Goal: Transaction & Acquisition: Purchase product/service

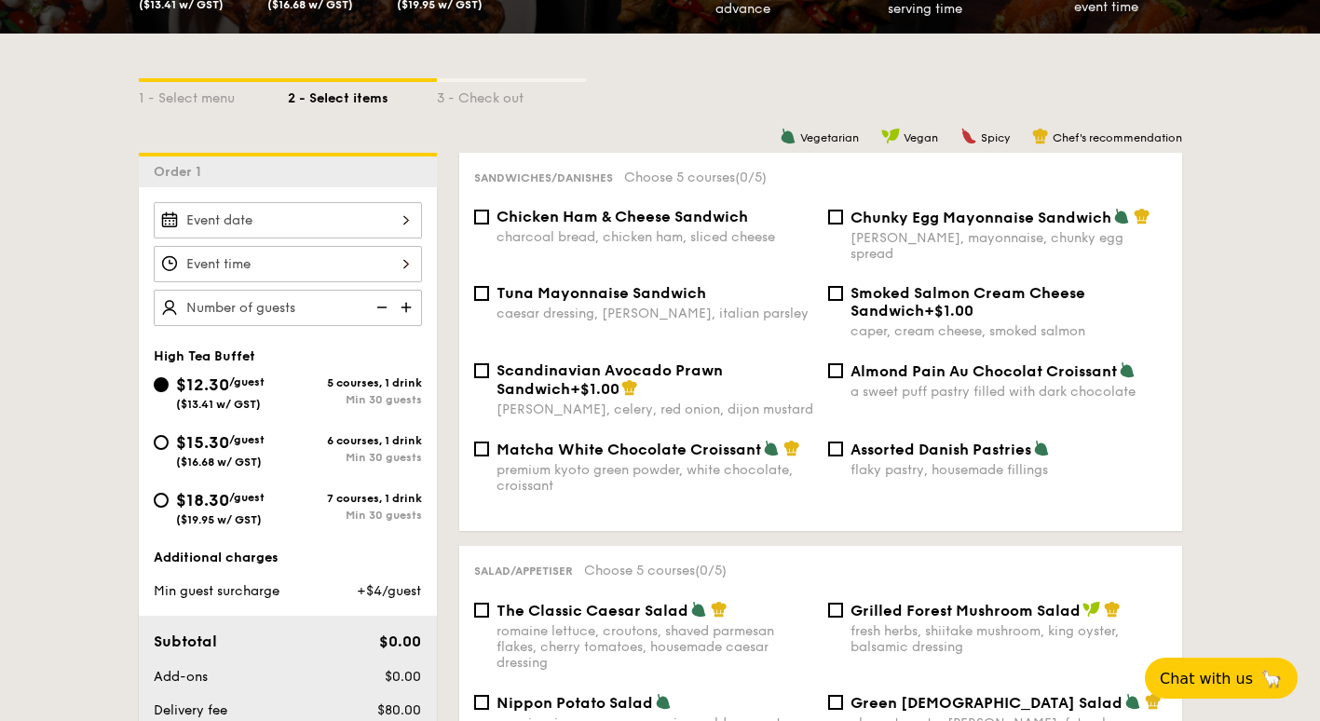
scroll to position [186, 0]
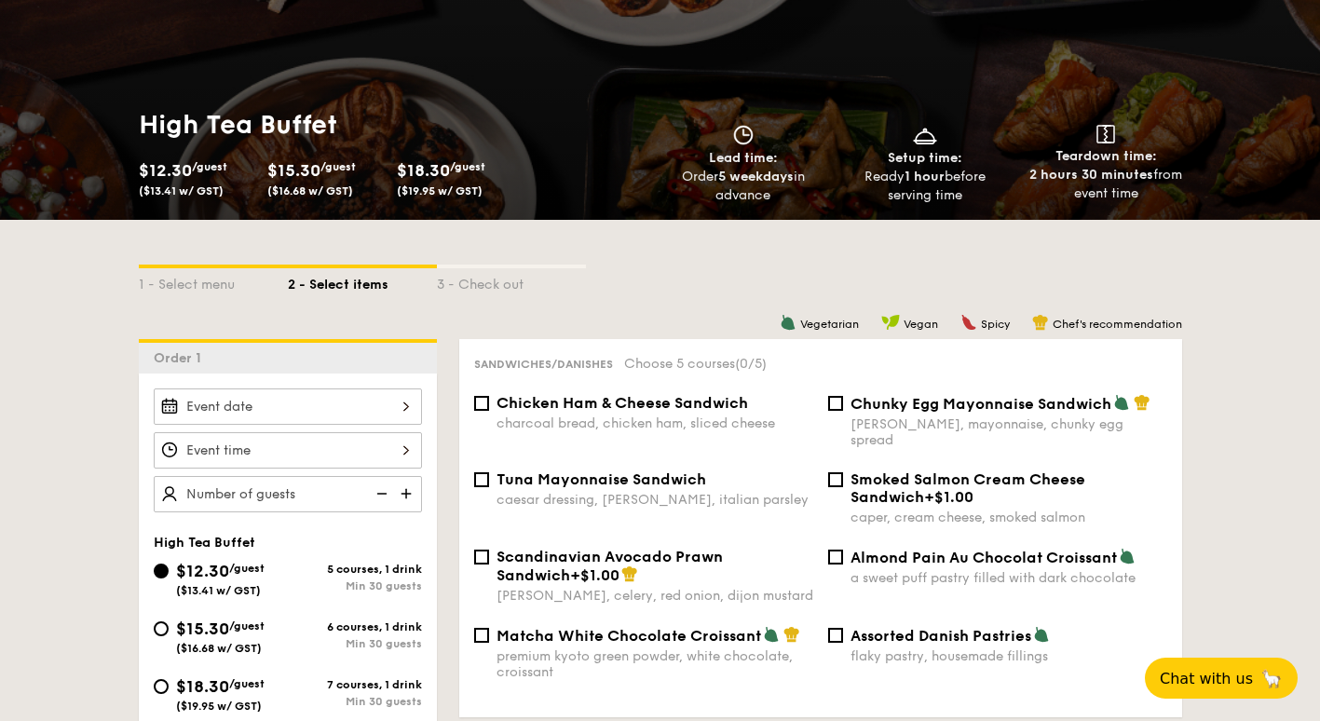
select select
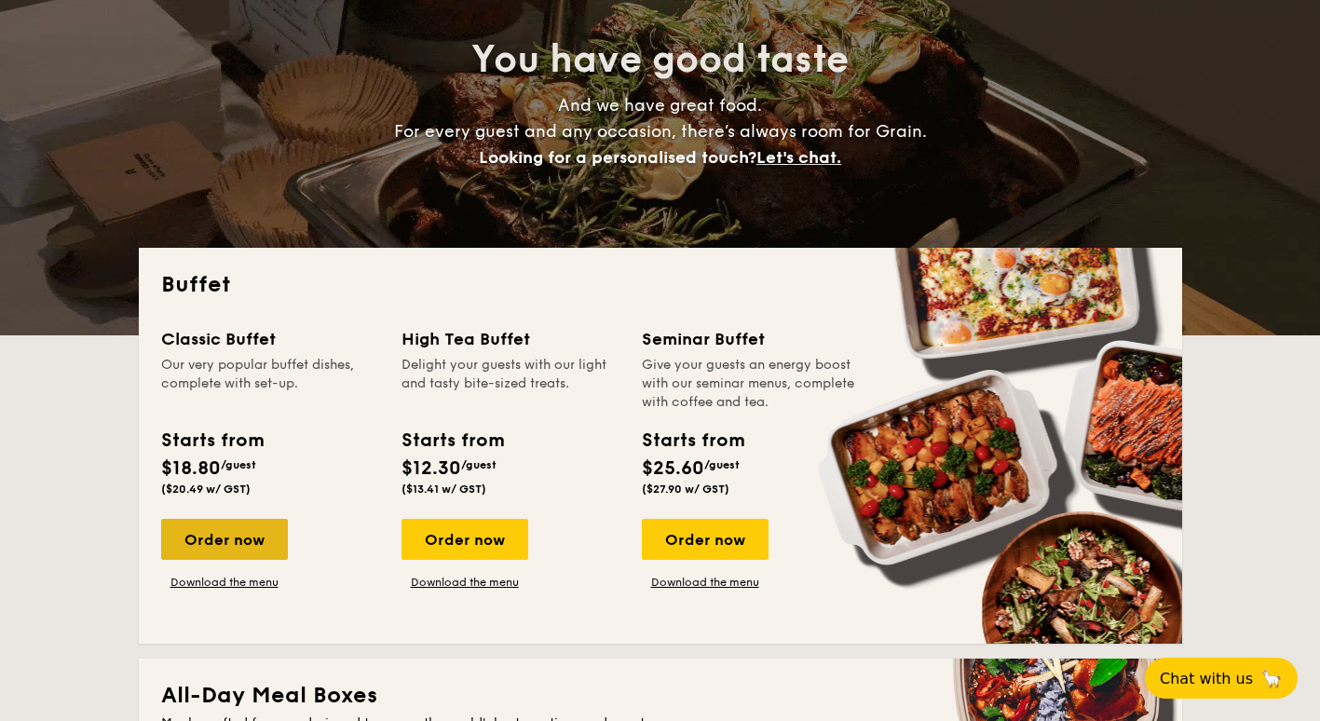
click at [221, 539] on div "Order now" at bounding box center [224, 539] width 127 height 41
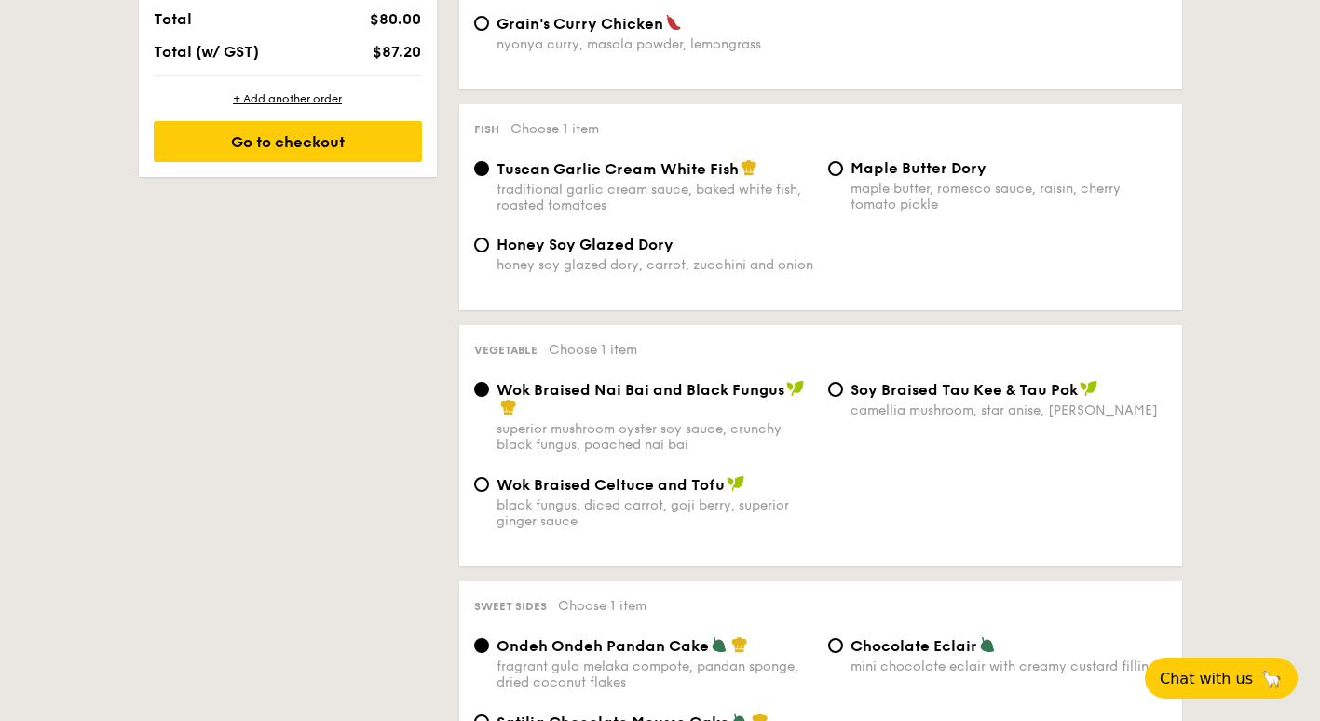
scroll to position [1211, 0]
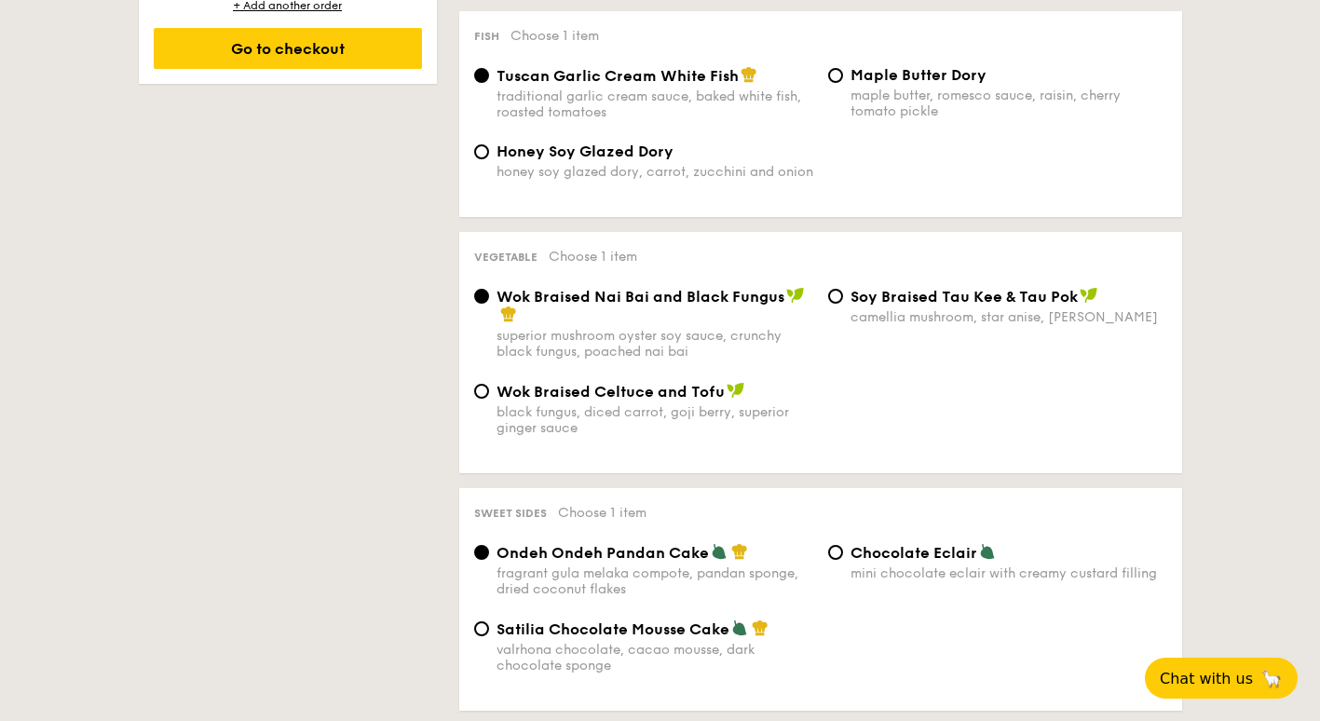
select select
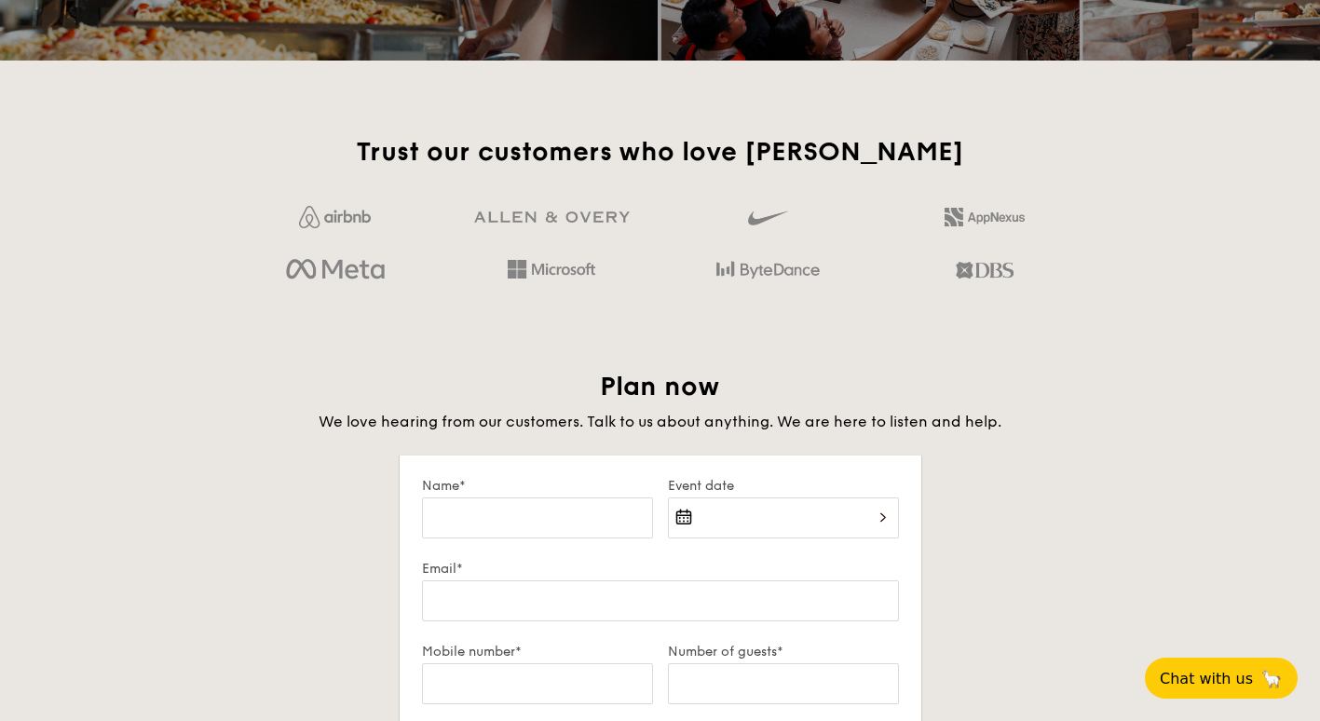
scroll to position [186, 0]
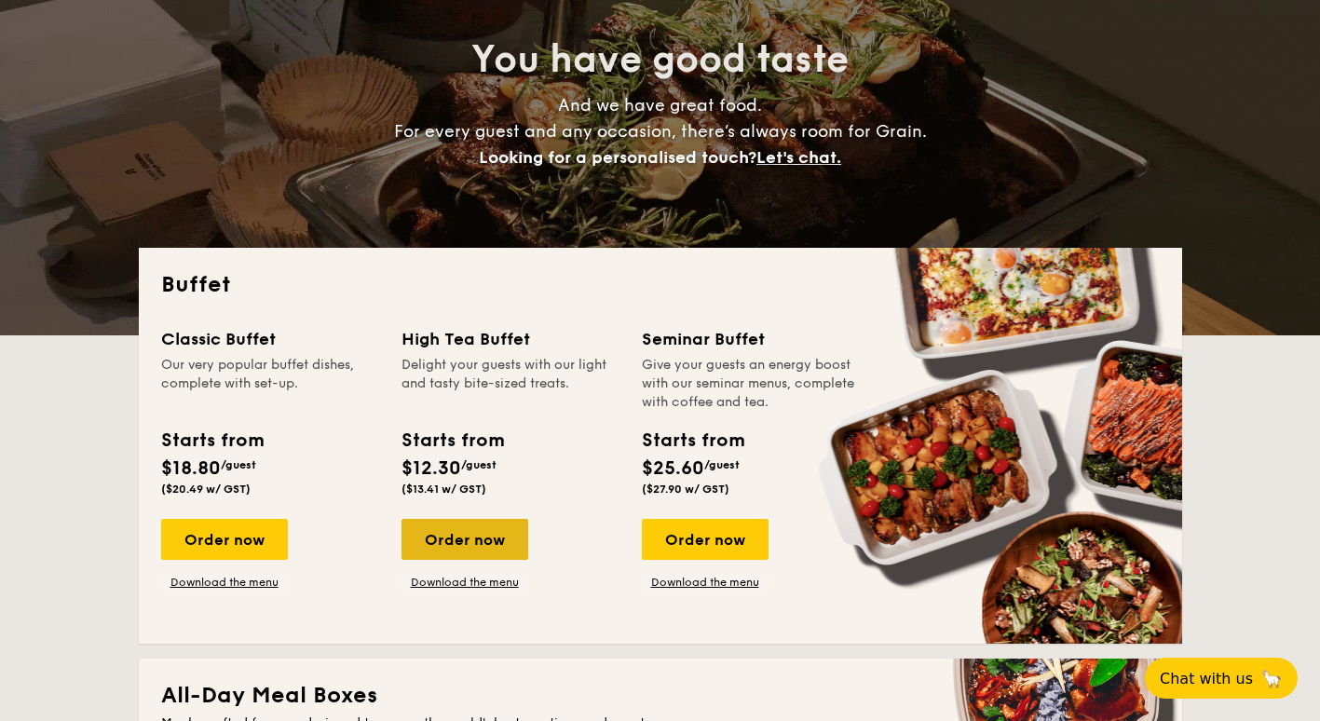
click at [450, 536] on div "Order now" at bounding box center [465, 539] width 127 height 41
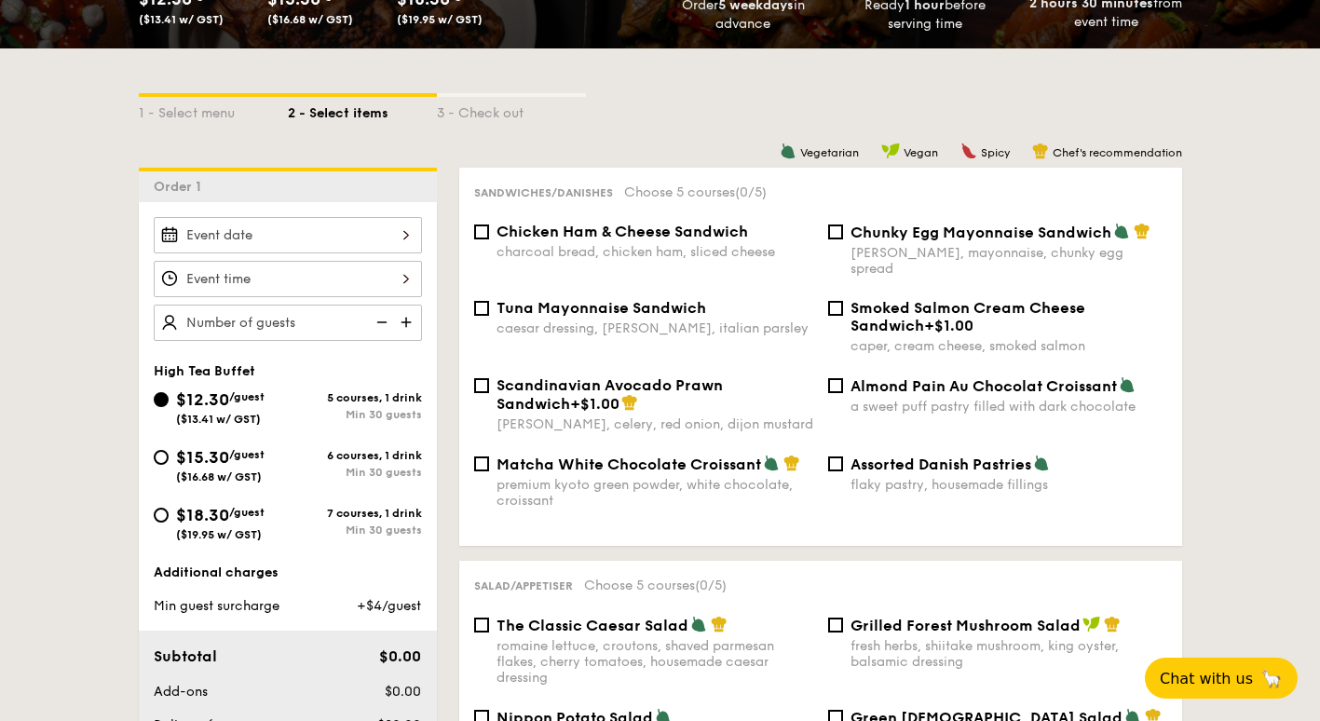
scroll to position [466, 0]
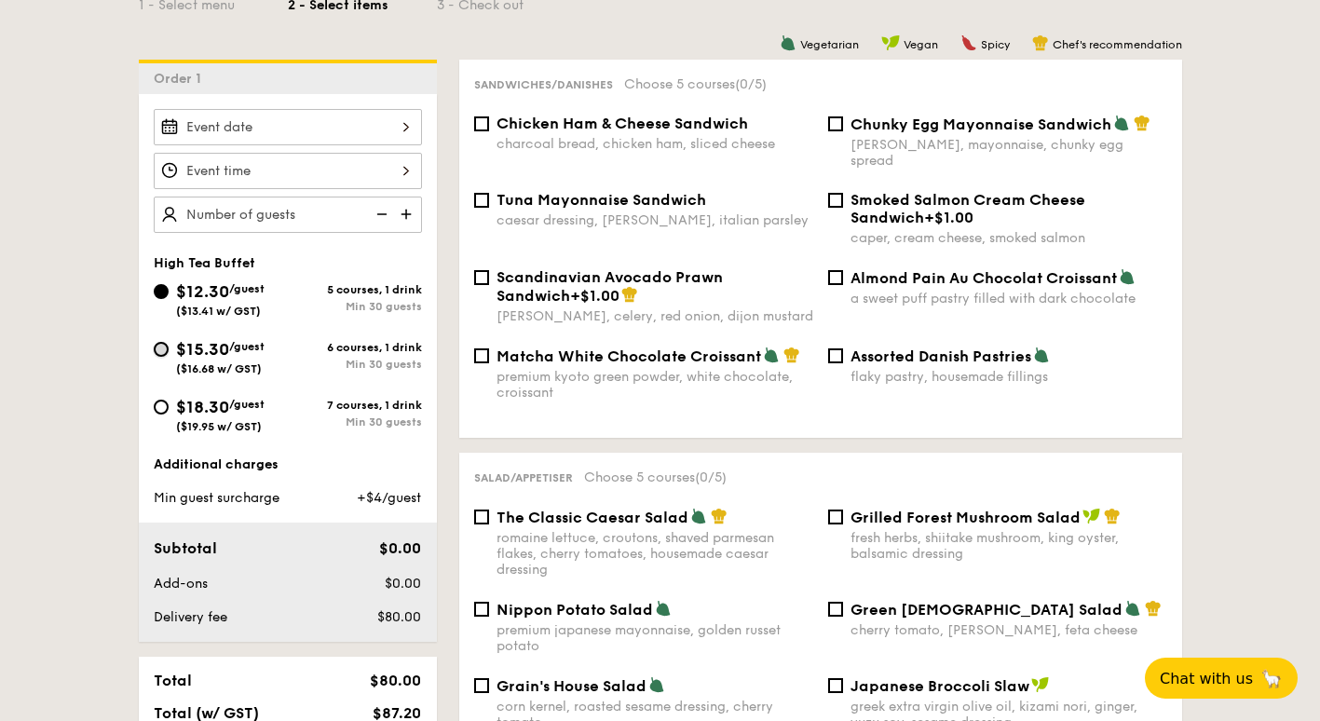
click at [163, 351] on input "$15.30 /guest ($16.68 w/ GST) 6 courses, 1 drink Min 30 guests" at bounding box center [161, 349] width 15 height 15
radio input "true"
click at [162, 406] on input "$18.30 /guest ($19.95 w/ GST) 7 courses, 1 drink Min 30 guests" at bounding box center [161, 407] width 15 height 15
radio input "true"
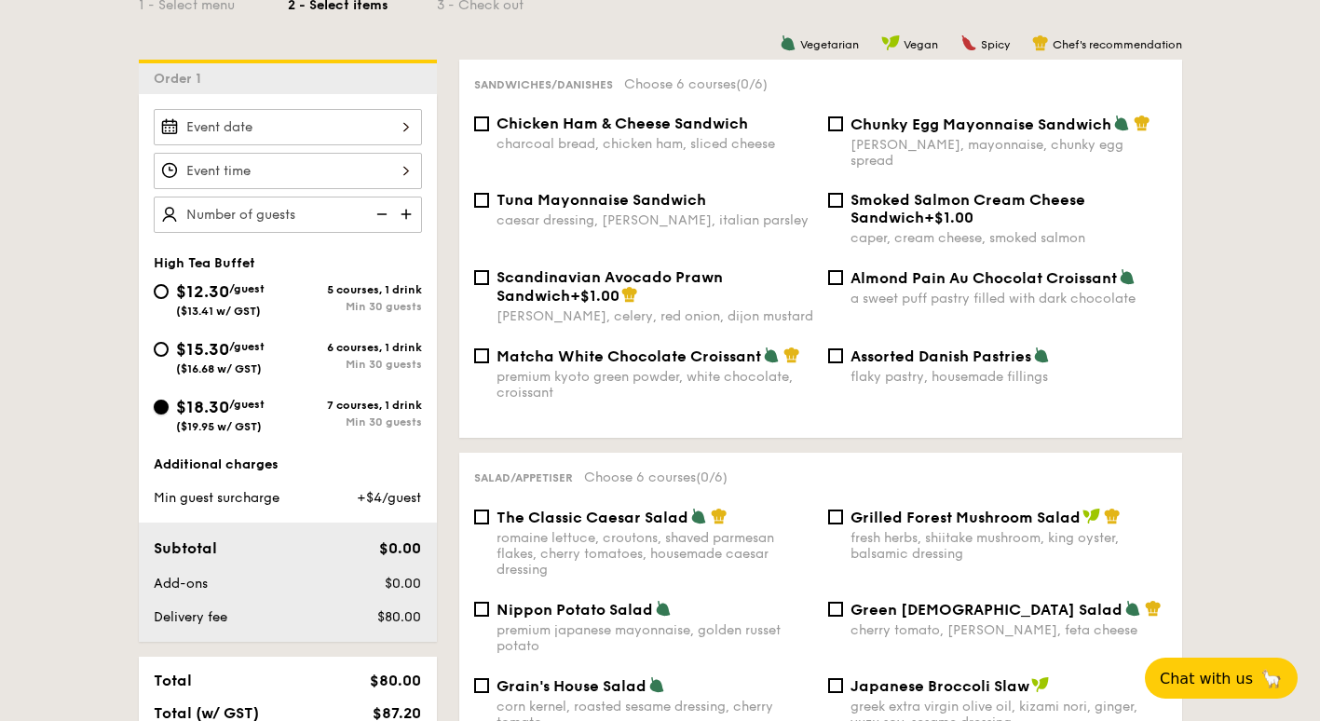
radio input "true"
click at [158, 347] on input "$15.30 /guest ($16.68 w/ GST) 6 courses, 1 drink Min 30 guests" at bounding box center [161, 349] width 15 height 15
radio input "true"
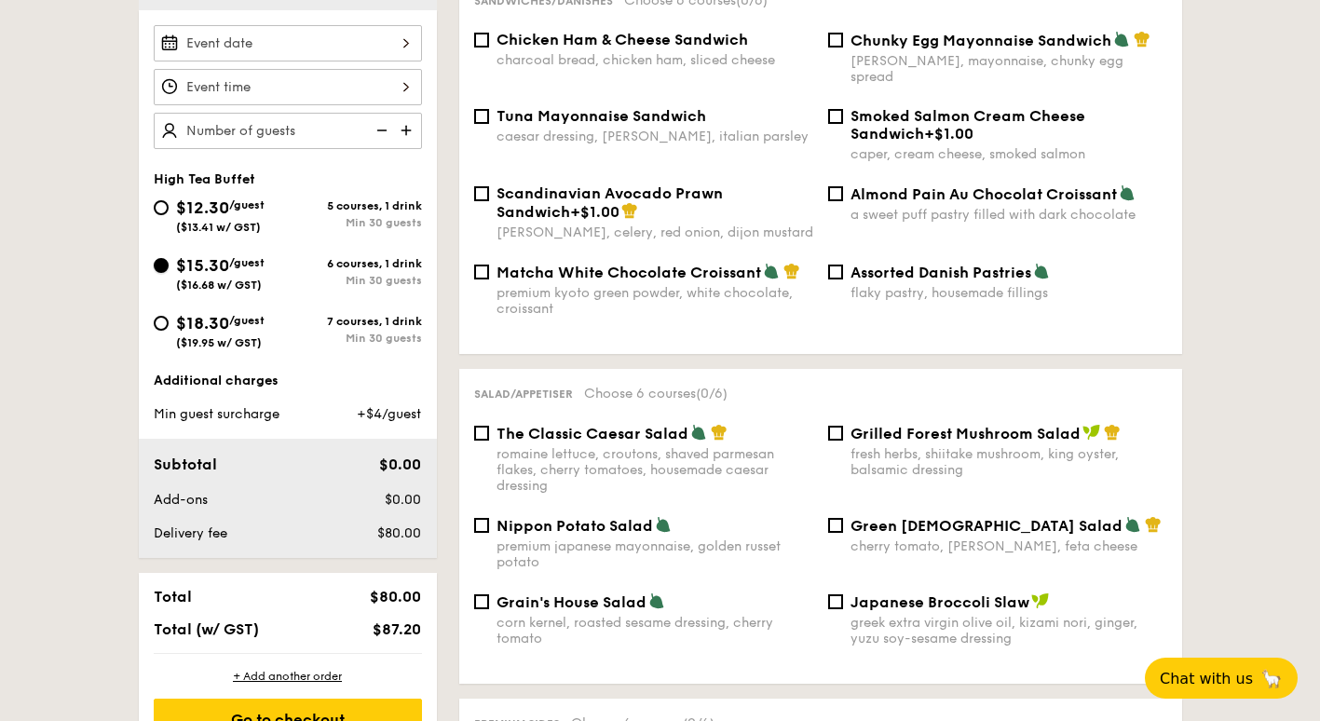
scroll to position [559, 0]
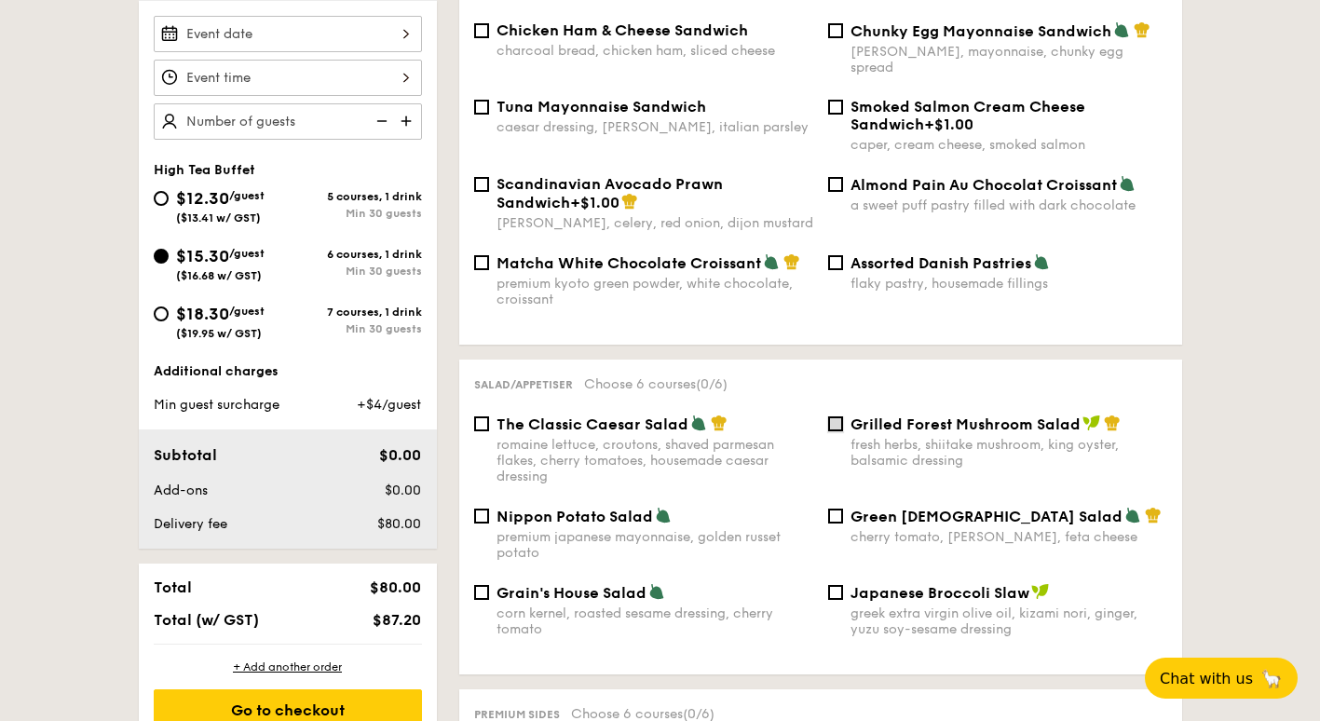
click at [834, 416] on input "Grilled Forest Mushroom Salad fresh herbs, shiitake mushroom, king oyster, bals…" at bounding box center [835, 423] width 15 height 15
checkbox input "true"
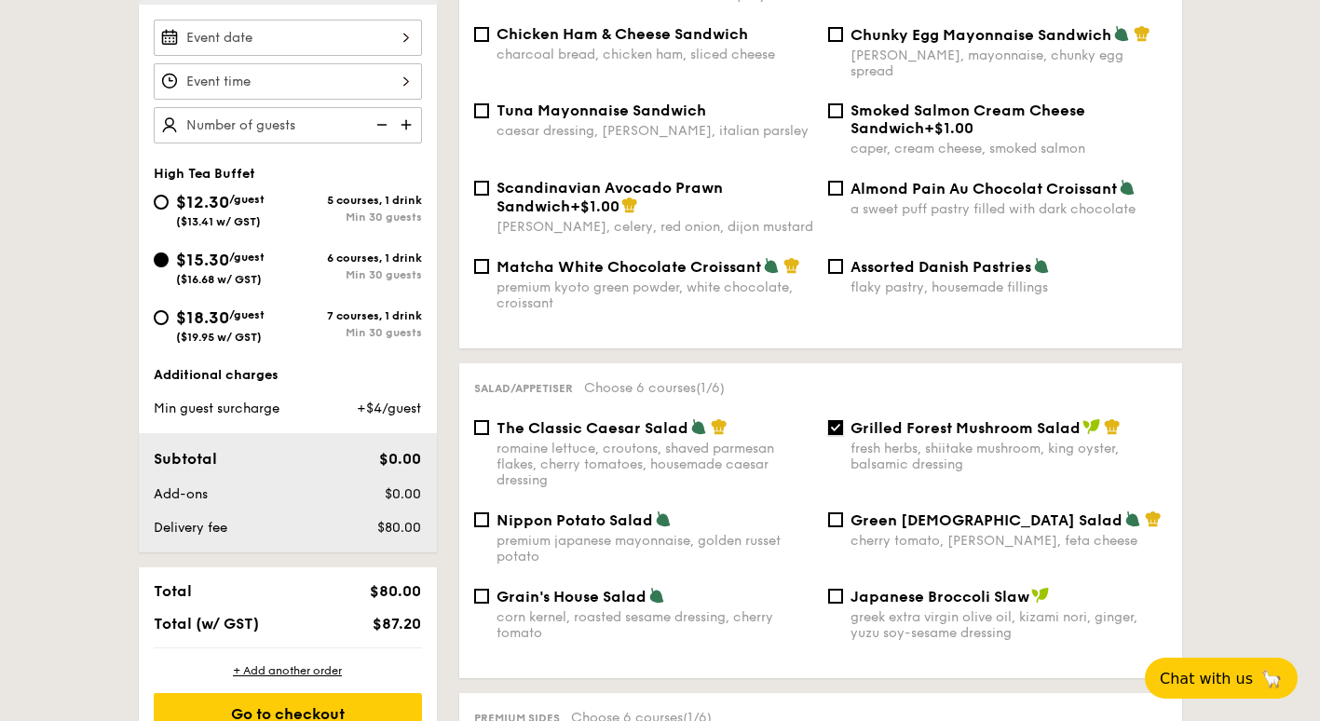
scroll to position [466, 0]
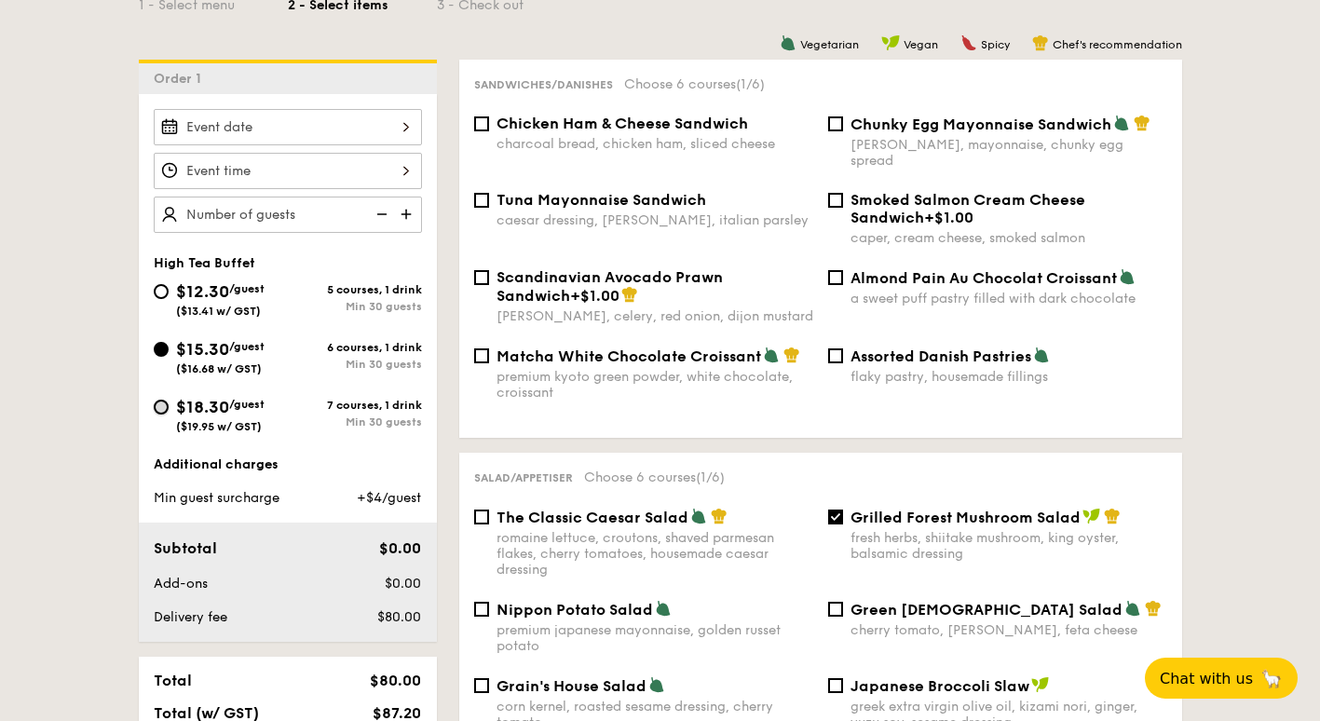
click at [163, 408] on input "$18.30 /guest ($19.95 w/ GST) 7 courses, 1 drink Min 30 guests" at bounding box center [161, 407] width 15 height 15
radio input "true"
checkbox input "false"
radio input "true"
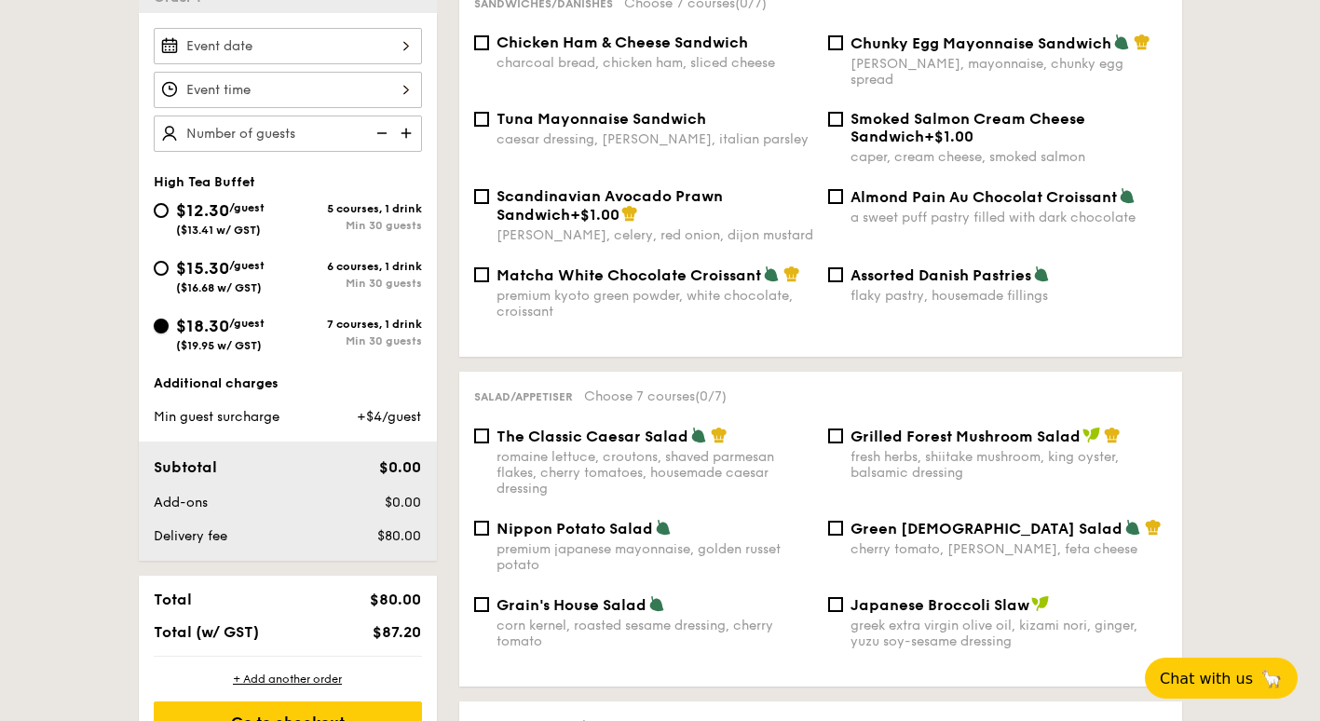
scroll to position [559, 0]
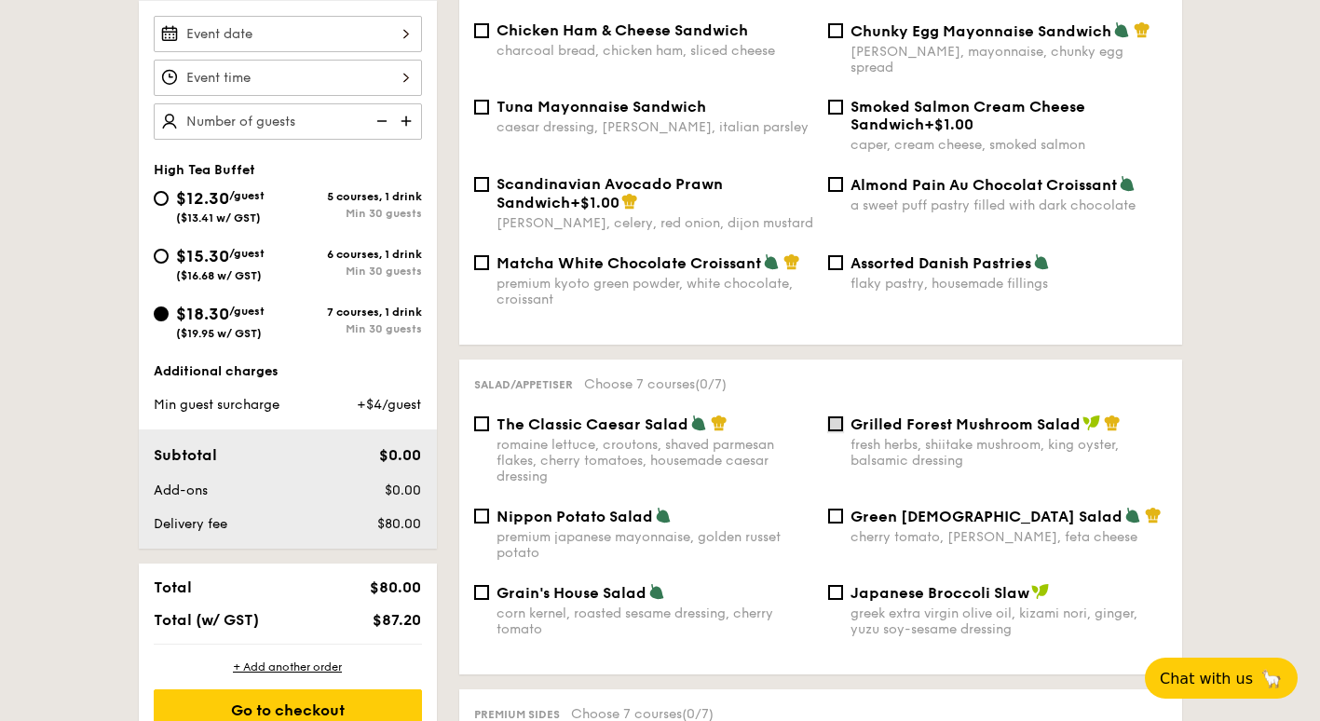
click at [835, 416] on input "Grilled Forest Mushroom Salad fresh herbs, shiitake mushroom, king oyster, bals…" at bounding box center [835, 423] width 15 height 15
checkbox input "true"
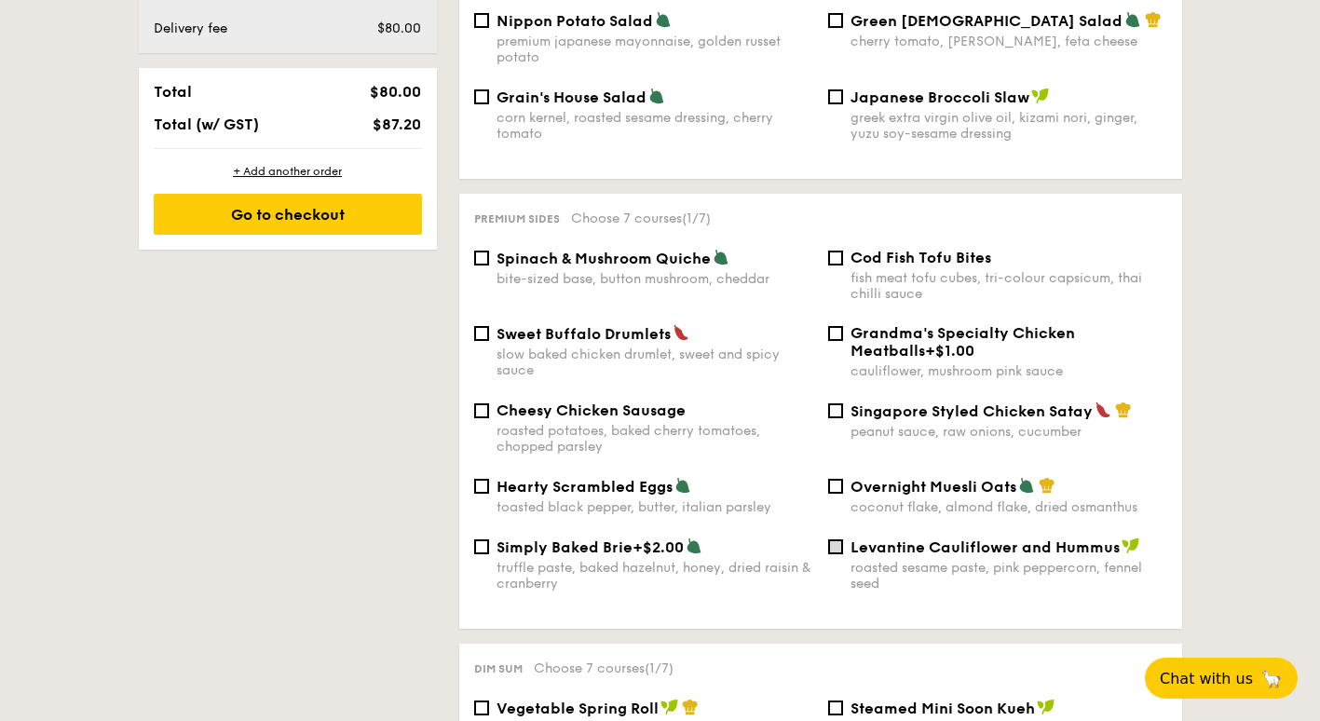
scroll to position [1025, 0]
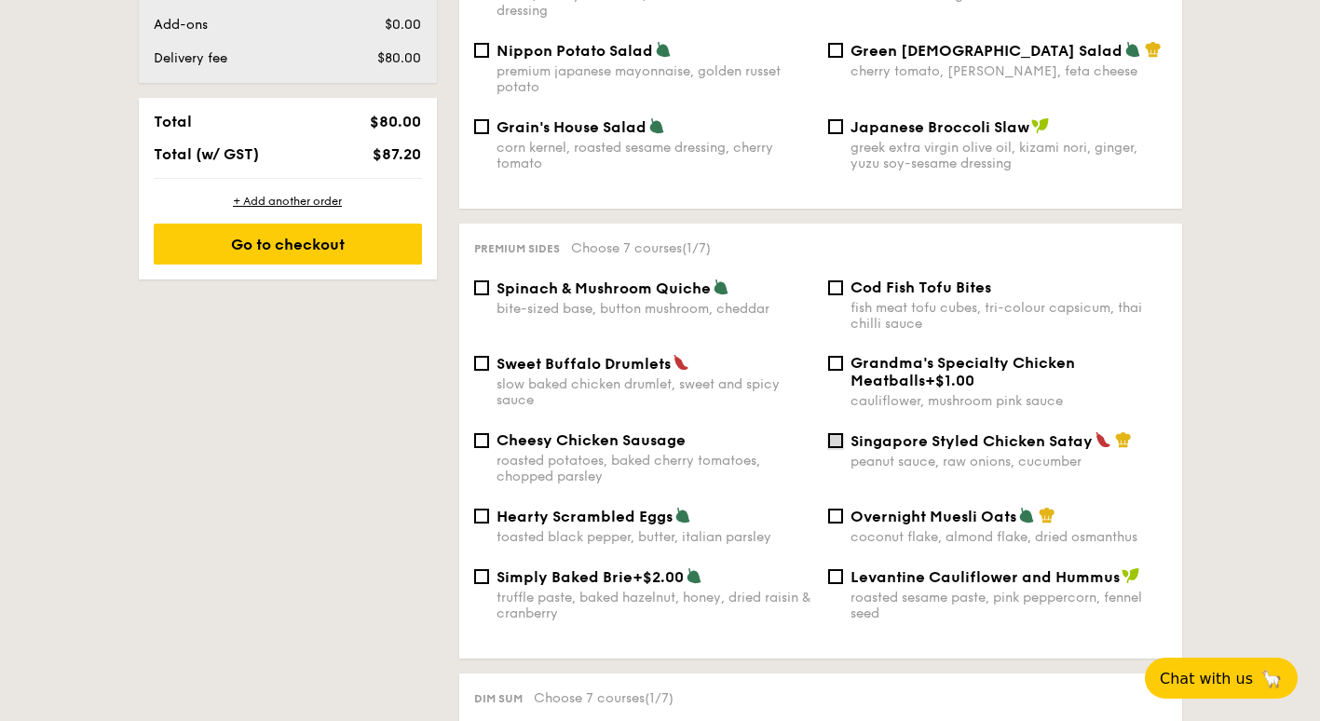
click at [836, 433] on input "Singapore Styled Chicken Satay peanut sauce, raw onions, cucumber" at bounding box center [835, 440] width 15 height 15
checkbox input "true"
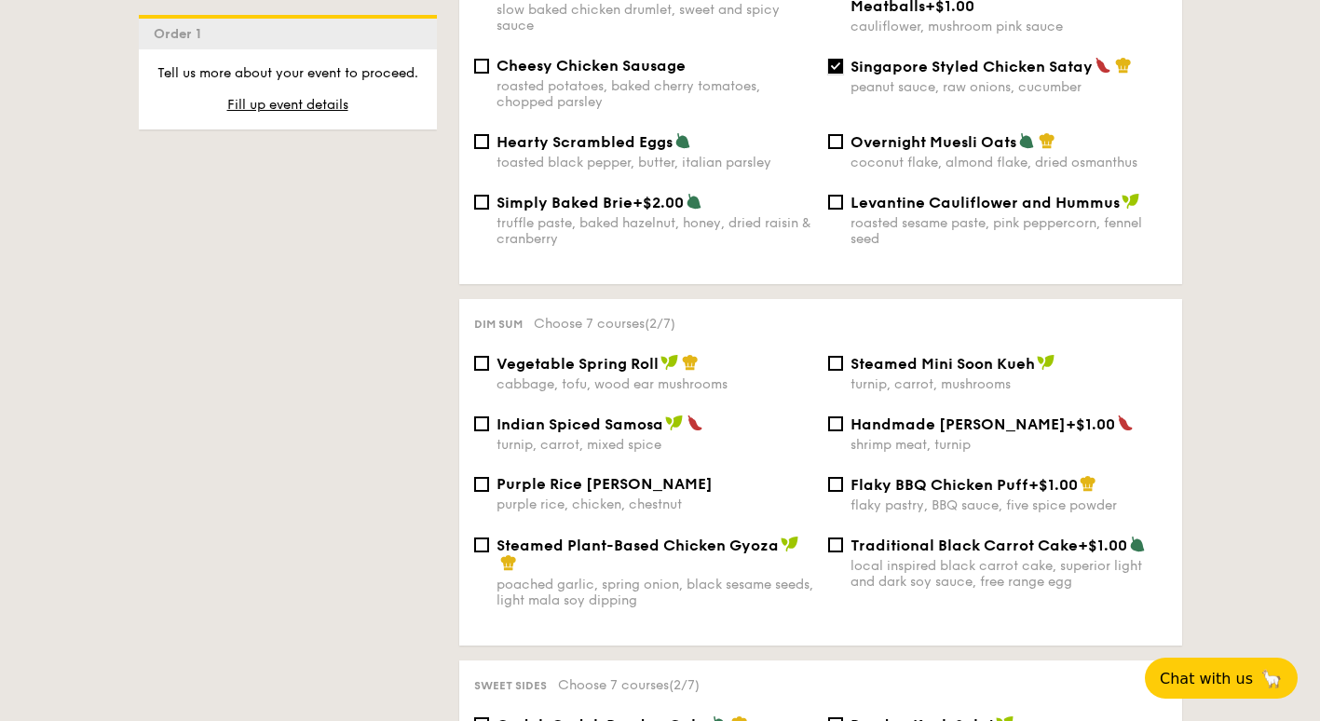
scroll to position [1398, 0]
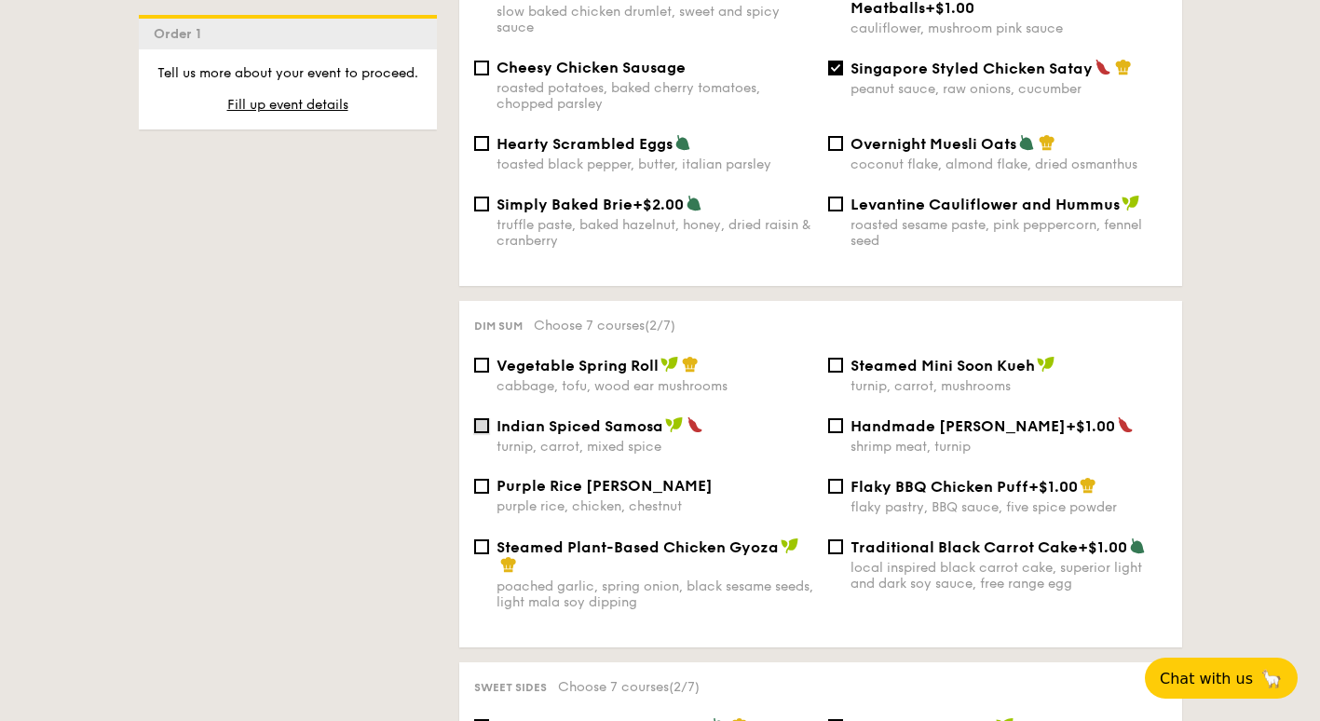
click at [479, 425] on input "Indian Spiced Samosa turnip, carrot, mixed spice" at bounding box center [481, 425] width 15 height 15
checkbox input "true"
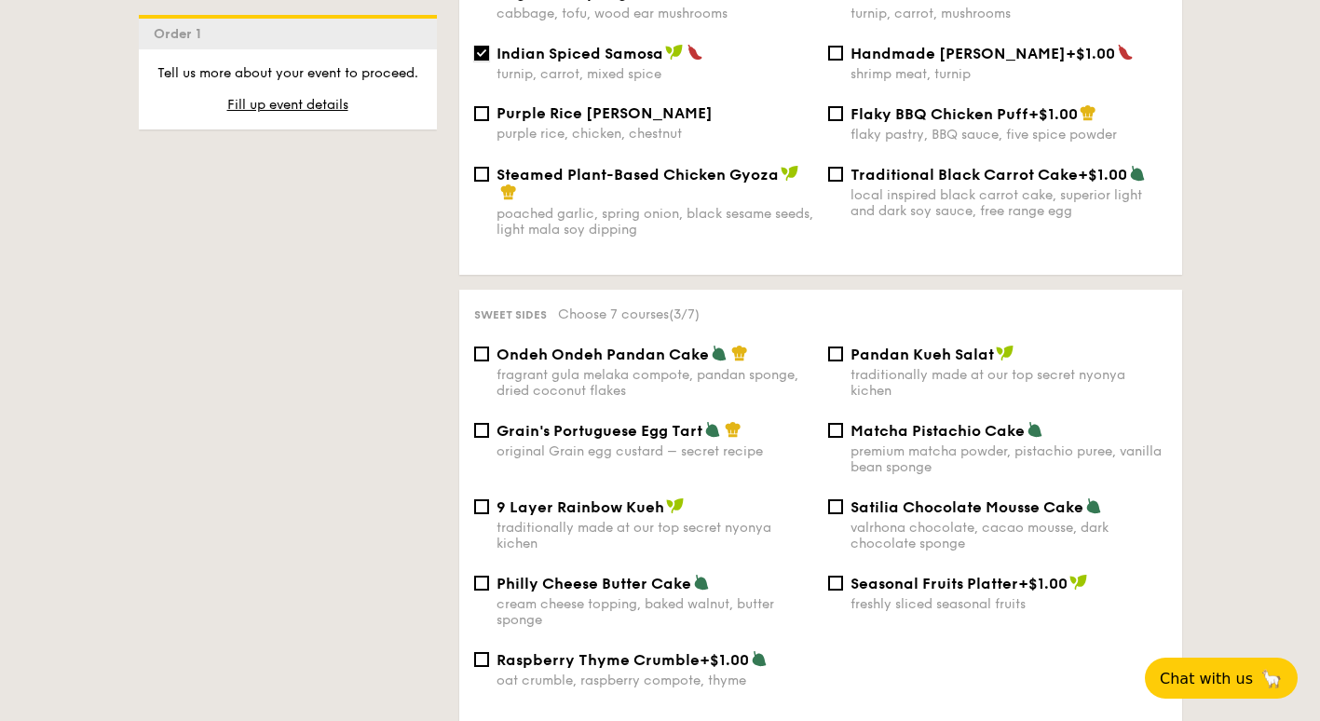
scroll to position [1863, 0]
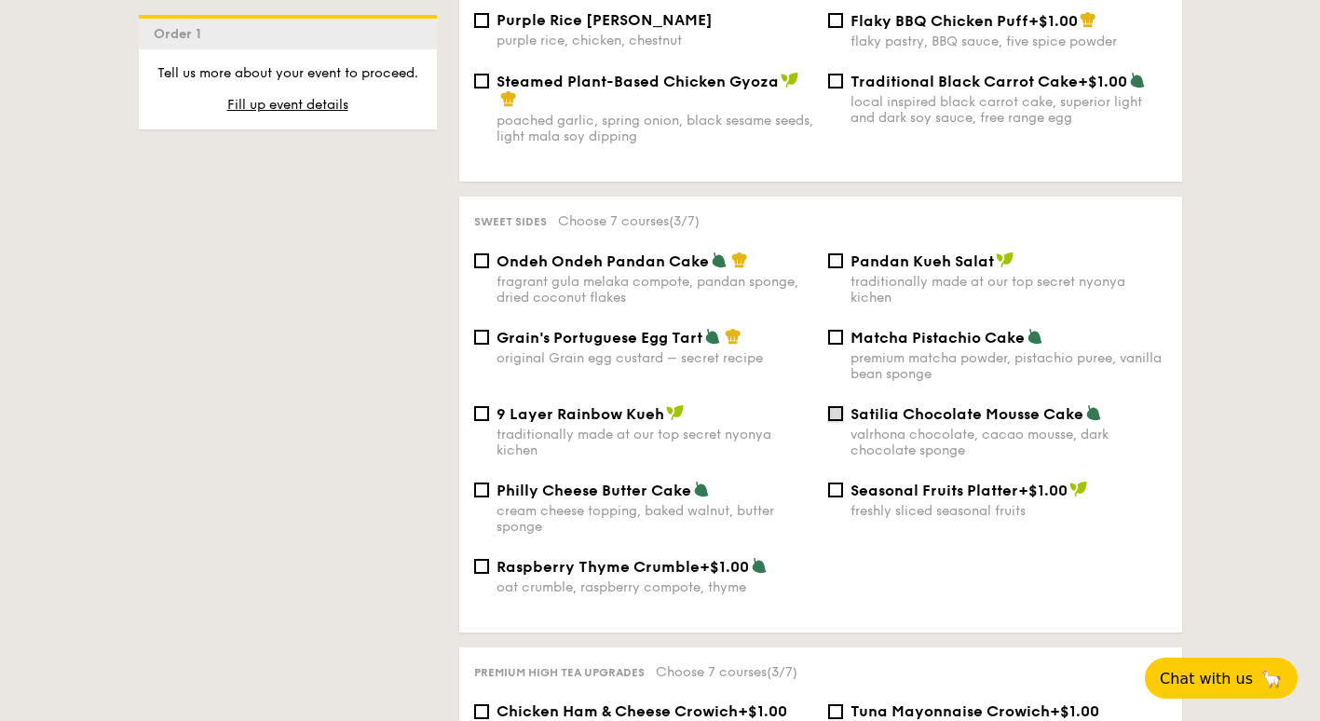
click at [836, 413] on input "Satilia Chocolate Mousse Cake valrhona chocolate, cacao mousse, dark chocolate …" at bounding box center [835, 413] width 15 height 15
checkbox input "true"
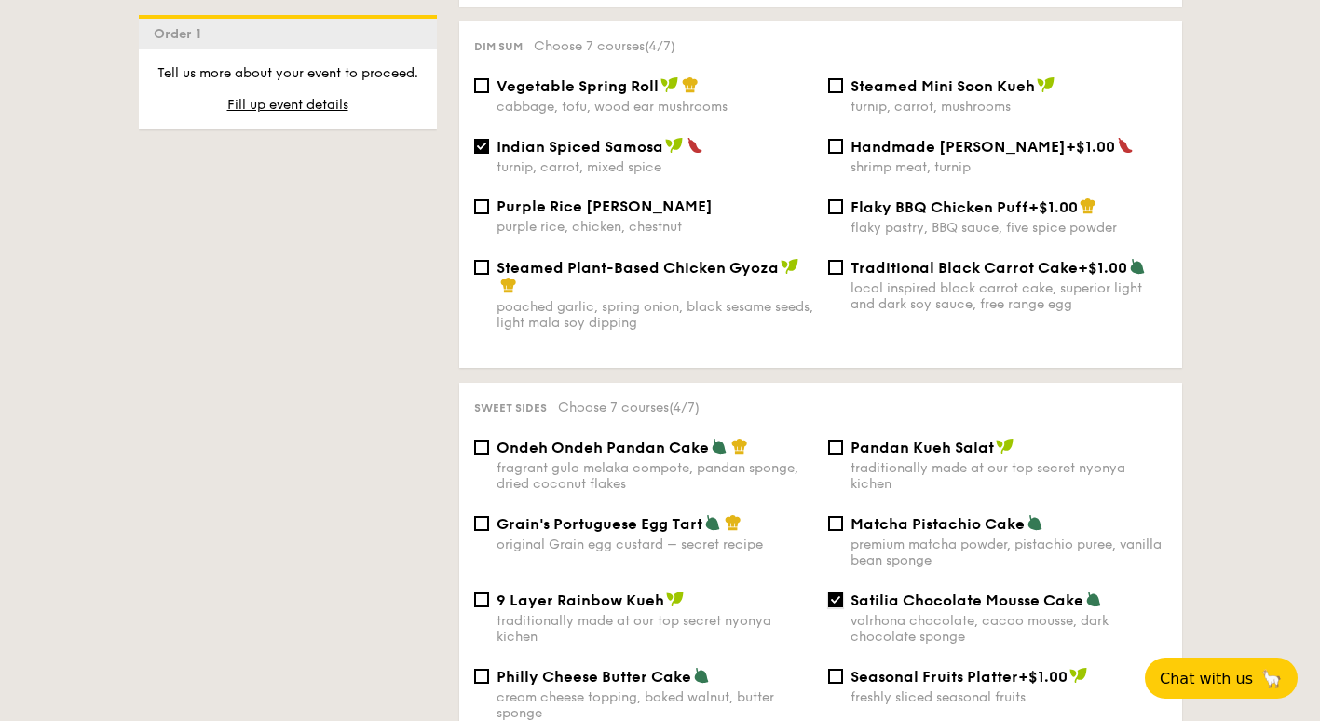
scroll to position [1770, 0]
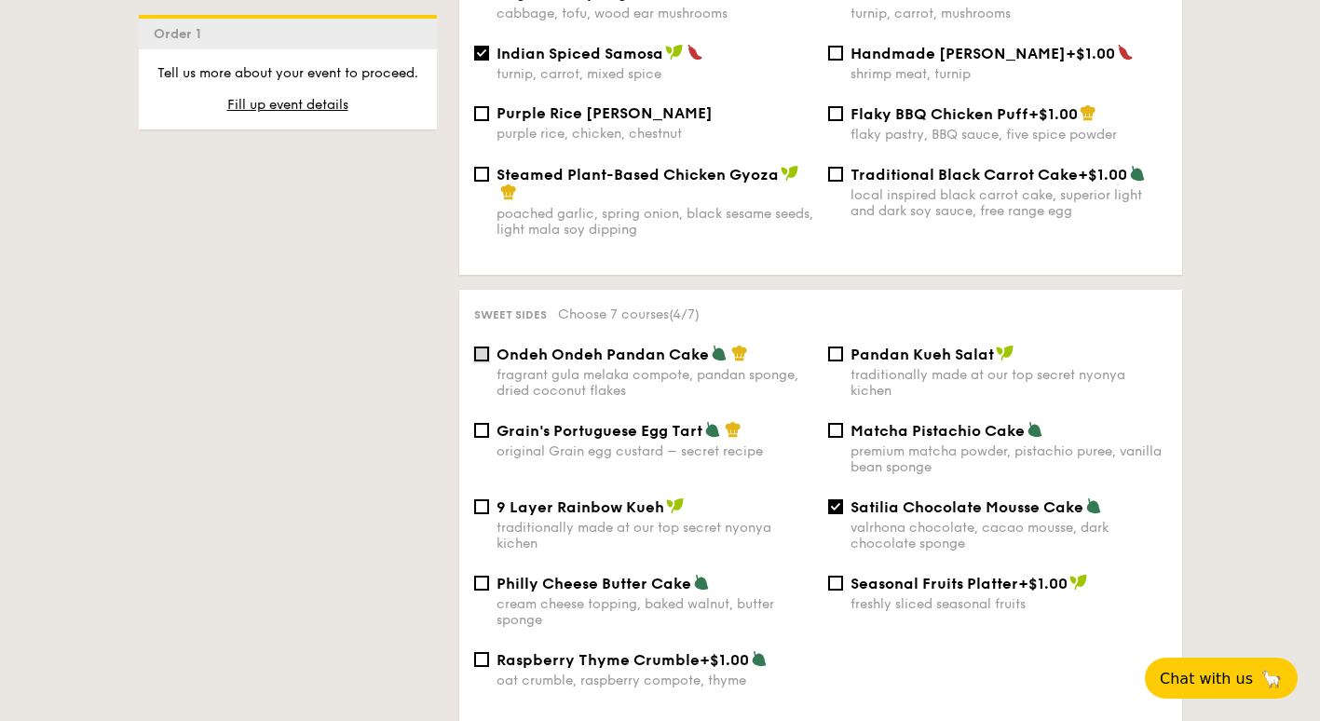
click at [479, 352] on input "Ondeh Ondeh Pandan Cake fragrant gula melaka compote, pandan sponge, dried coco…" at bounding box center [481, 354] width 15 height 15
checkbox input "true"
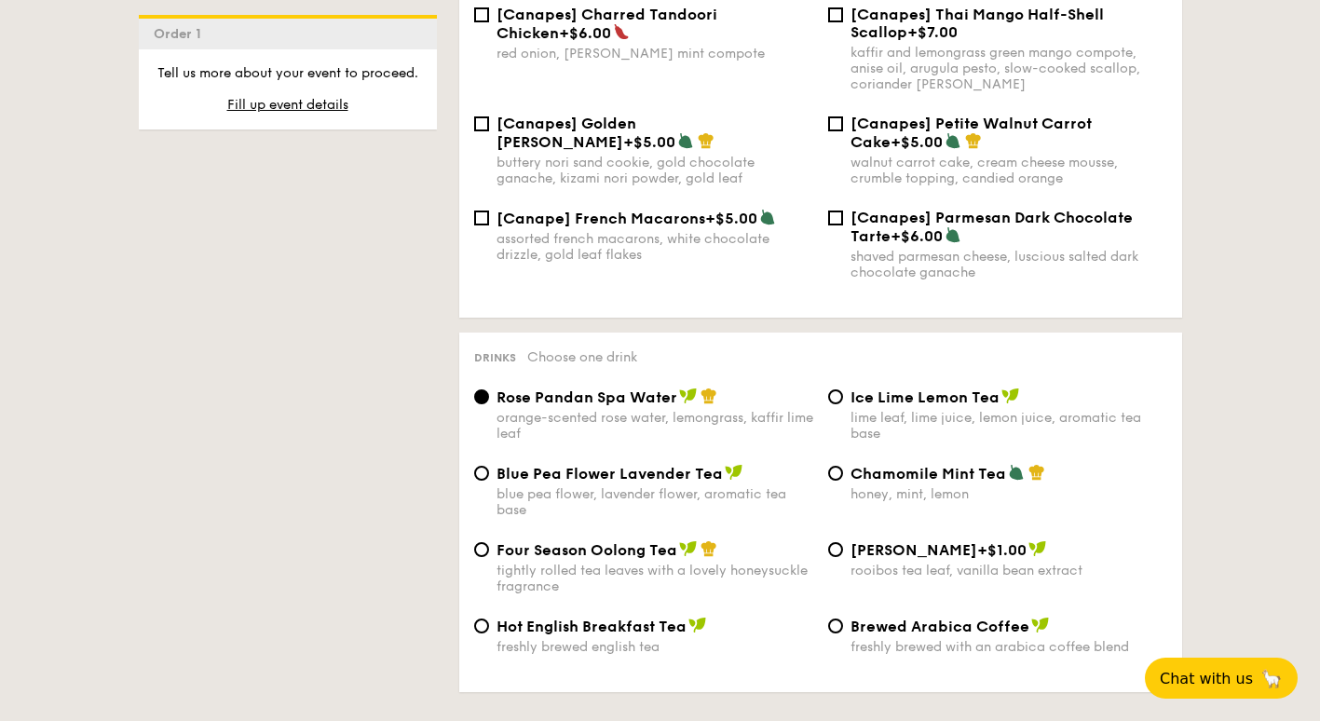
scroll to position [2888, 0]
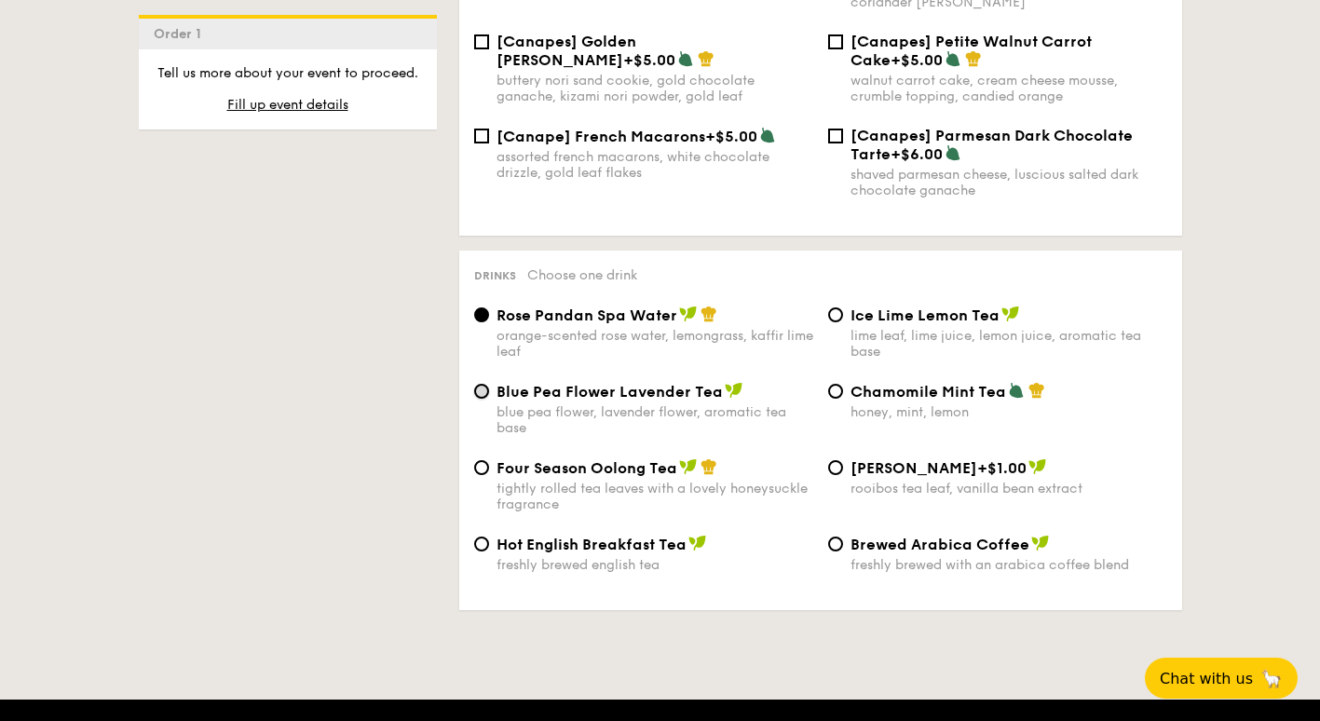
click at [479, 387] on input "Blue Pea Flower Lavender Tea blue pea flower, lavender flower, aromatic tea base" at bounding box center [481, 391] width 15 height 15
radio input "true"
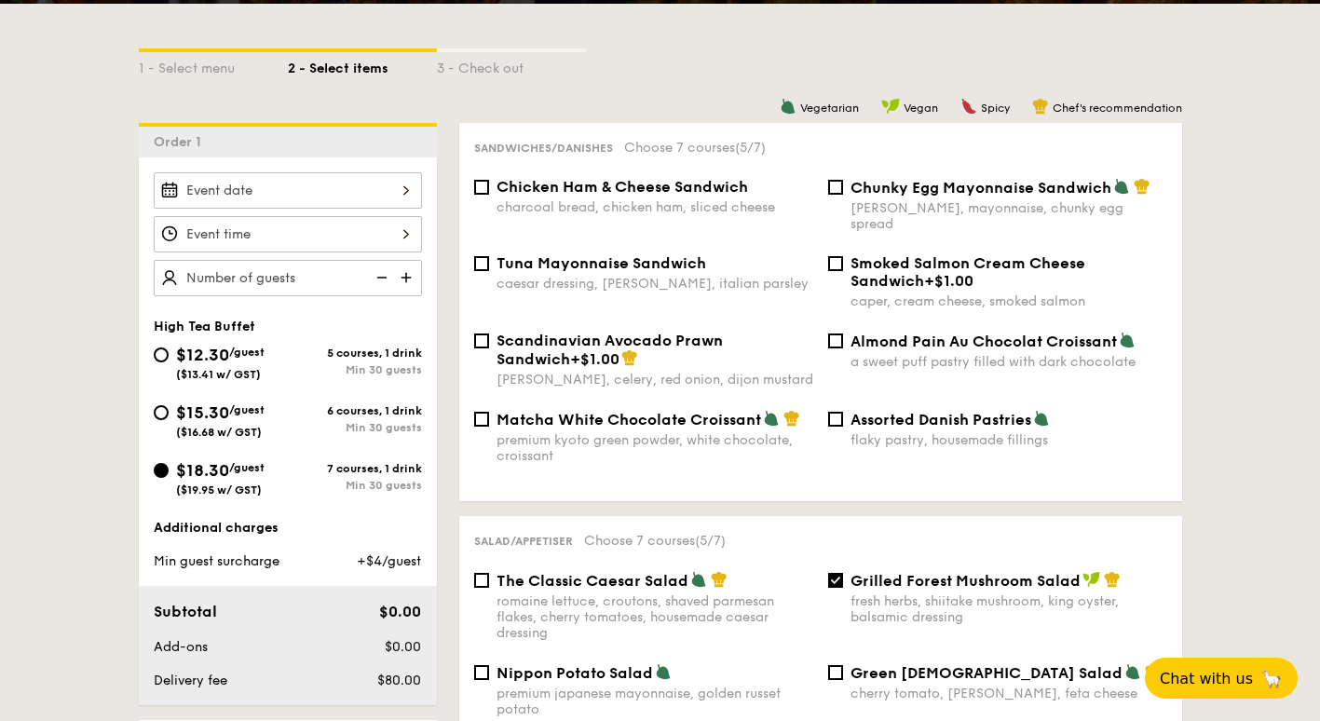
scroll to position [373, 0]
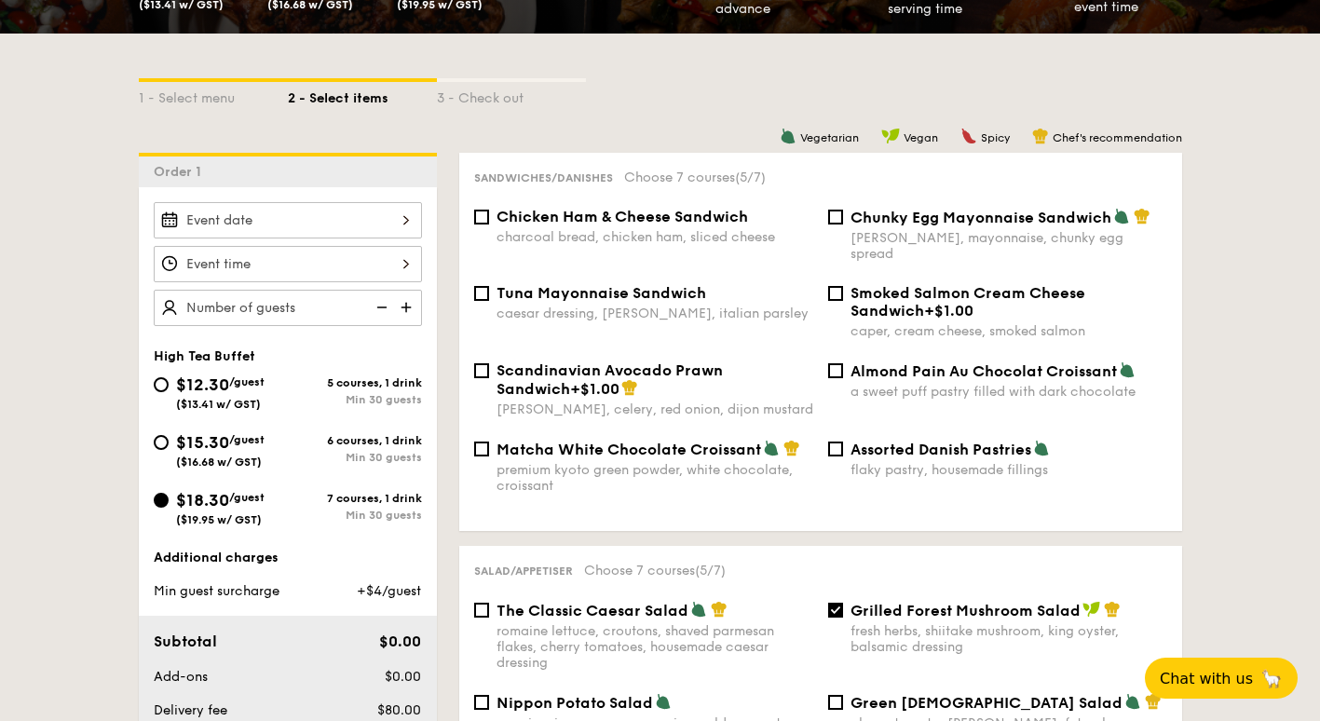
click at [400, 219] on div at bounding box center [288, 220] width 268 height 36
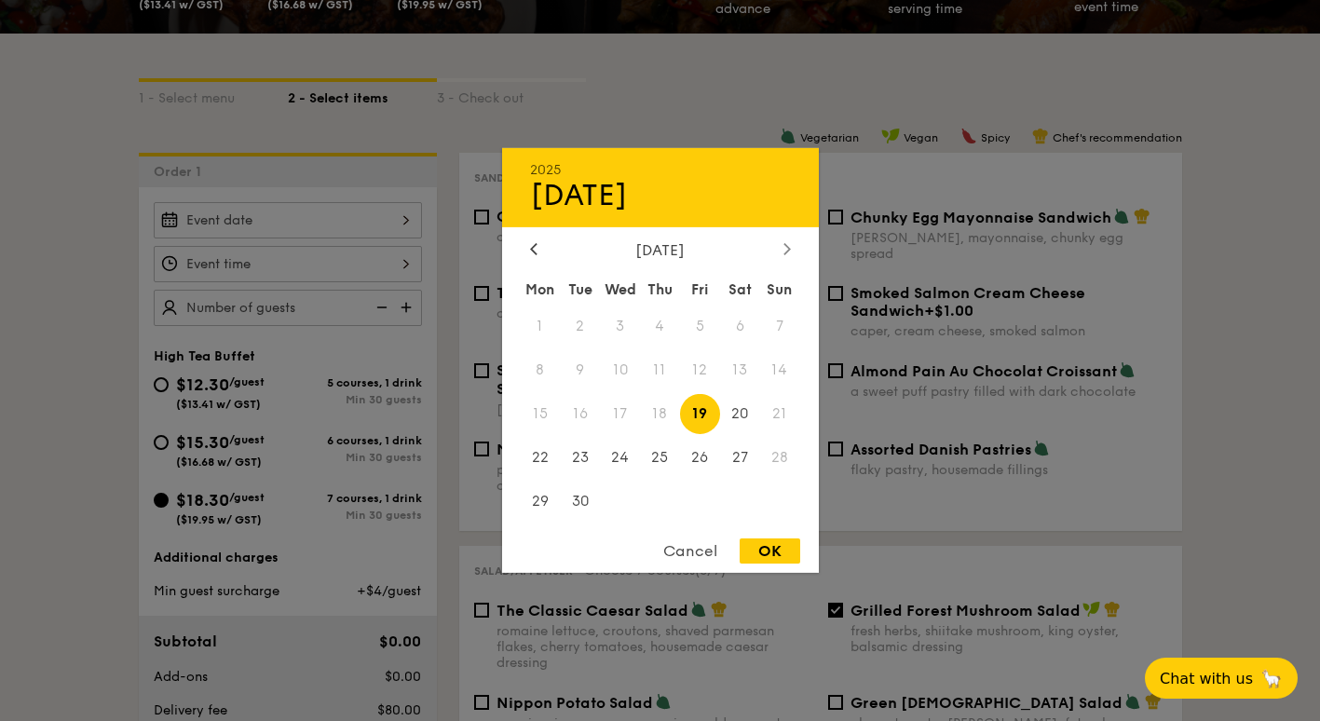
click at [788, 247] on icon at bounding box center [787, 248] width 6 height 11
click at [625, 370] on span "8" at bounding box center [620, 370] width 40 height 40
click at [767, 547] on div "OK" at bounding box center [770, 551] width 61 height 25
type input "Oct 08, 2025"
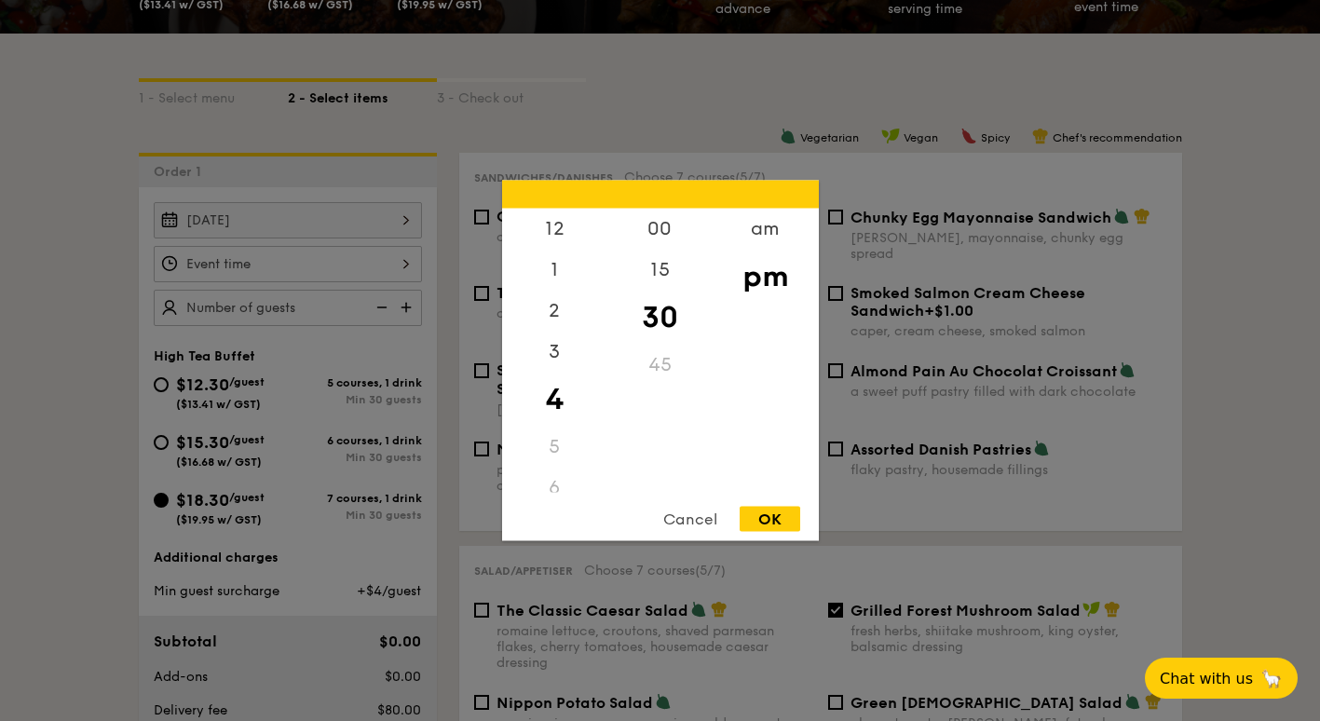
click at [340, 267] on div "12 1 2 3 4 5 6 7 8 9 10 11 00 15 30 45 am pm Cancel OK" at bounding box center [288, 264] width 268 height 36
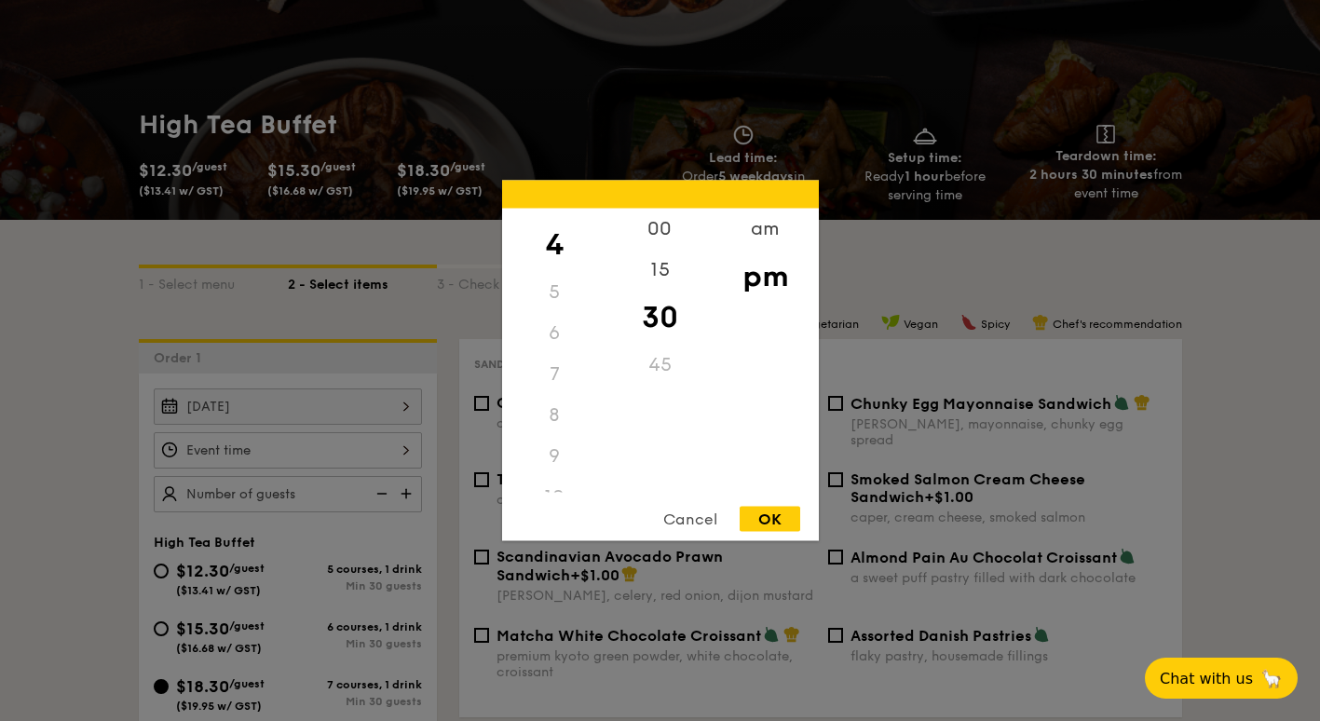
scroll to position [167, 0]
click at [551, 485] on div "10" at bounding box center [554, 485] width 105 height 41
click at [554, 491] on div "10" at bounding box center [554, 485] width 105 height 41
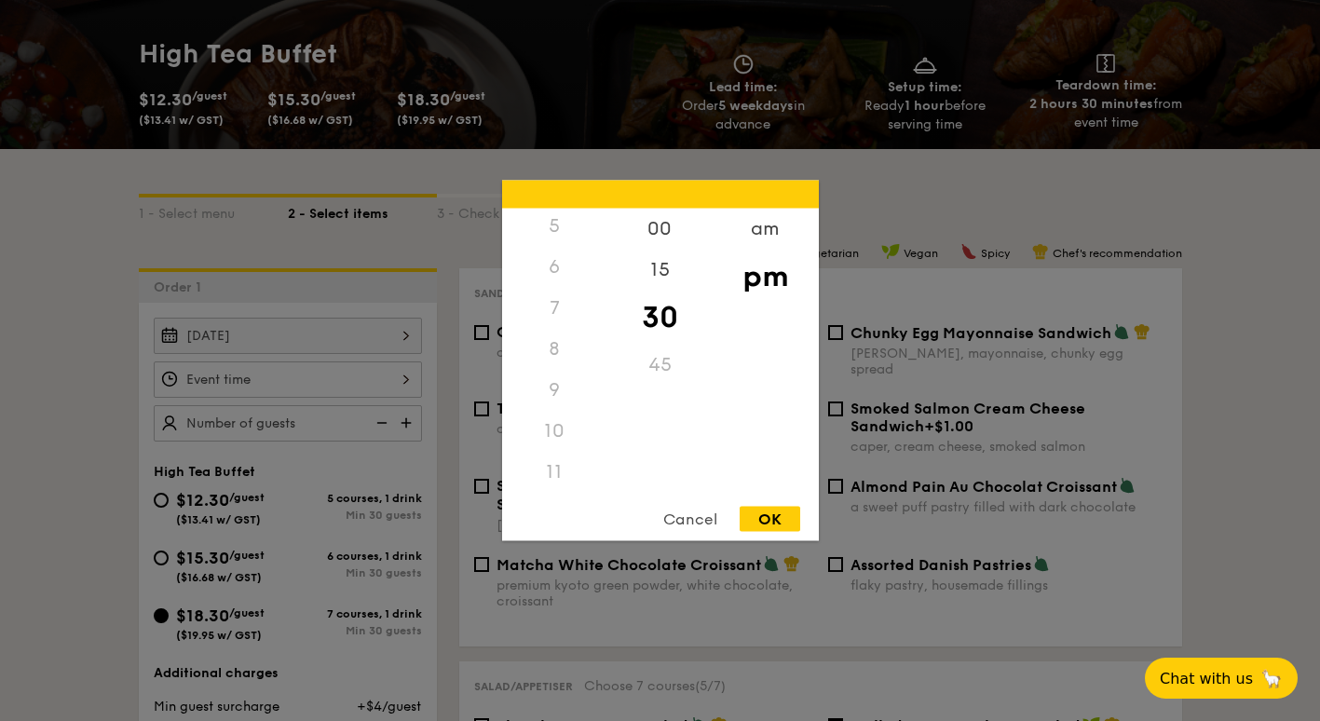
scroll to position [373, 0]
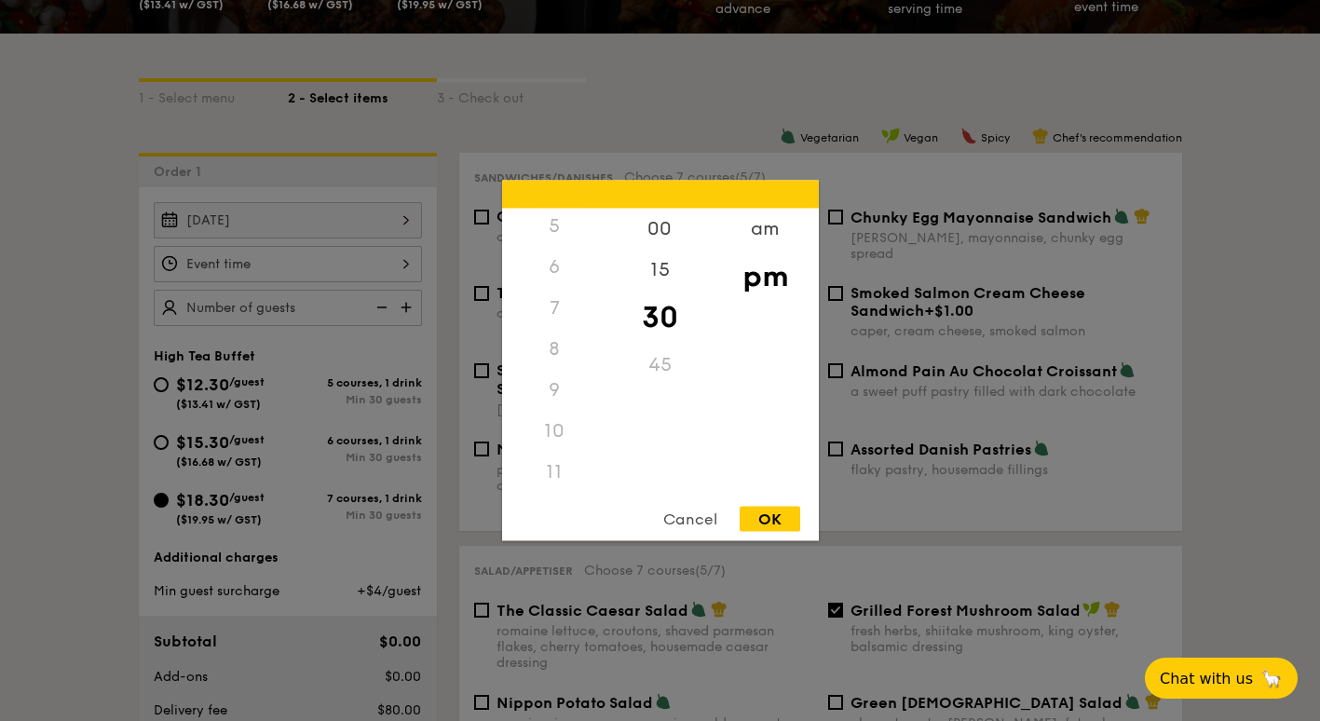
click at [557, 429] on div "10" at bounding box center [554, 431] width 105 height 41
click at [558, 434] on div "10" at bounding box center [554, 431] width 105 height 41
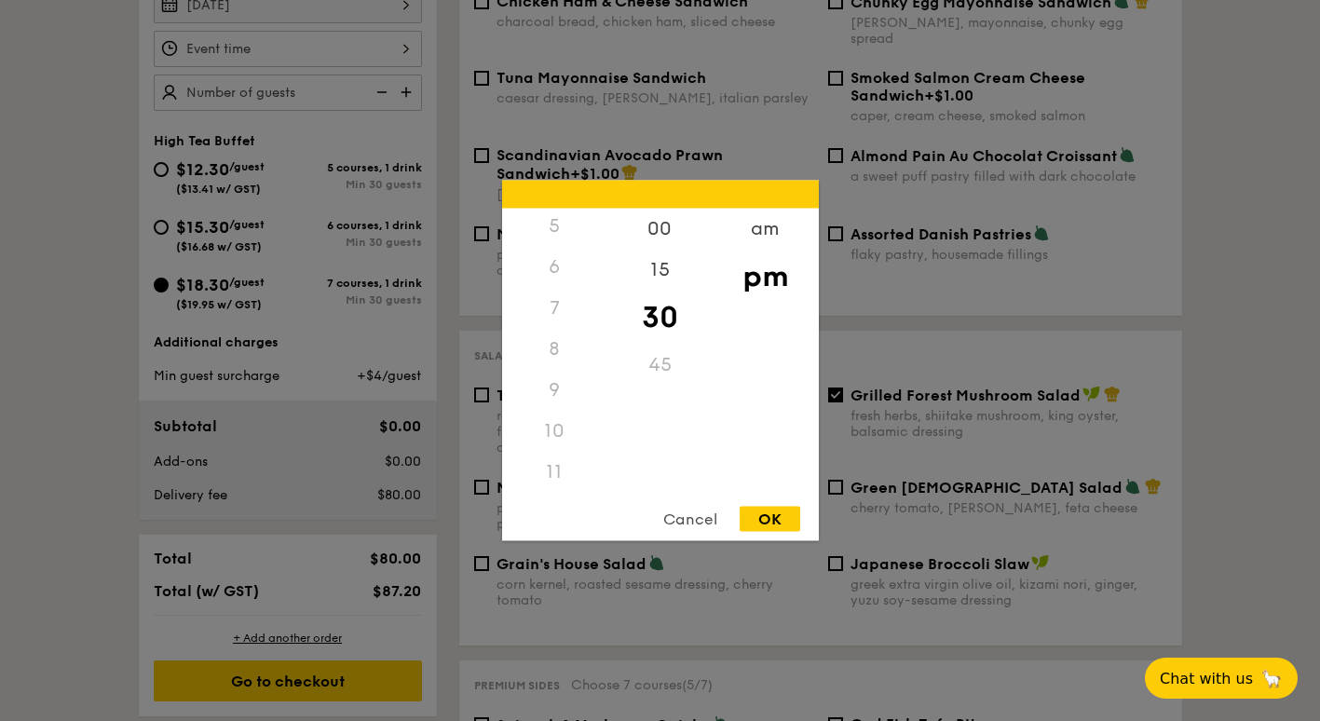
scroll to position [745, 0]
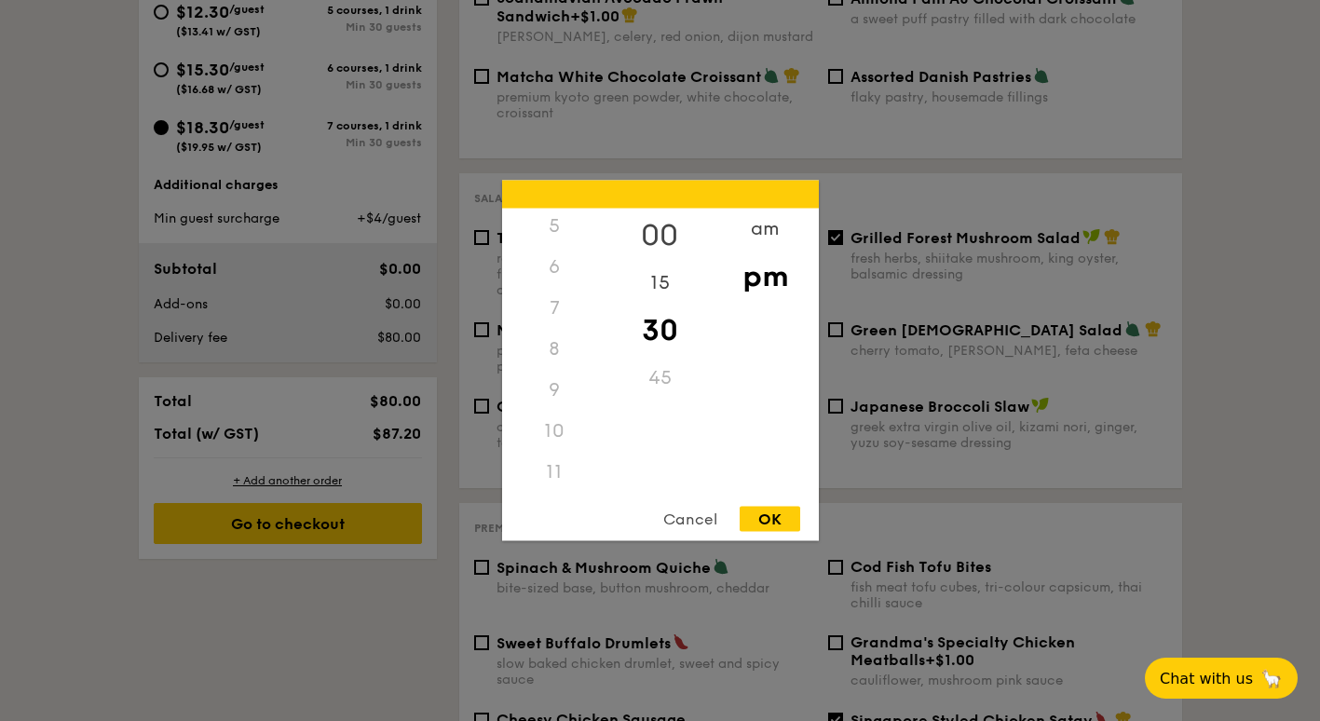
click at [674, 239] on div "00" at bounding box center [659, 236] width 105 height 54
click at [555, 436] on div "10" at bounding box center [554, 431] width 105 height 41
click at [768, 231] on div "am" at bounding box center [765, 236] width 105 height 54
click at [552, 430] on div "10" at bounding box center [554, 438] width 105 height 54
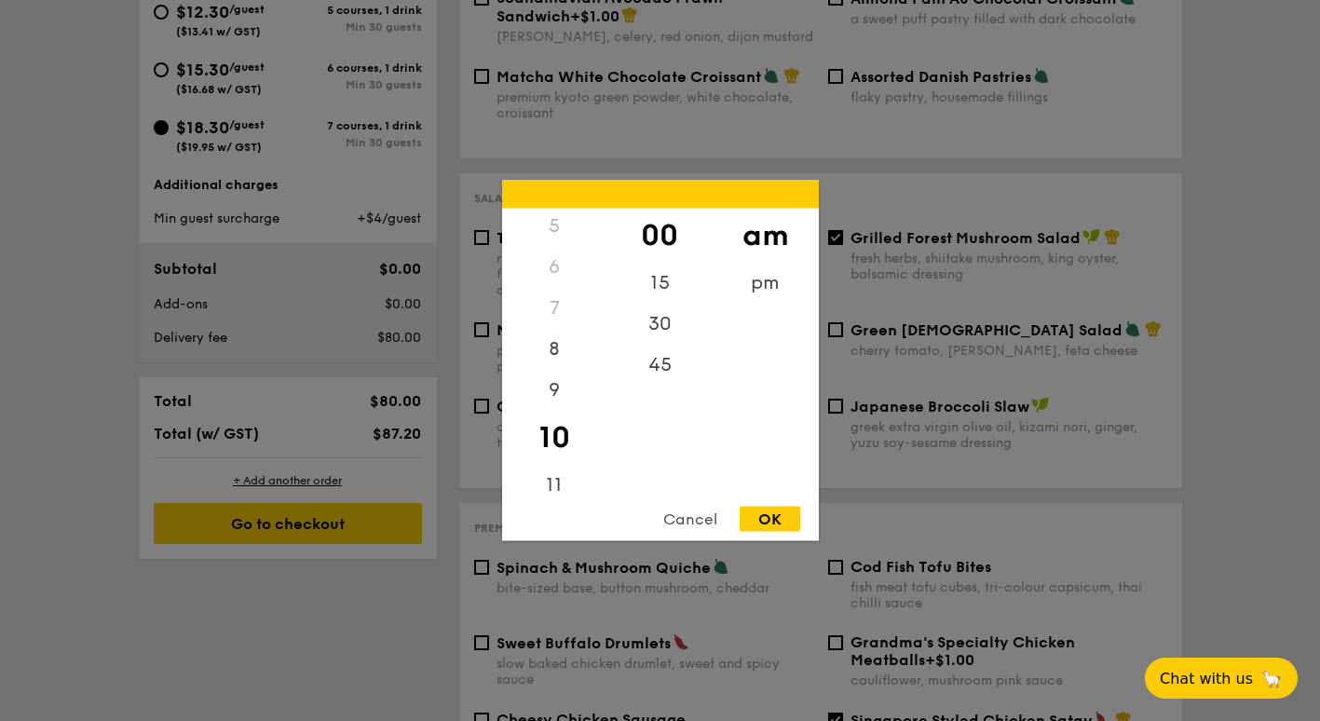
click at [760, 522] on div "OK" at bounding box center [770, 519] width 61 height 25
type input "10:00AM"
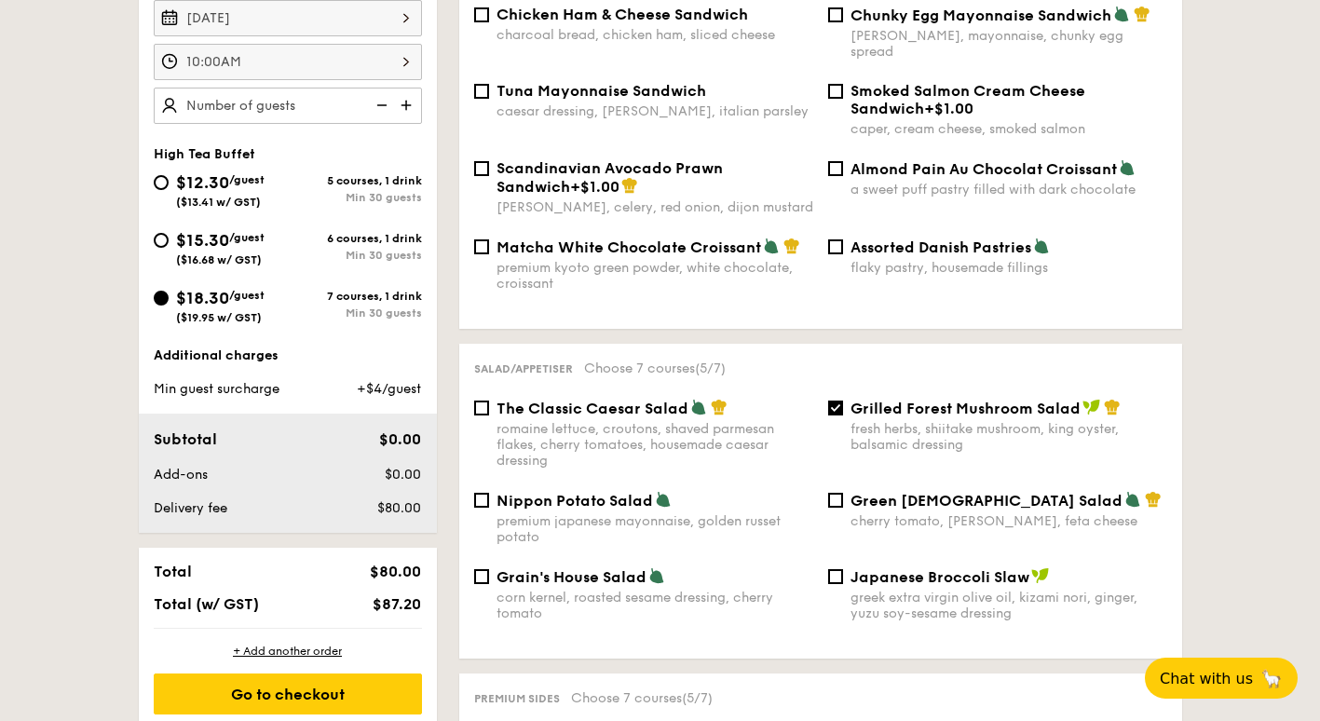
scroll to position [373, 0]
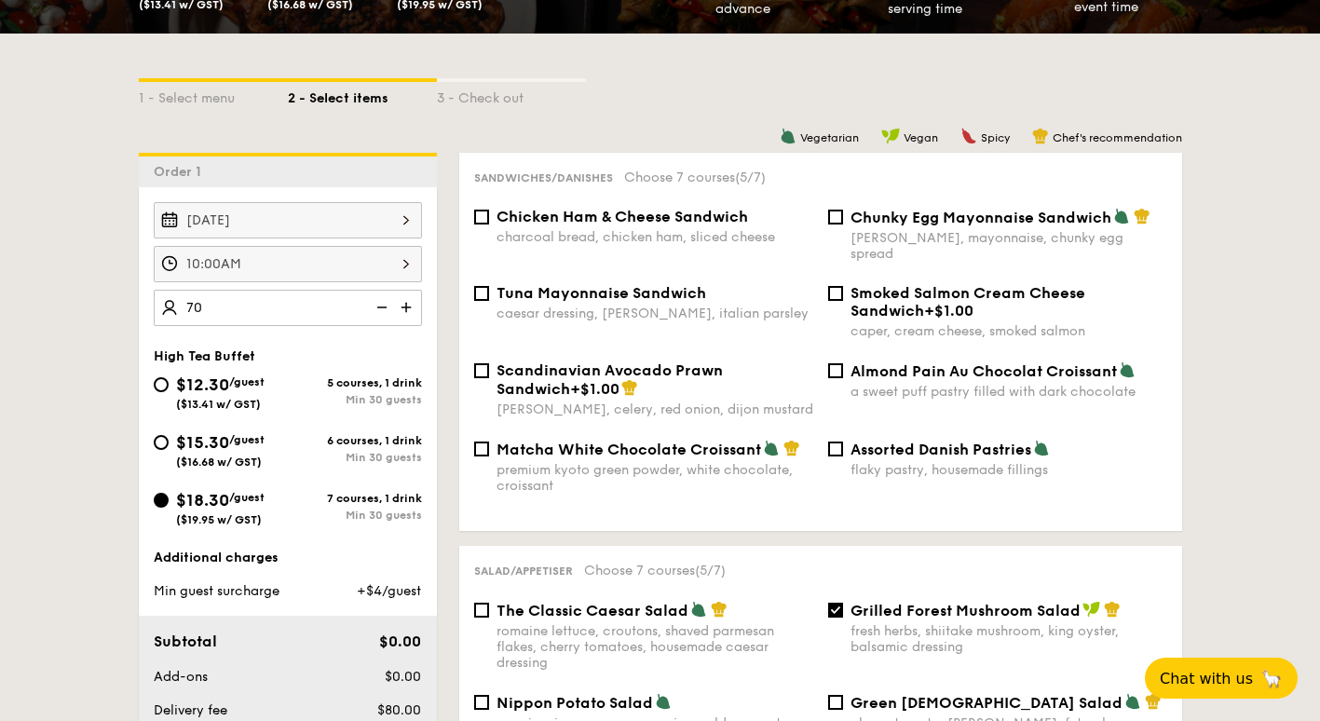
type input "70 guests"
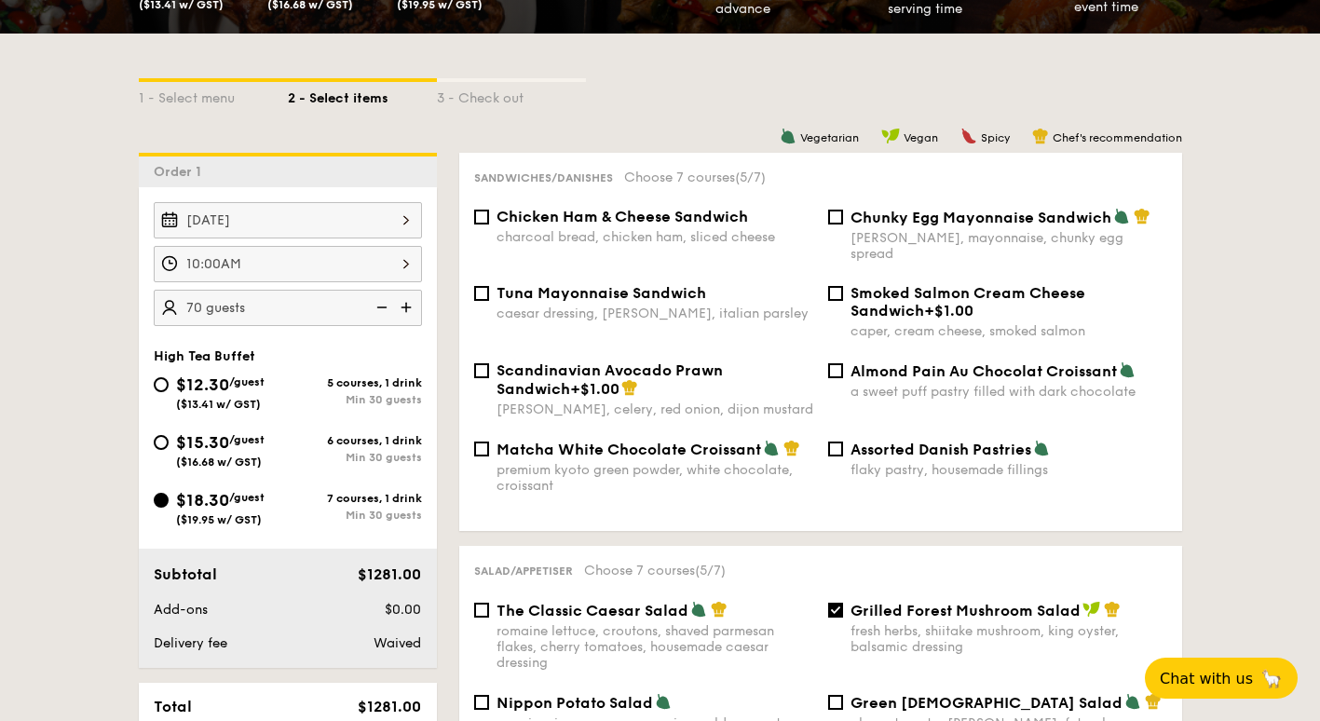
click at [316, 338] on div "Oct 08, 2025 10:00AM 70 guests High Tea Buffet $12.30 /guest ($13.41 w/ GST) 5 …" at bounding box center [288, 427] width 298 height 481
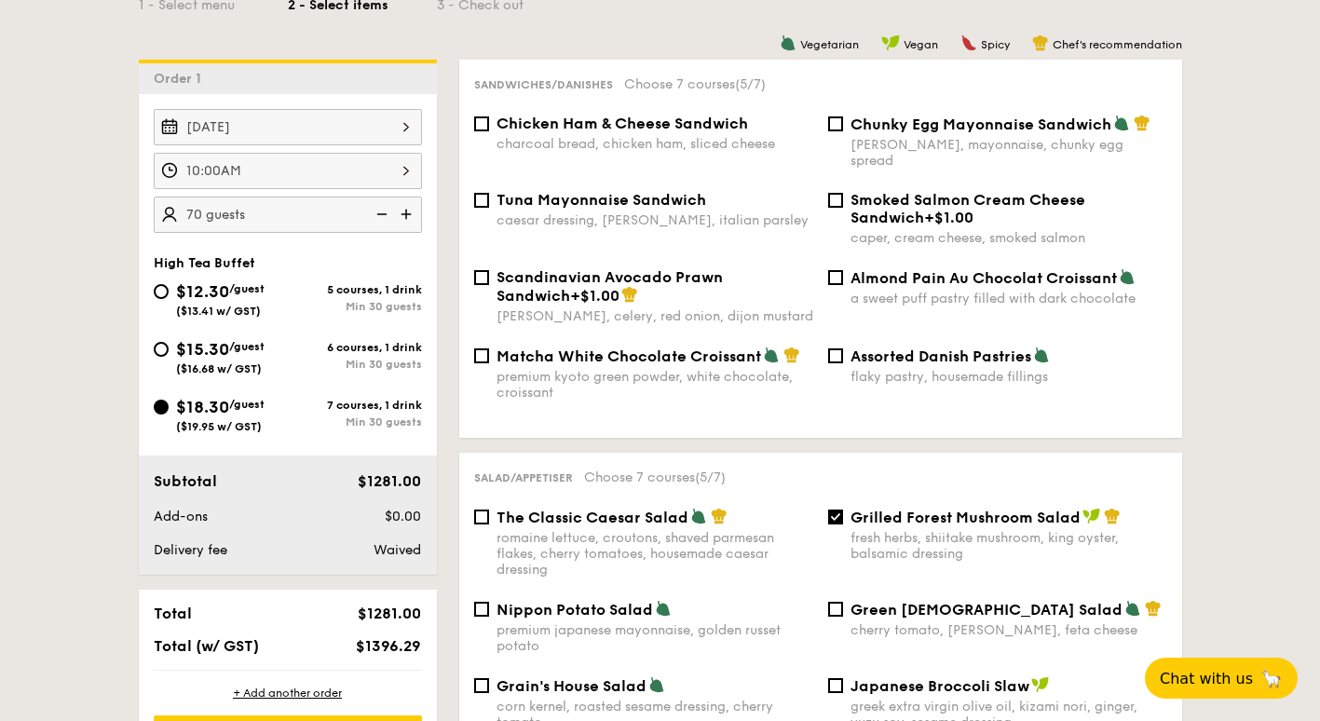
scroll to position [466, 0]
click at [835, 348] on input "Assorted Danish Pastries flaky pastry, housemade fillings" at bounding box center [835, 355] width 15 height 15
checkbox input "true"
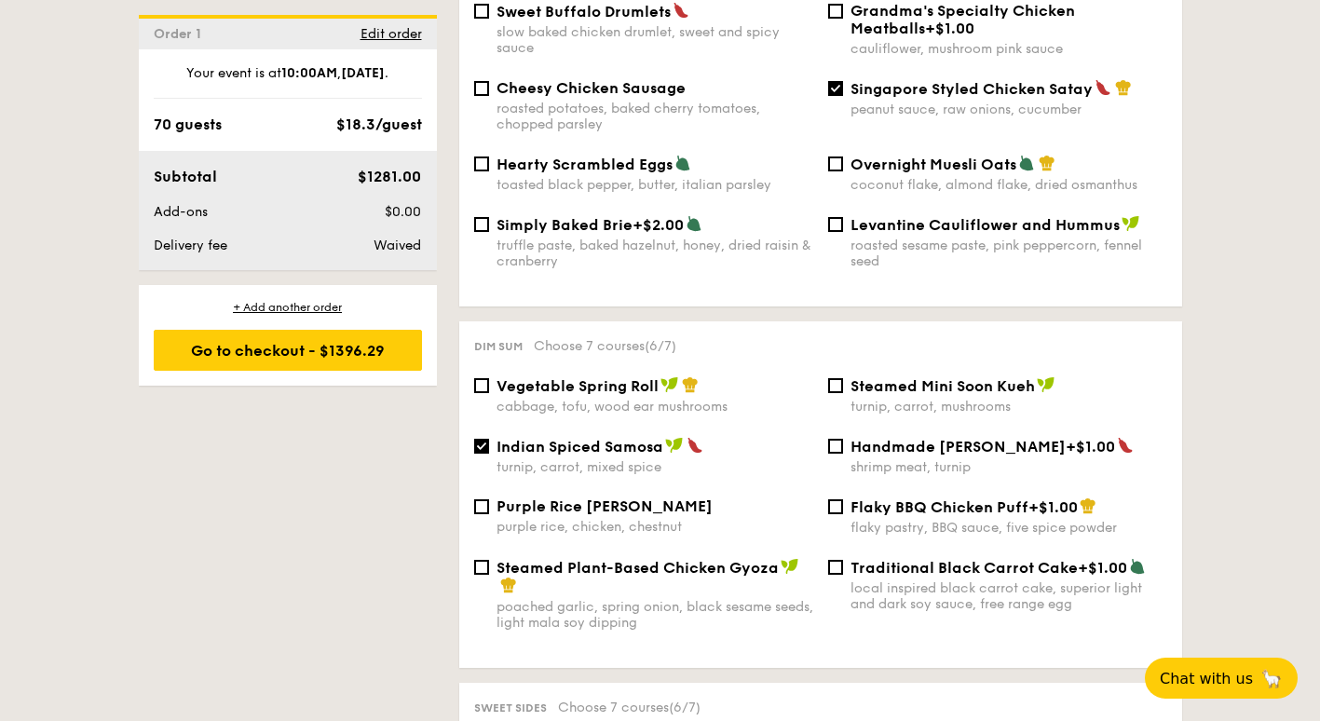
scroll to position [1398, 0]
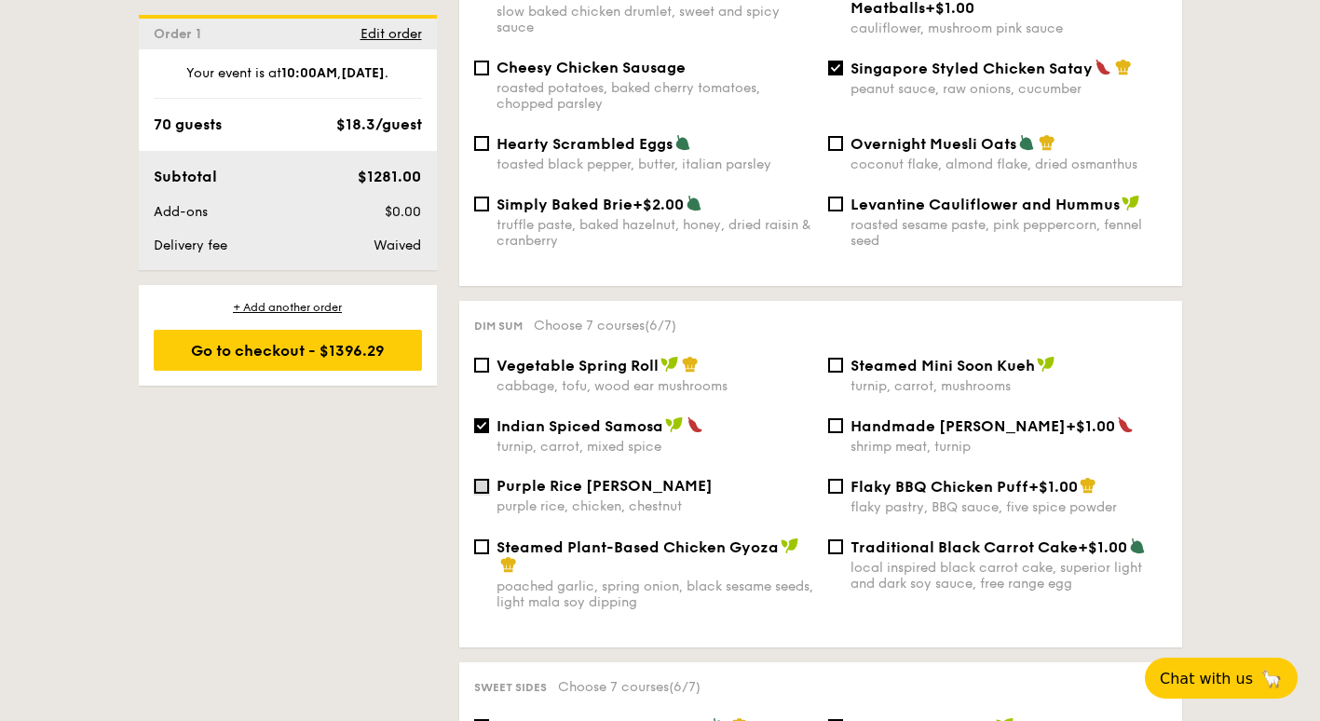
click at [482, 484] on input "Purple Rice Loh Mai Kai purple rice, chicken, chestnut" at bounding box center [481, 486] width 15 height 15
checkbox input "true"
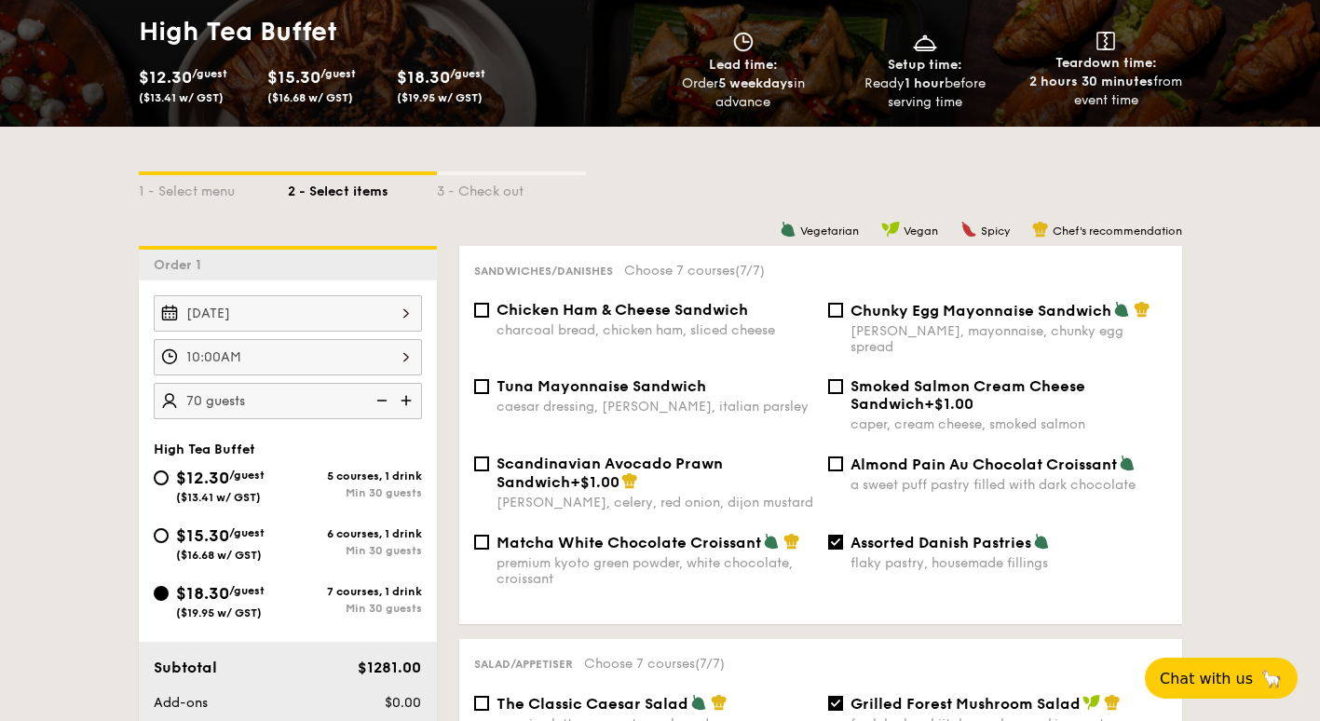
scroll to position [745, 0]
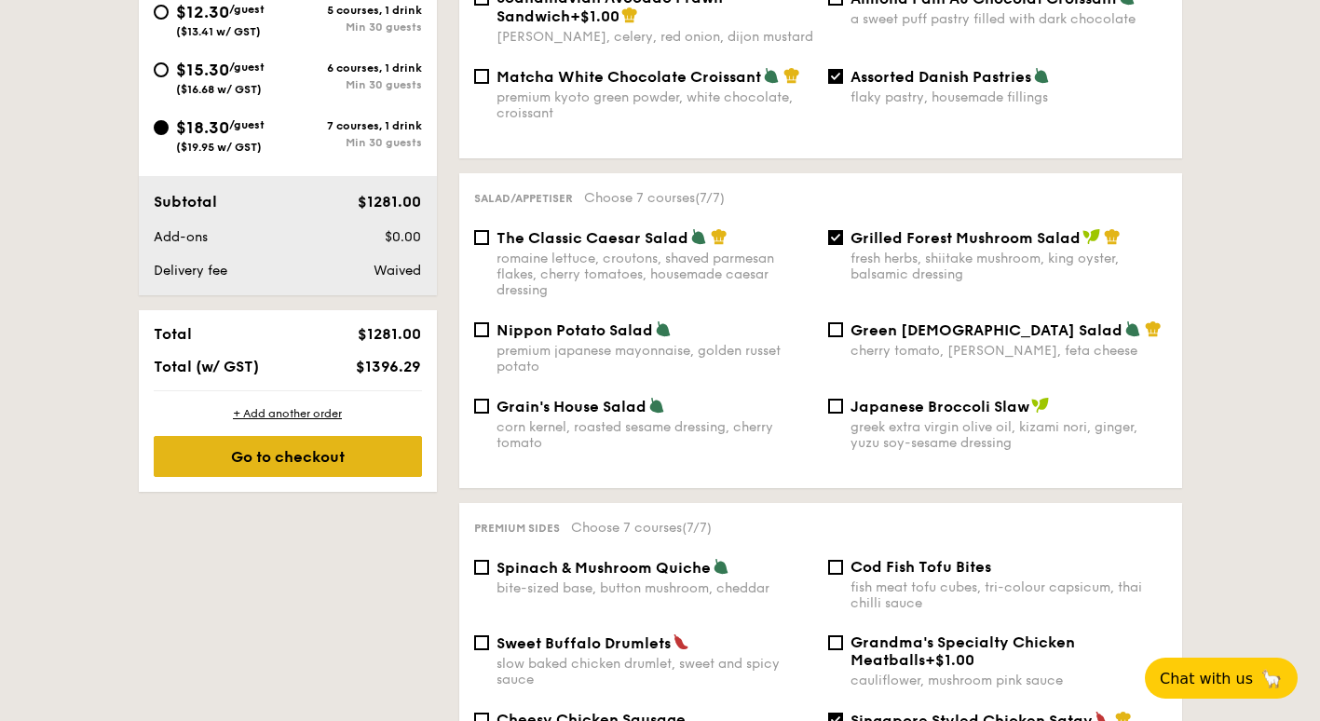
click at [321, 456] on div "Go to checkout" at bounding box center [288, 456] width 268 height 41
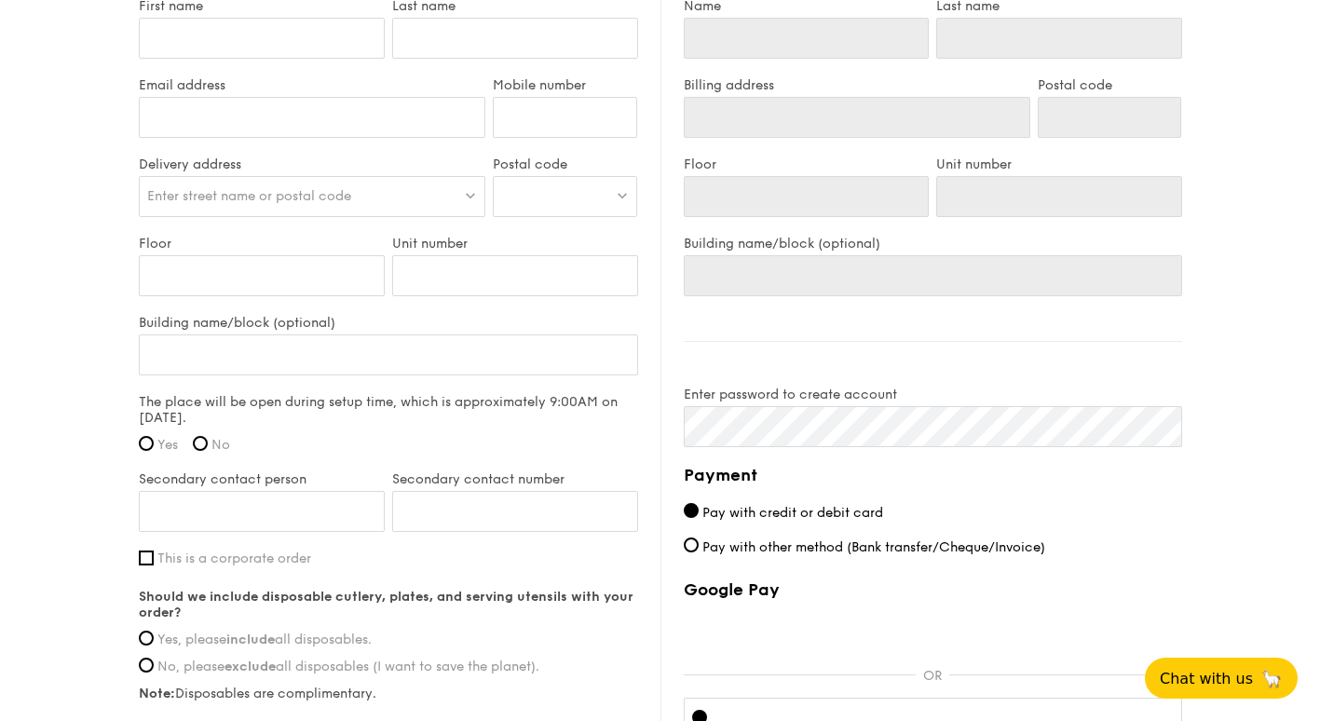
scroll to position [1323, 0]
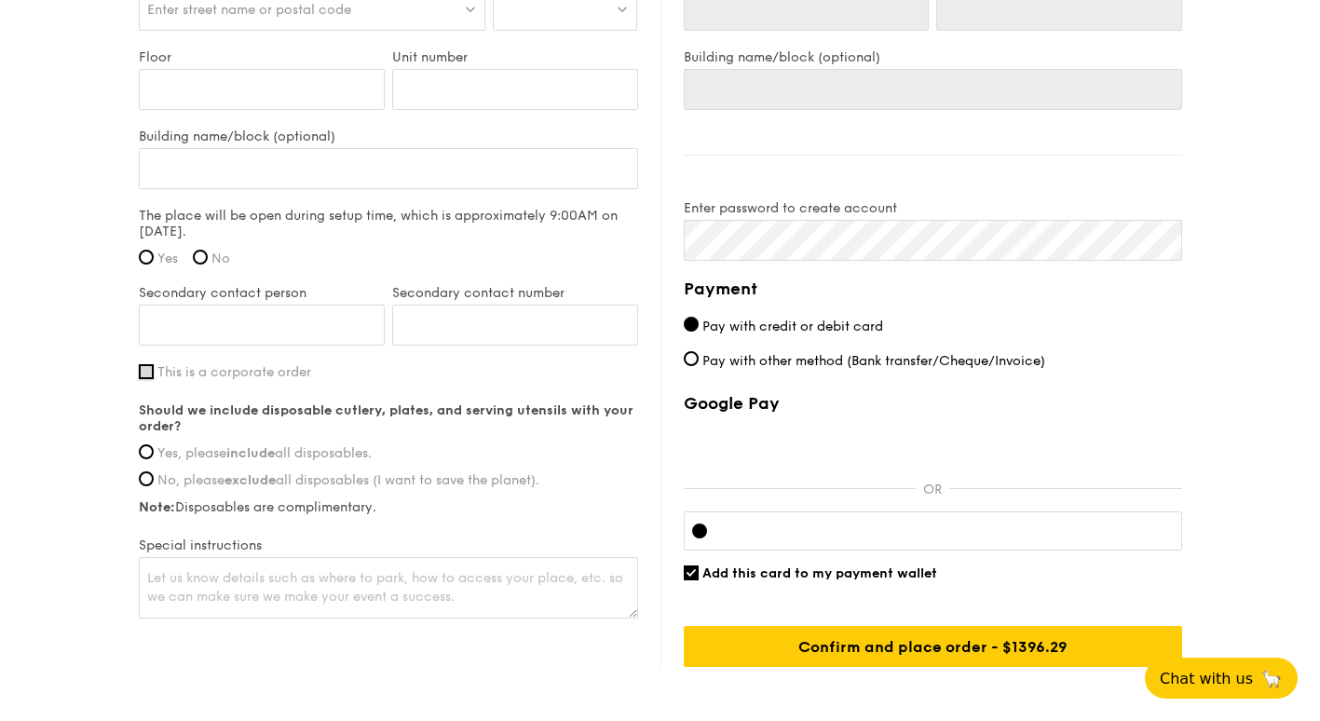
click at [145, 371] on input "This is a corporate order" at bounding box center [146, 371] width 15 height 15
checkbox input "true"
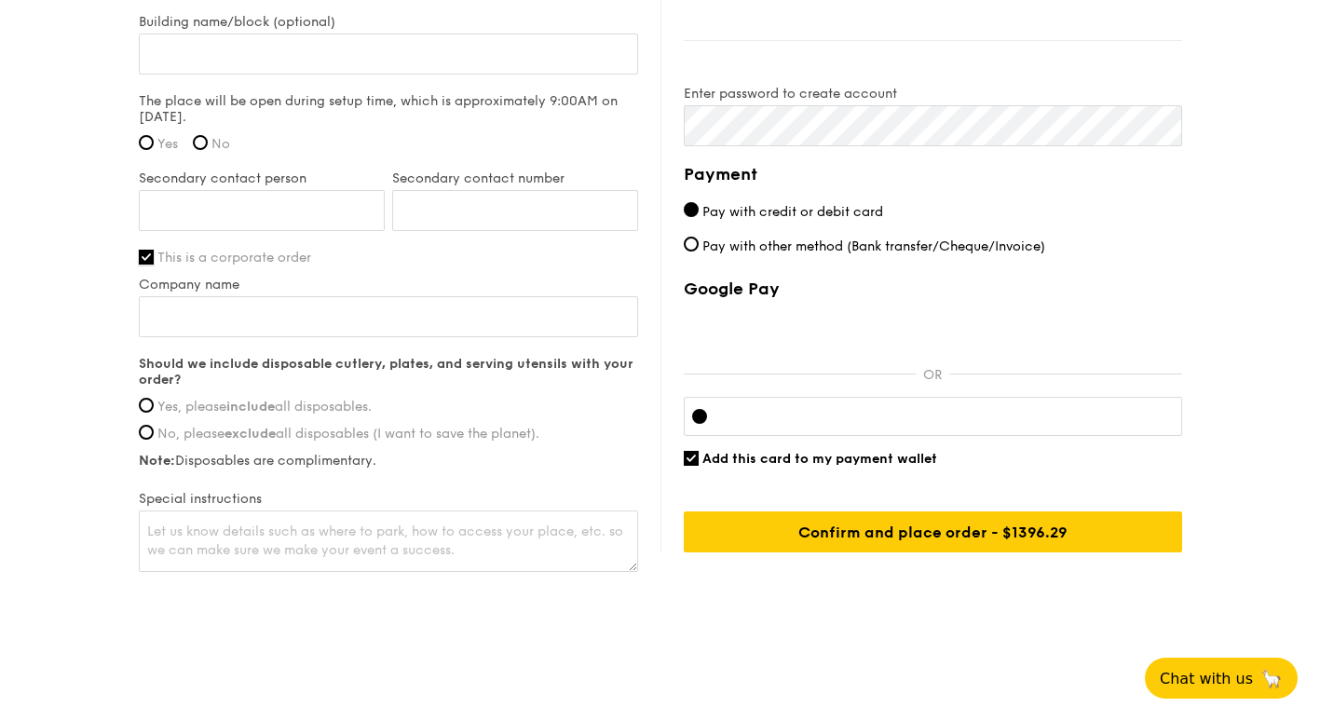
scroll to position [1441, 0]
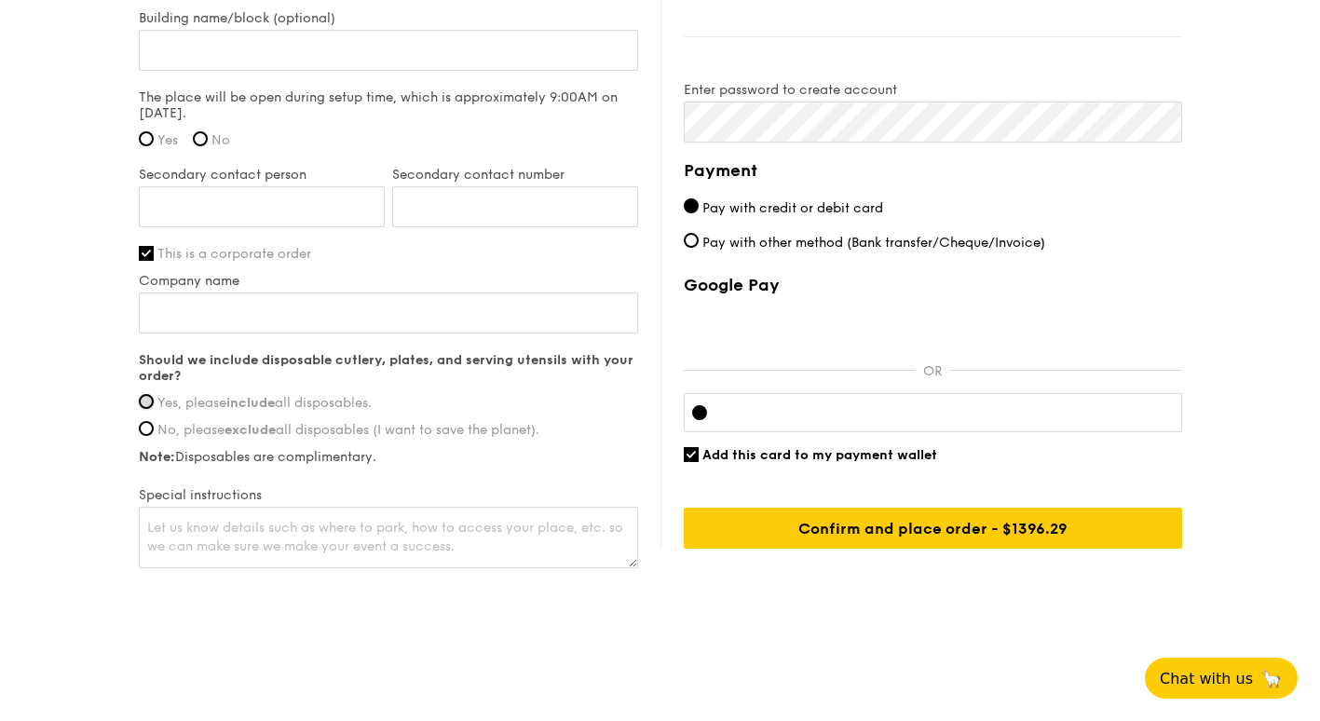
click at [145, 401] on input "Yes, please include all disposables." at bounding box center [146, 401] width 15 height 15
radio input "true"
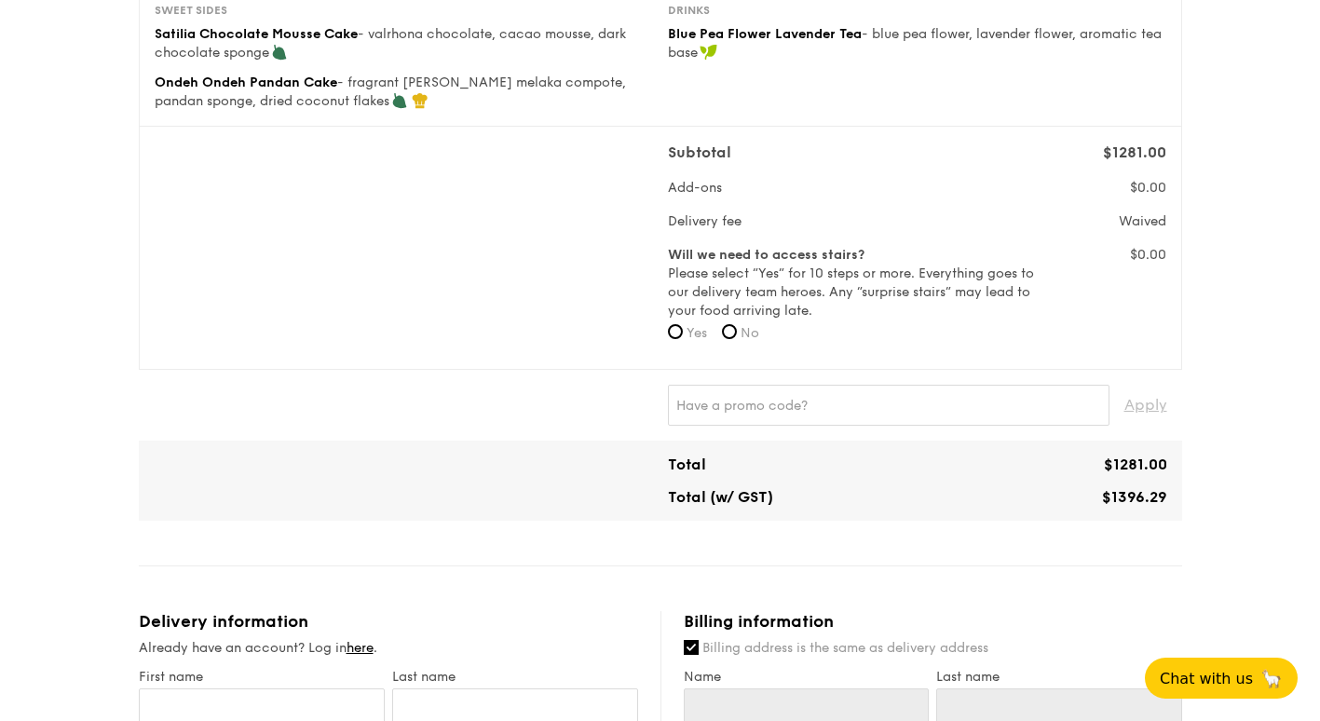
scroll to position [280, 0]
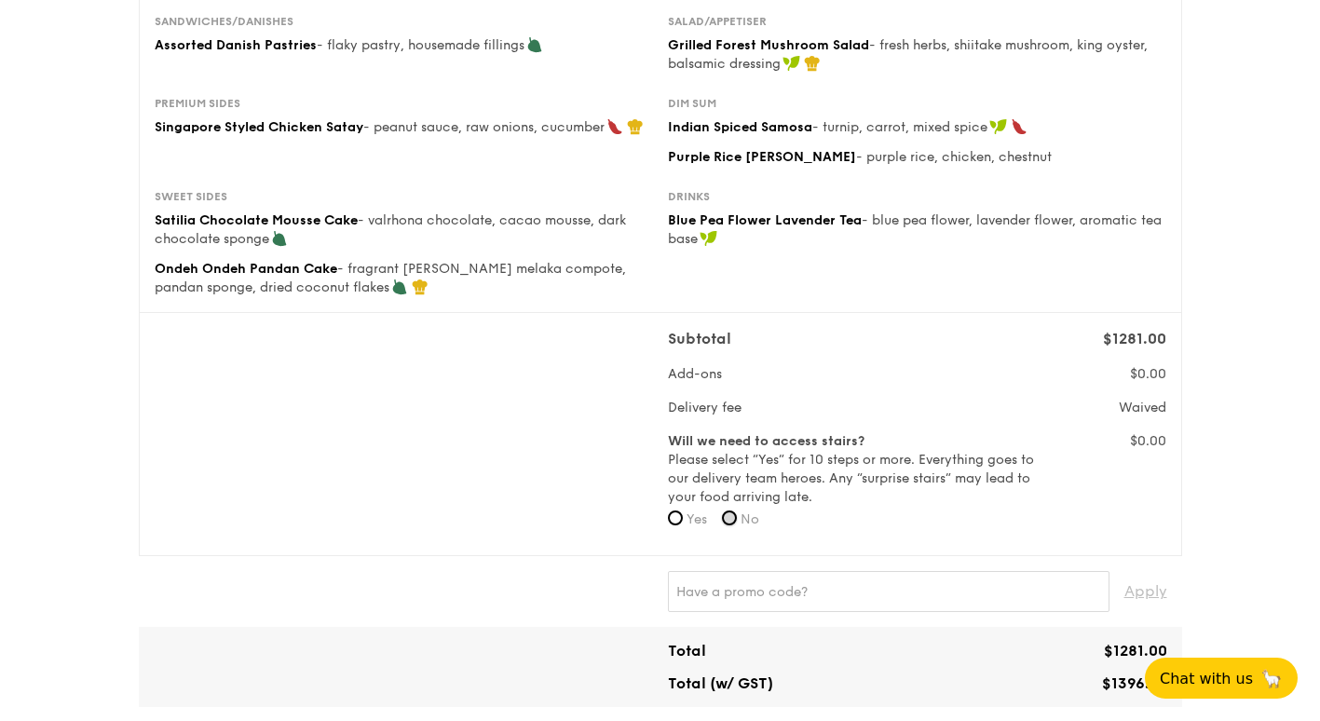
click at [736, 519] on input "No" at bounding box center [729, 518] width 15 height 15
radio input "true"
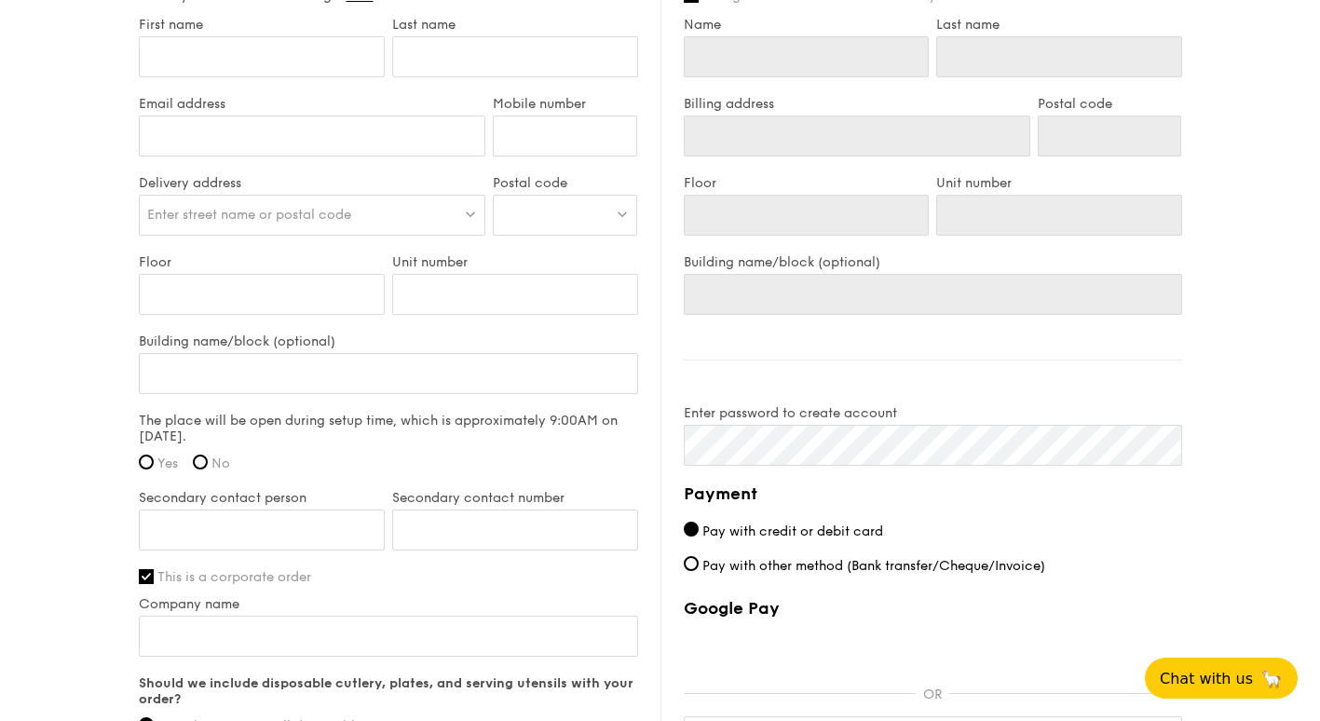
scroll to position [1211, 0]
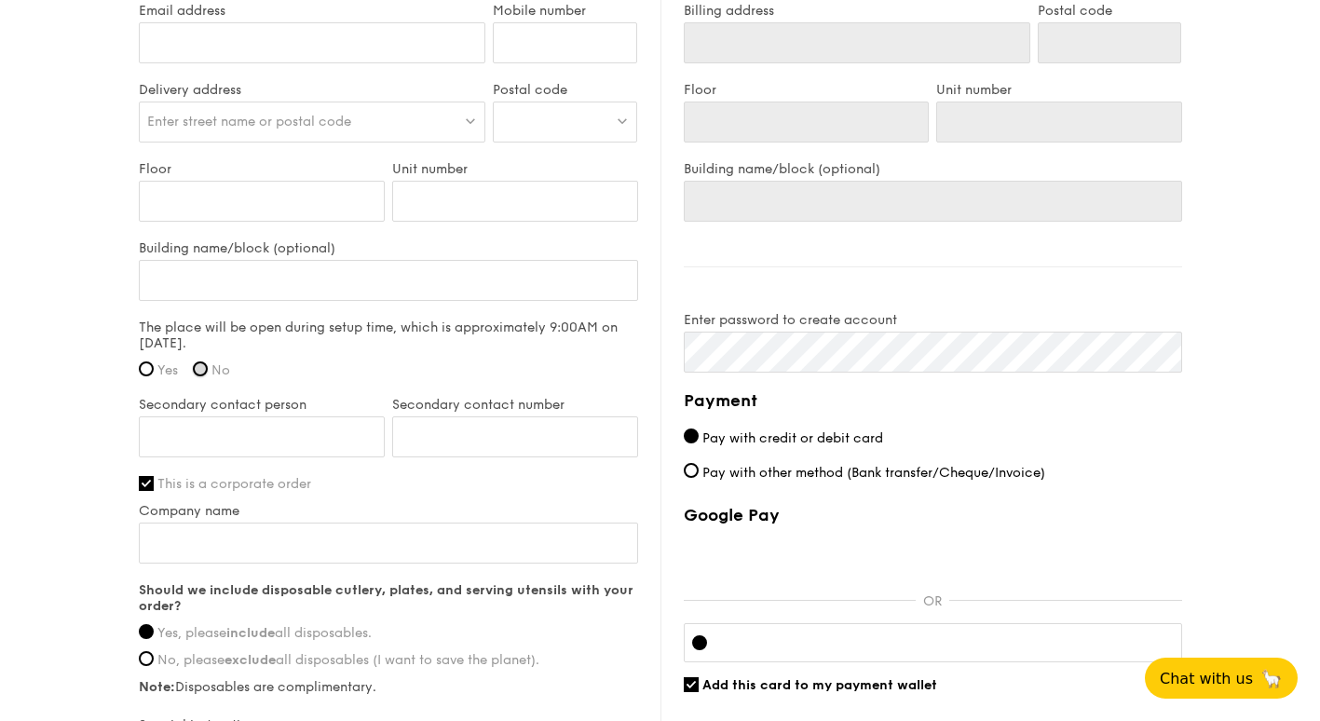
click at [202, 368] on input "No" at bounding box center [200, 368] width 15 height 15
radio input "true"
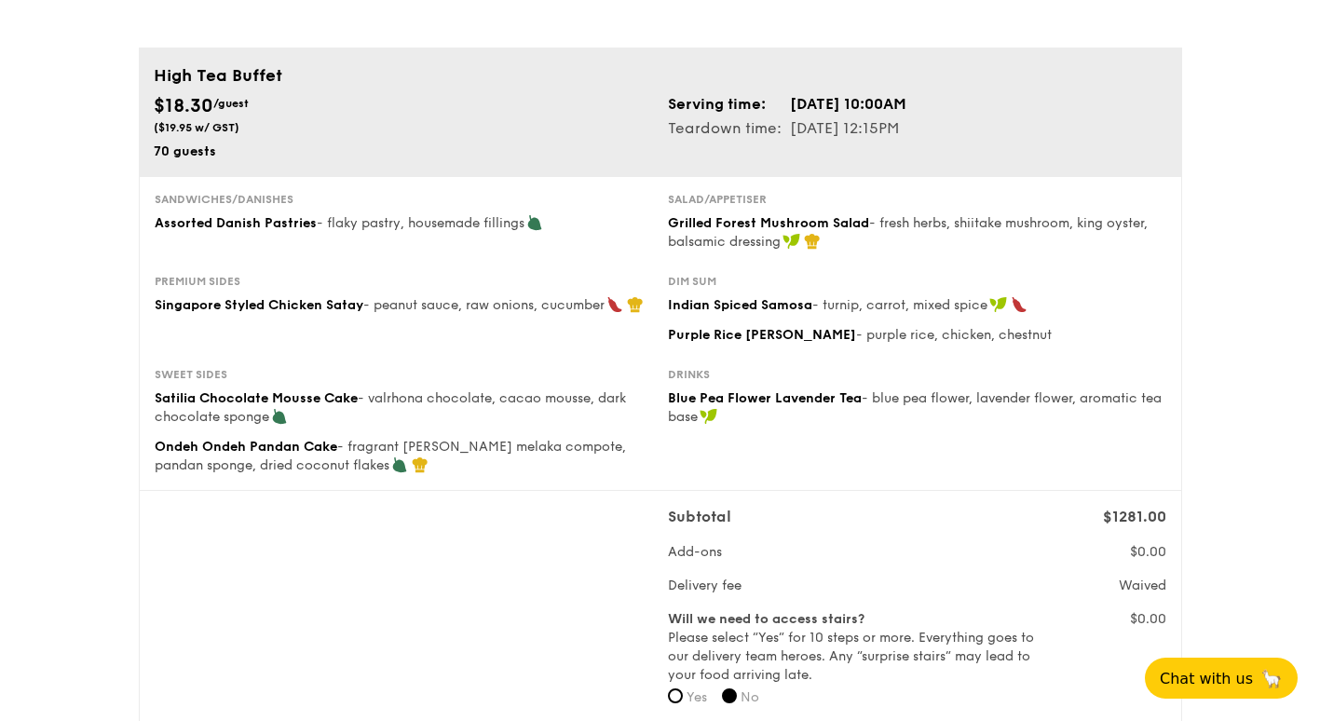
scroll to position [0, 0]
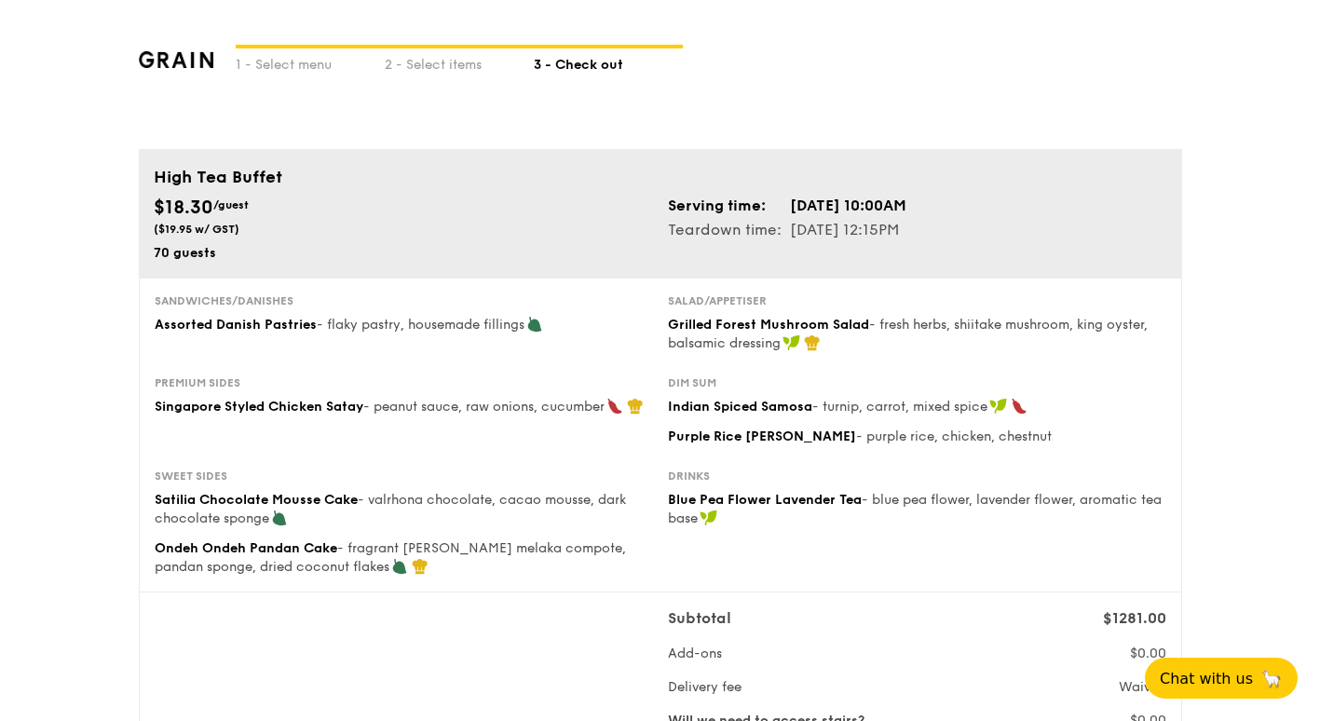
drag, startPoint x: 89, startPoint y: 111, endPoint x: 61, endPoint y: 86, distance: 38.3
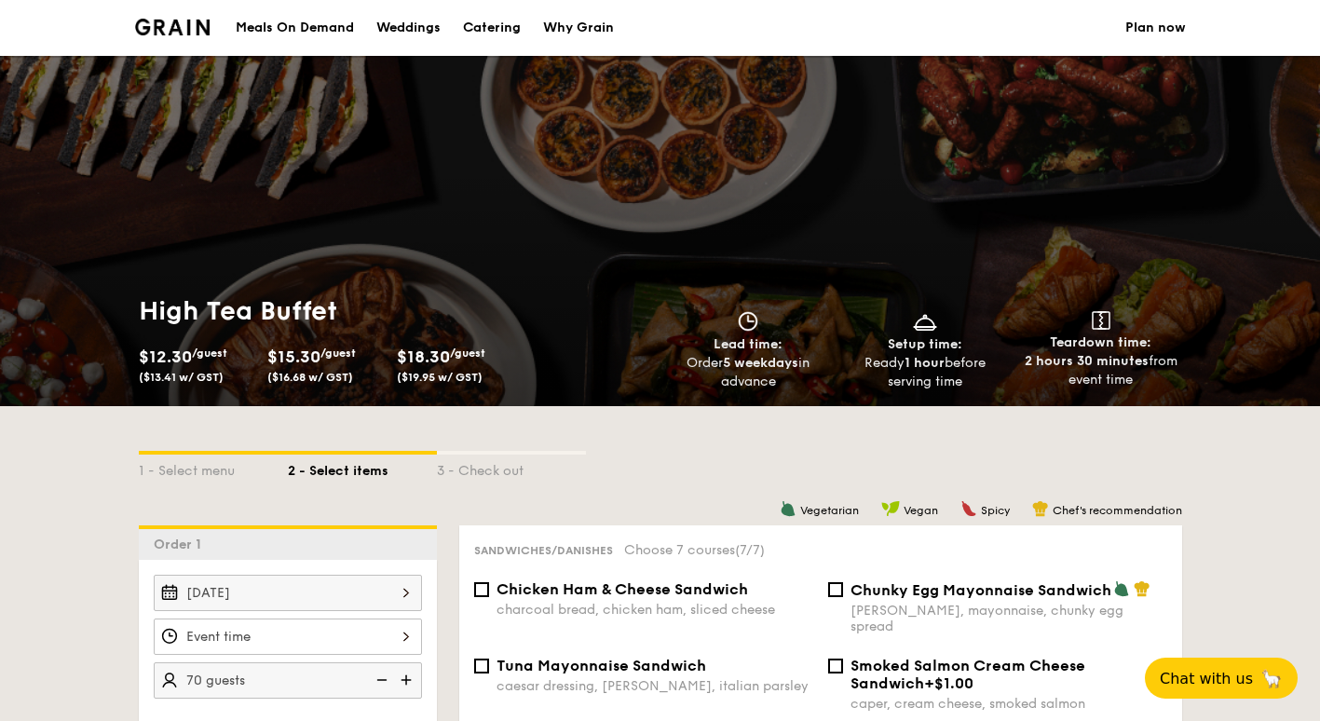
click at [1149, 25] on link "Plan now" at bounding box center [1155, 28] width 61 height 56
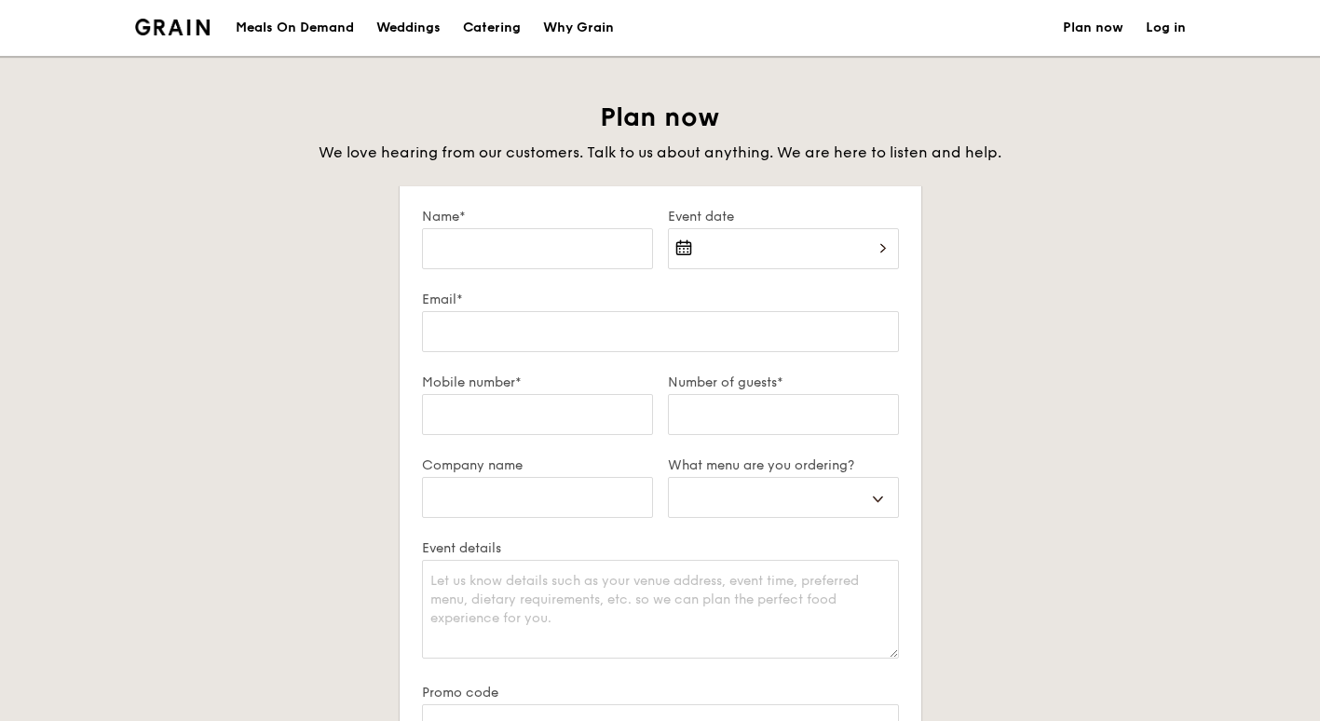
select select
click at [536, 251] on input "Name*" at bounding box center [537, 248] width 231 height 41
type input "Jason Tay"
type input "jasontayec@gmail.com"
type input "90730739"
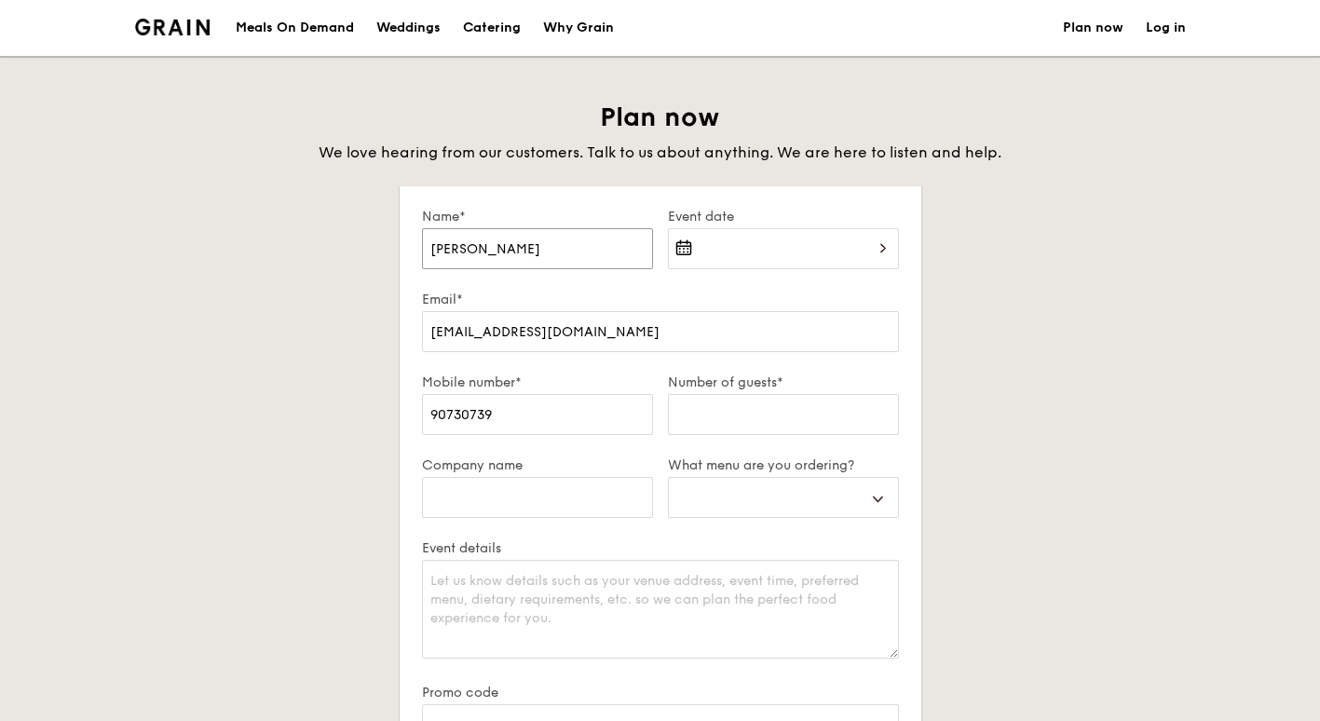
select select
click at [748, 428] on input "Number of guests*" at bounding box center [783, 414] width 231 height 41
type input "7"
select select
type input "70"
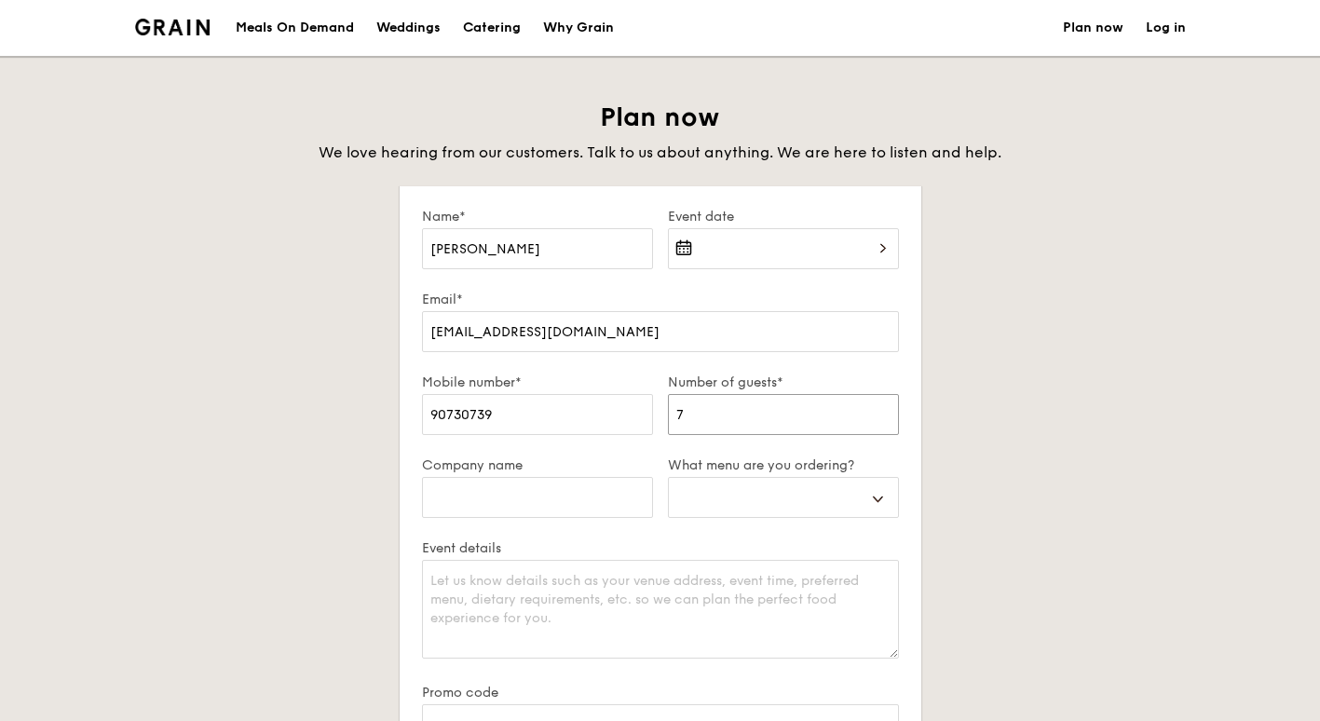
select select
type input "70"
click at [871, 256] on div at bounding box center [783, 259] width 231 height 63
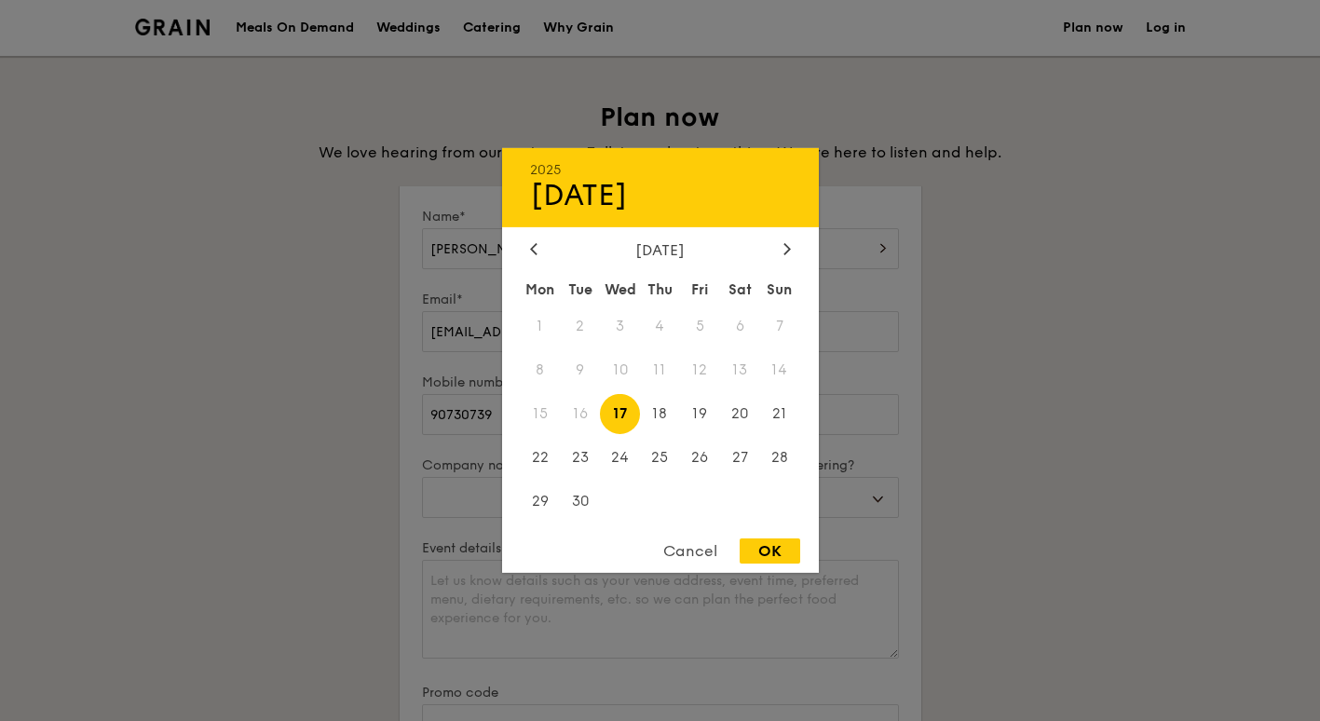
click at [784, 238] on div "2025 Sep 17 September 2025 Mon Tue Wed Thu Fri Sat Sun 1 2 3 4 5 6 7 8 9 10 11 …" at bounding box center [660, 360] width 317 height 425
click at [784, 245] on icon at bounding box center [787, 248] width 7 height 12
click at [621, 368] on span "8" at bounding box center [620, 370] width 40 height 40
click at [1022, 348] on div at bounding box center [660, 360] width 1320 height 721
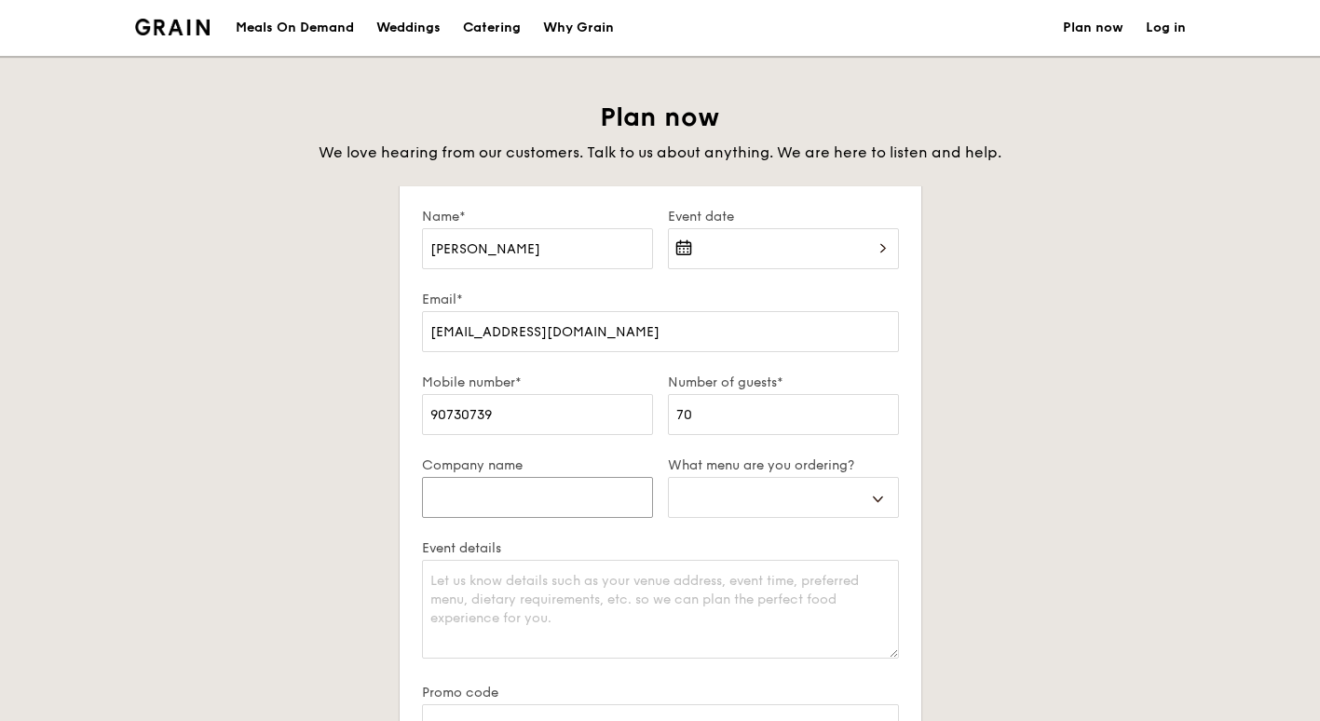
click at [493, 502] on input "Company name" at bounding box center [537, 497] width 231 height 41
type input "C"
select select
type input "Co"
select select
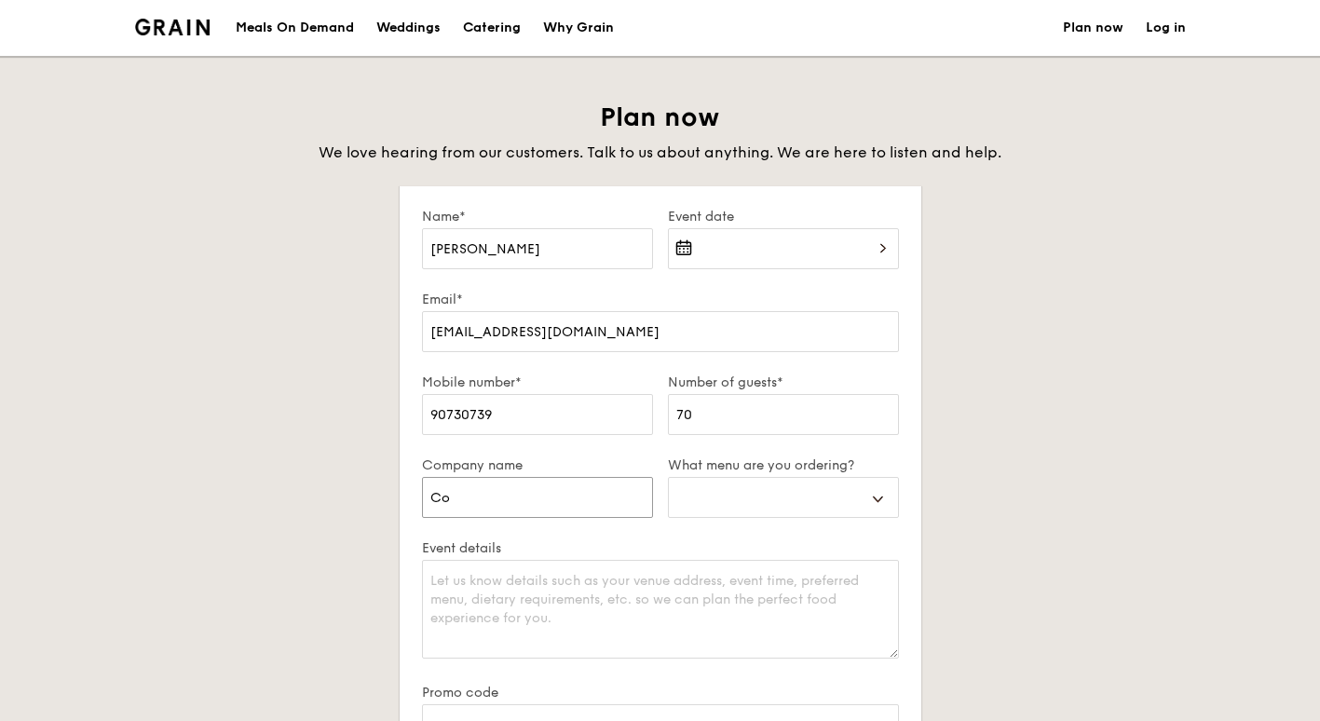
type input "Con"
select select
type input "Conn"
select select
type input "Conne"
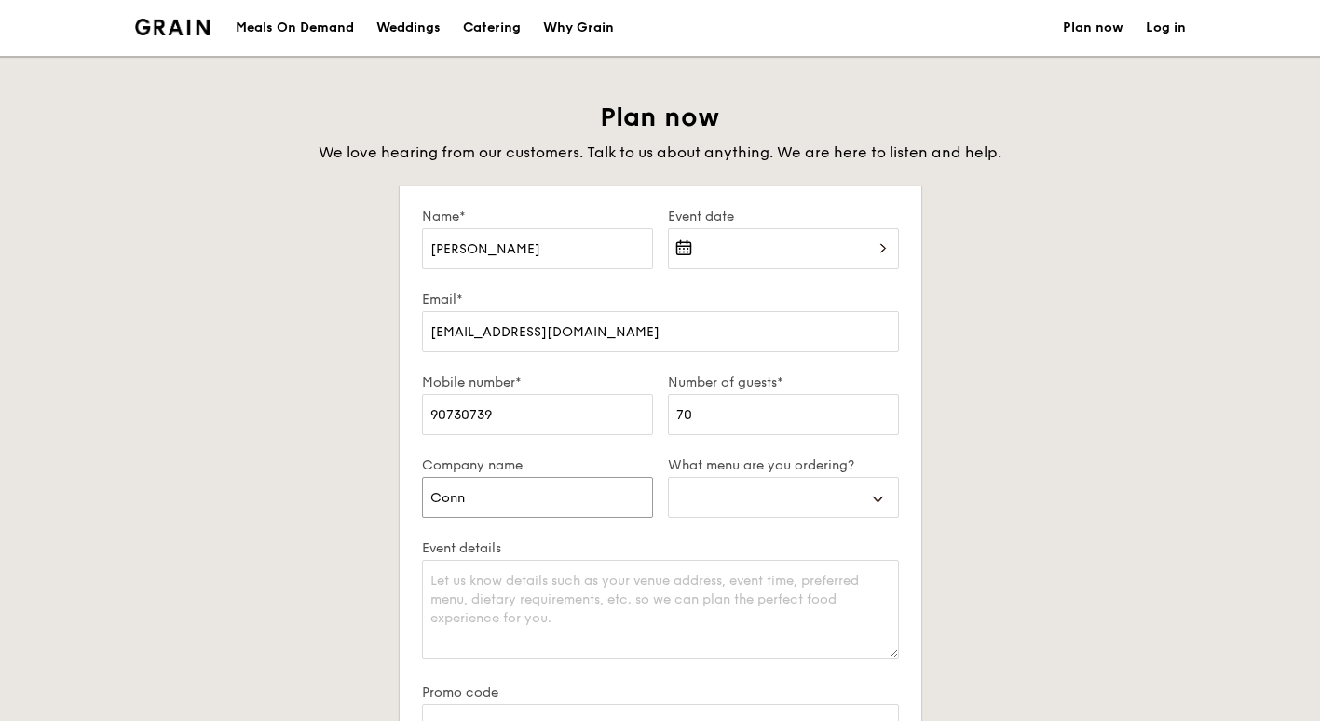
select select
type input "Connex"
select select
type input "Connexi"
select select
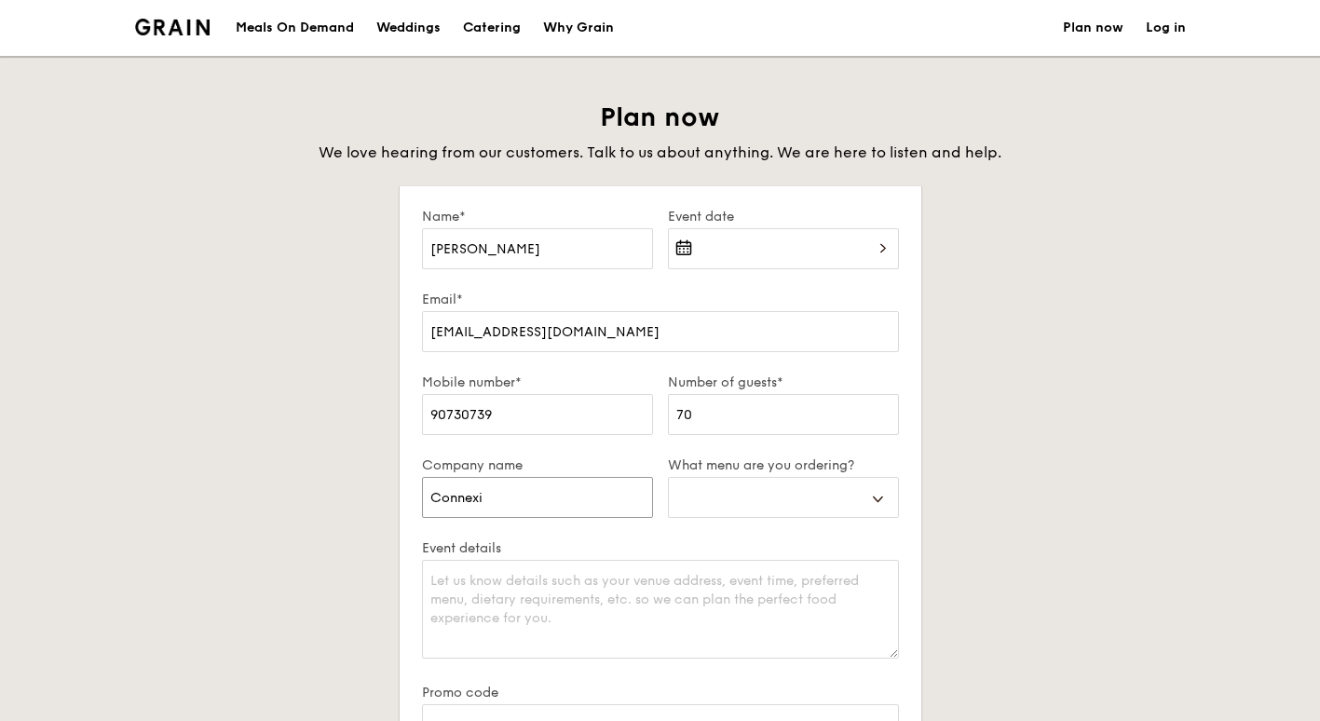
type input "Connexio"
select select
type input "Connexion"
select select
type input "Connexions"
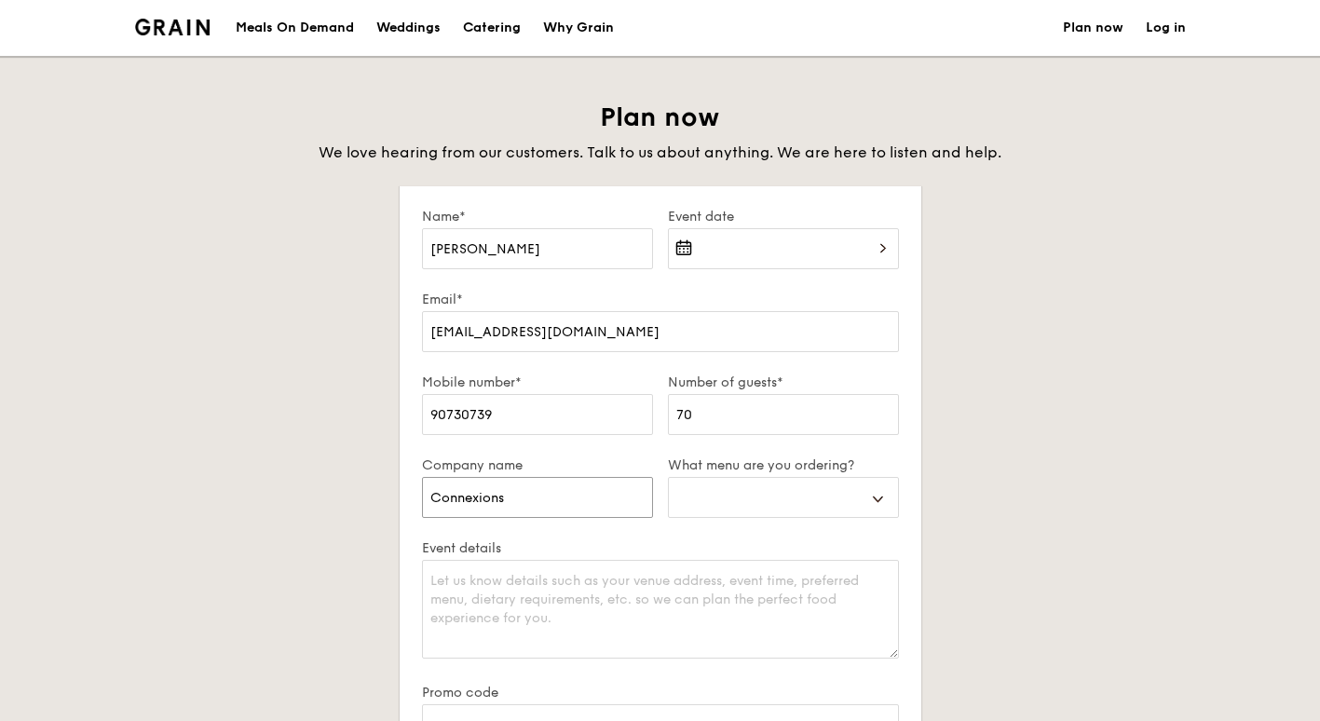
select select
type input "Connexions"
select select
type input "Connexions I"
select select
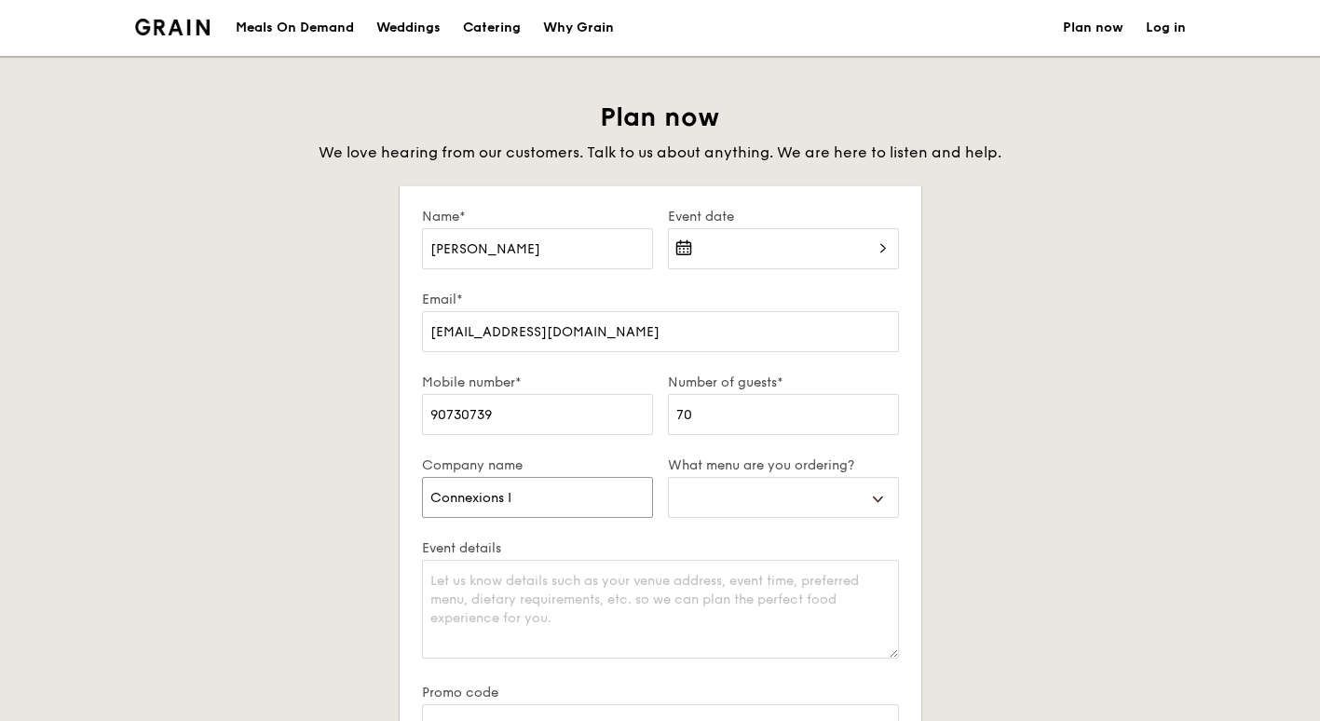
type input "Connexions In"
select select
type input "Connexions Int"
select select
type input "Connexions Inte"
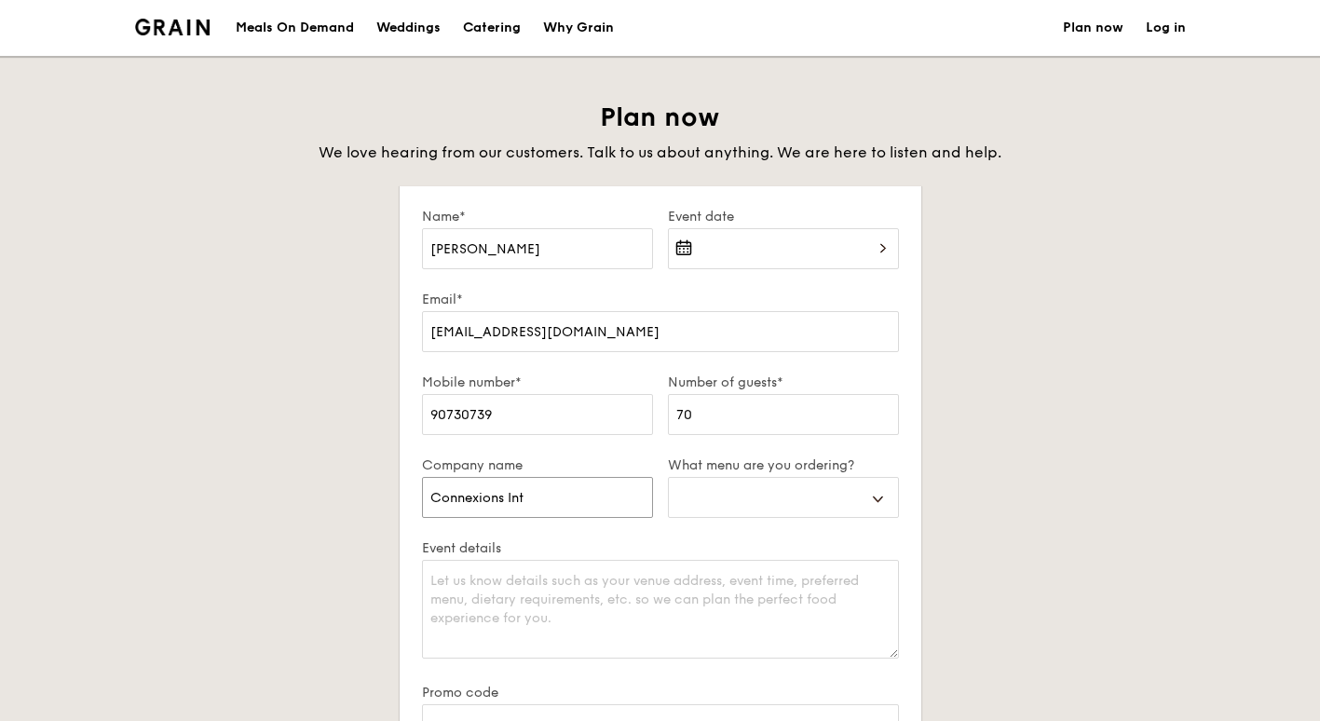
select select
type input "Connexions Integ"
select select
type input "Connexions Integr"
select select
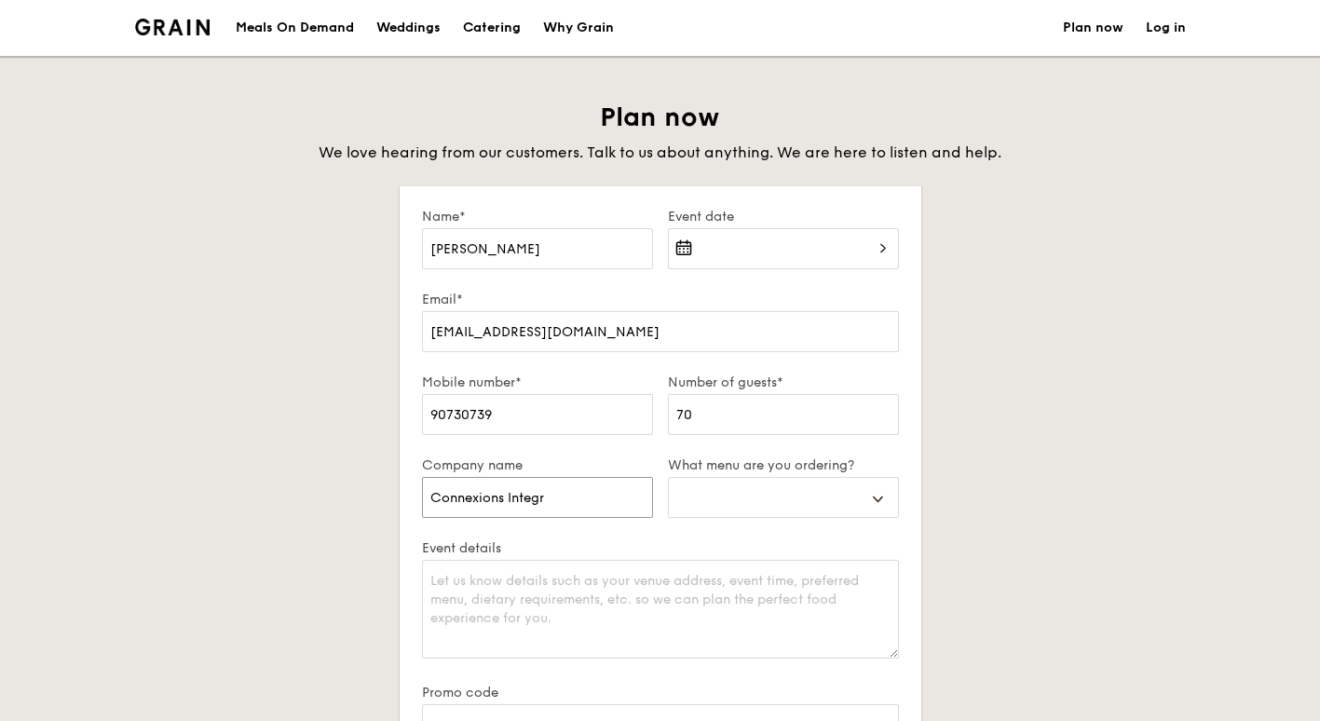
type input "Connexions Integra"
select select
type input "Connexions Integrat"
select select
type input "Connexions Integrate"
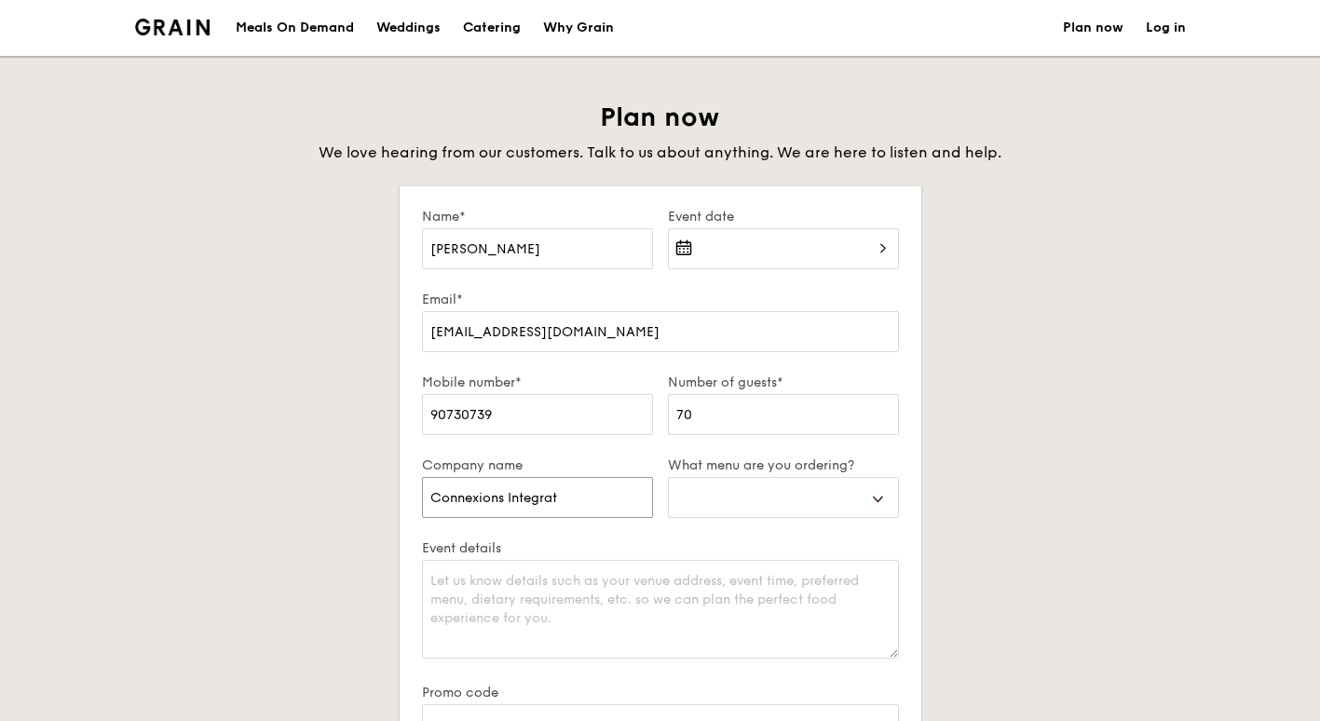
select select
type input "Connexions Integrated"
select select
type input "Connexions Integrated"
select select
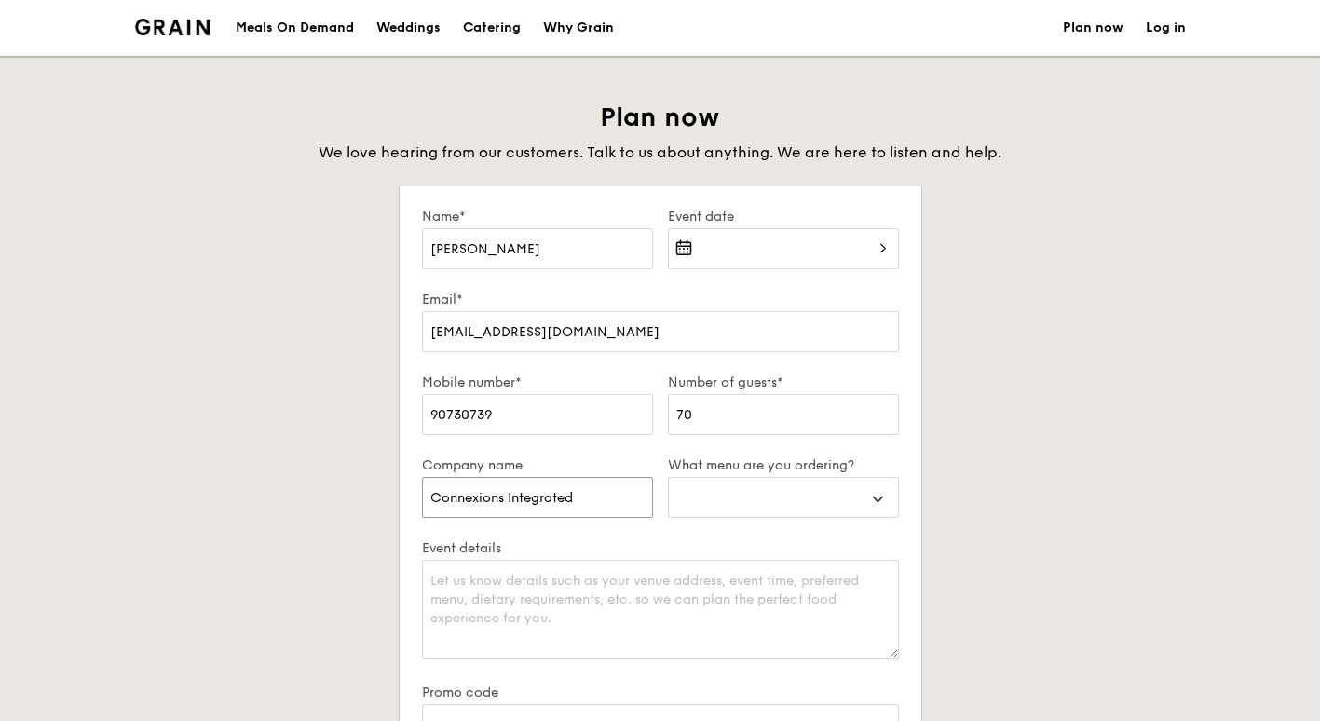
type input "Connexions Integrated L"
select select
type input "Connexions Integrated Le"
select select
type input "Connexions Integrated Lea"
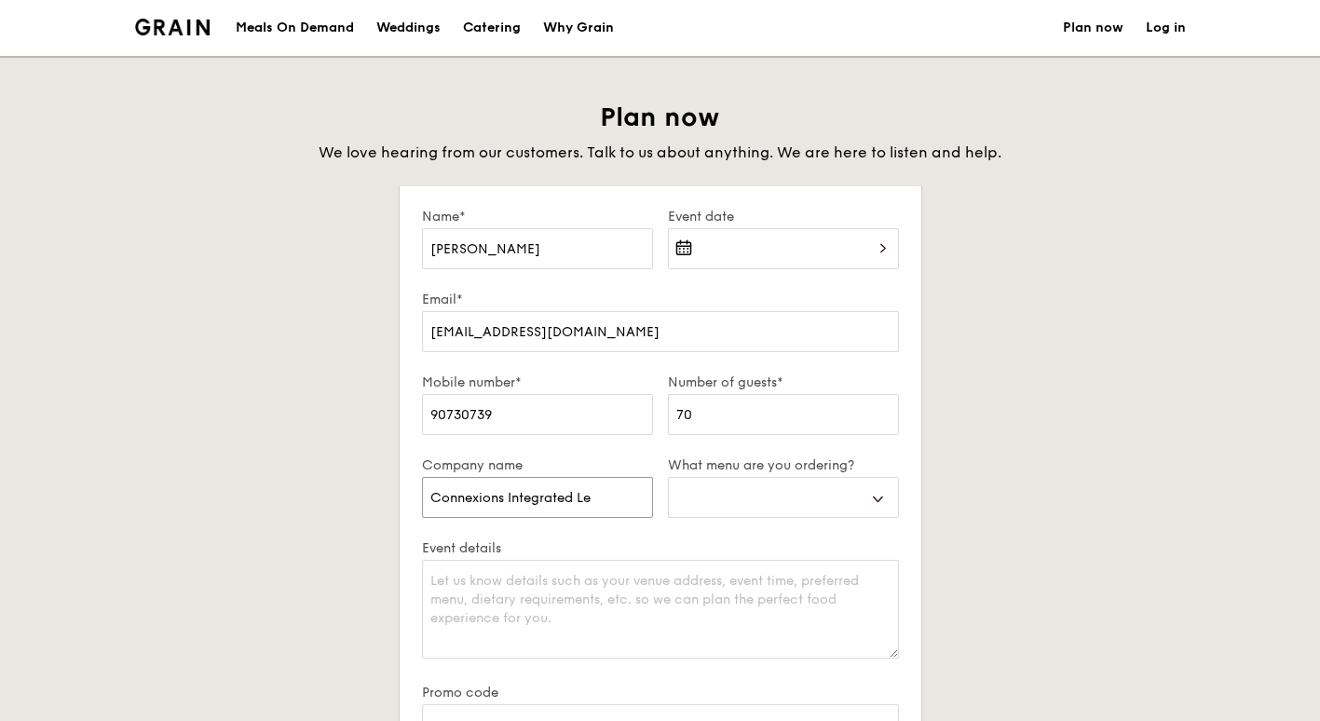
select select
type input "Connexions Integrated Lear"
select select
type input "Connexions Integrated Learn"
select select
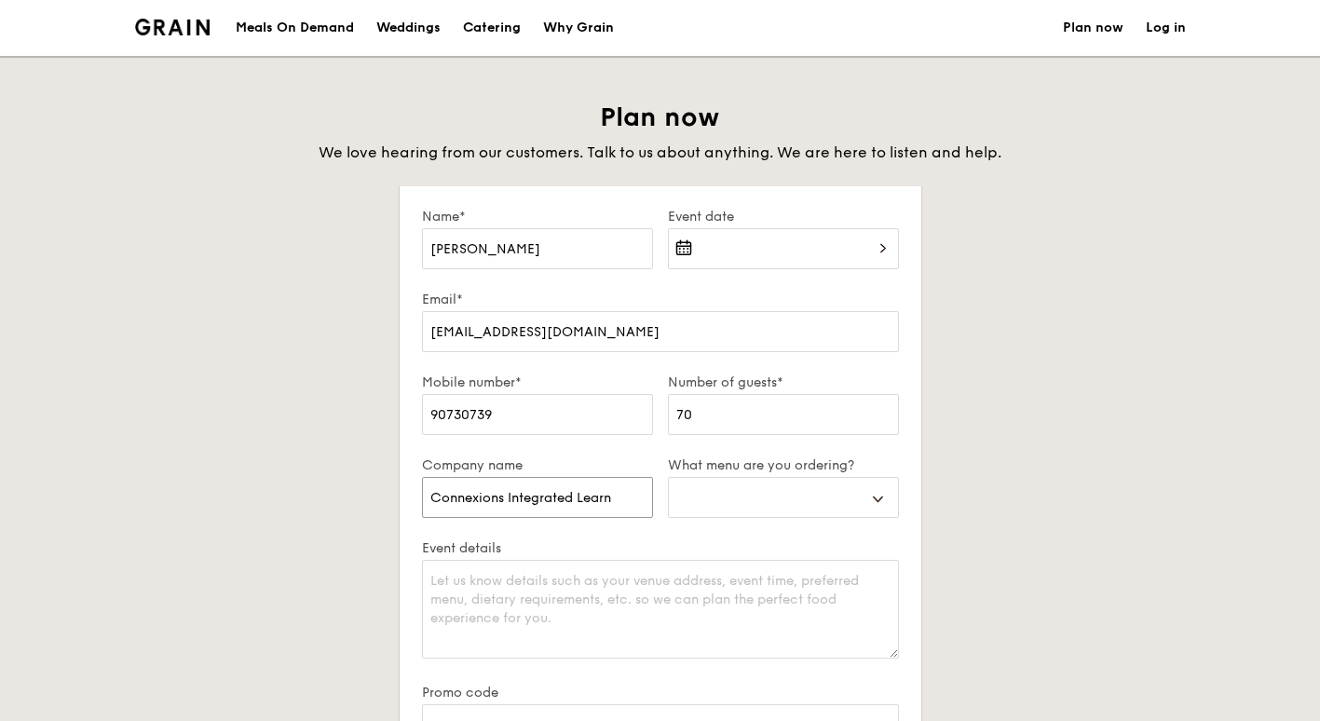
type input "Connexions Integrated Learni"
select select
type input "Connexions Integrated Learnin"
select select
type input "Connexions Integrated Learning"
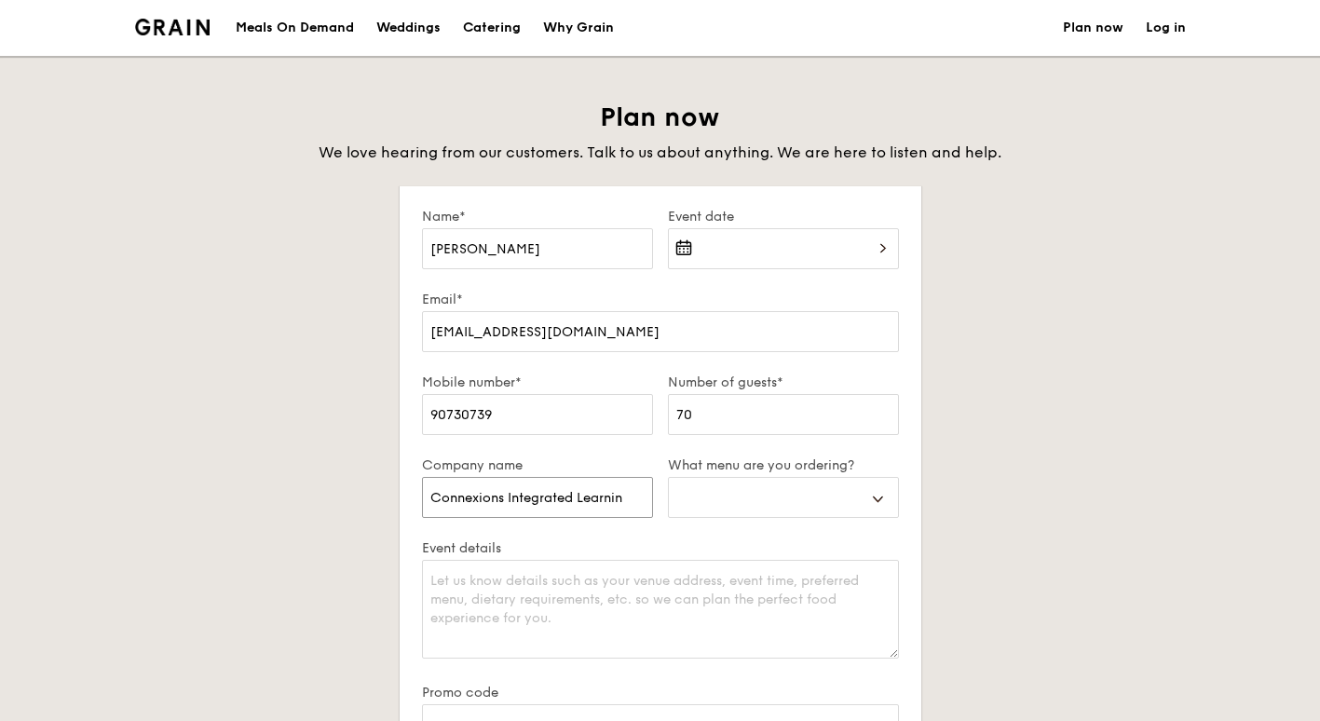
select select
type input "Connexions Integrated Learning"
select select
type input "Connexions Integrated Learning H"
select select
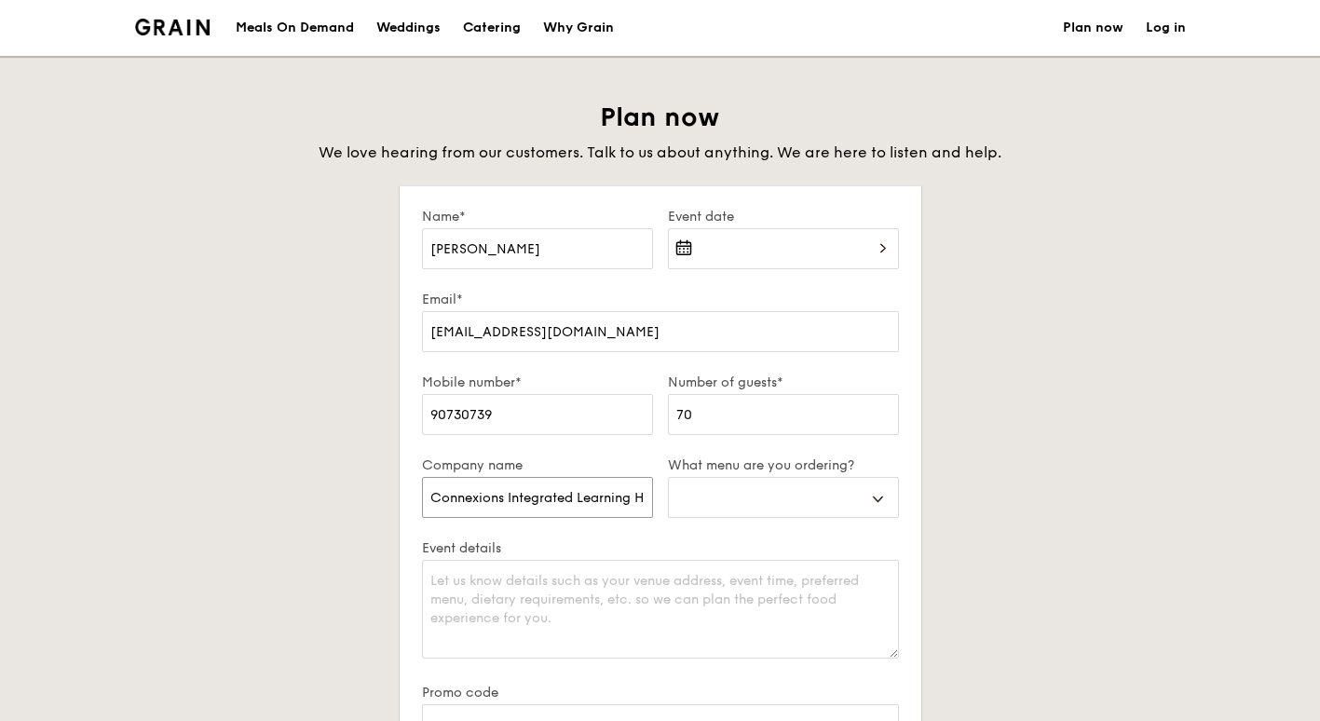
type input "Connexions Integrated Learning Hu"
select select
type input "Connexions Integrated Learning Hub"
select select
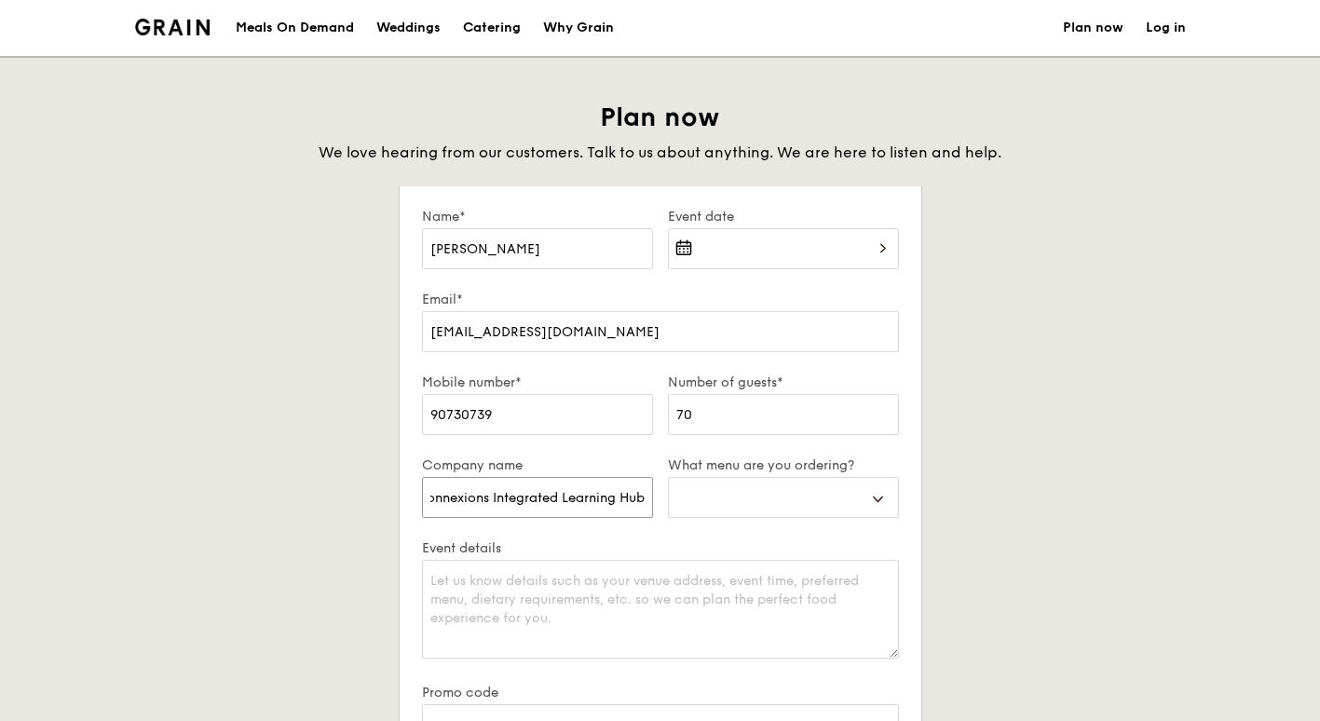
type input "Connexions Integrated Learning Hub"
click at [782, 503] on select "Buffet Mini Buffet High Tea Canapés Meal Boxes Wedding" at bounding box center [783, 497] width 231 height 41
select select "highTea"
click at [668, 477] on select "Buffet Mini Buffet High Tea Canapés Meal Boxes Wedding" at bounding box center [783, 497] width 231 height 41
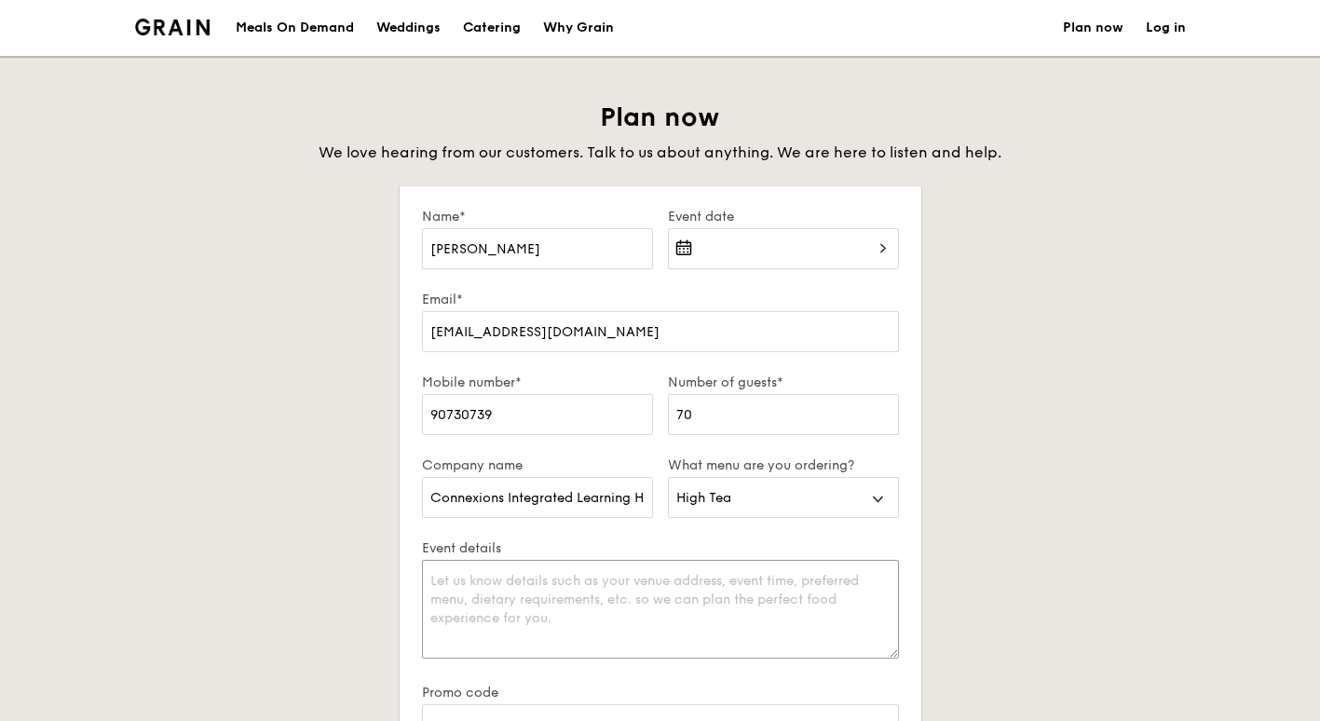
click at [605, 584] on textarea "Event details" at bounding box center [660, 609] width 477 height 99
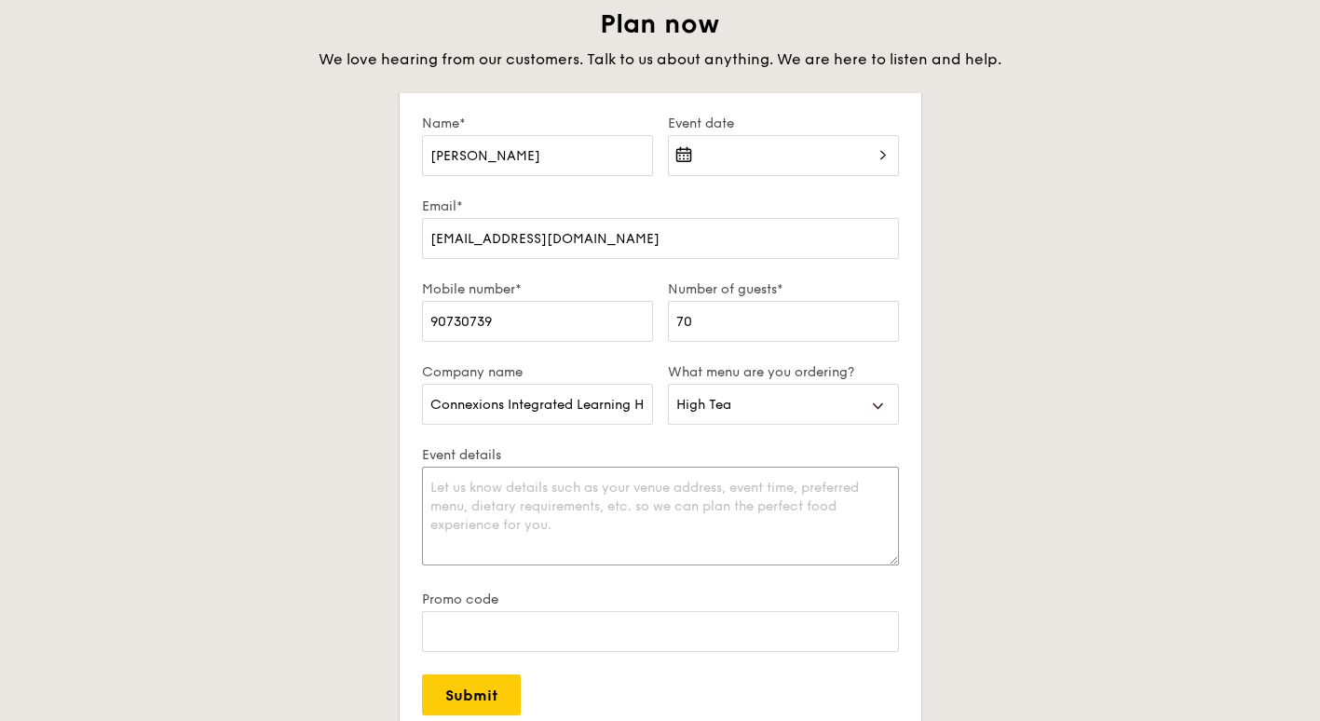
scroll to position [373, 0]
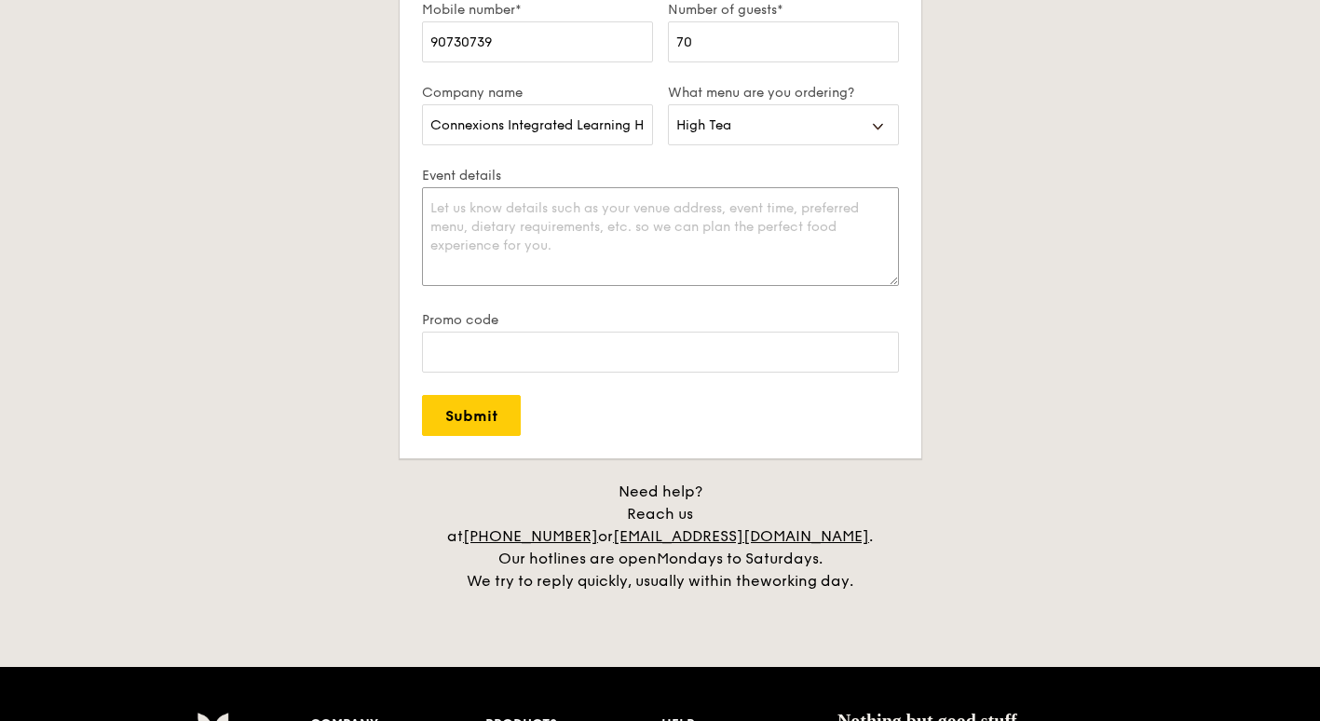
paste textarea "Our centre will be hosting our official opening ceremony in October 2025, with …"
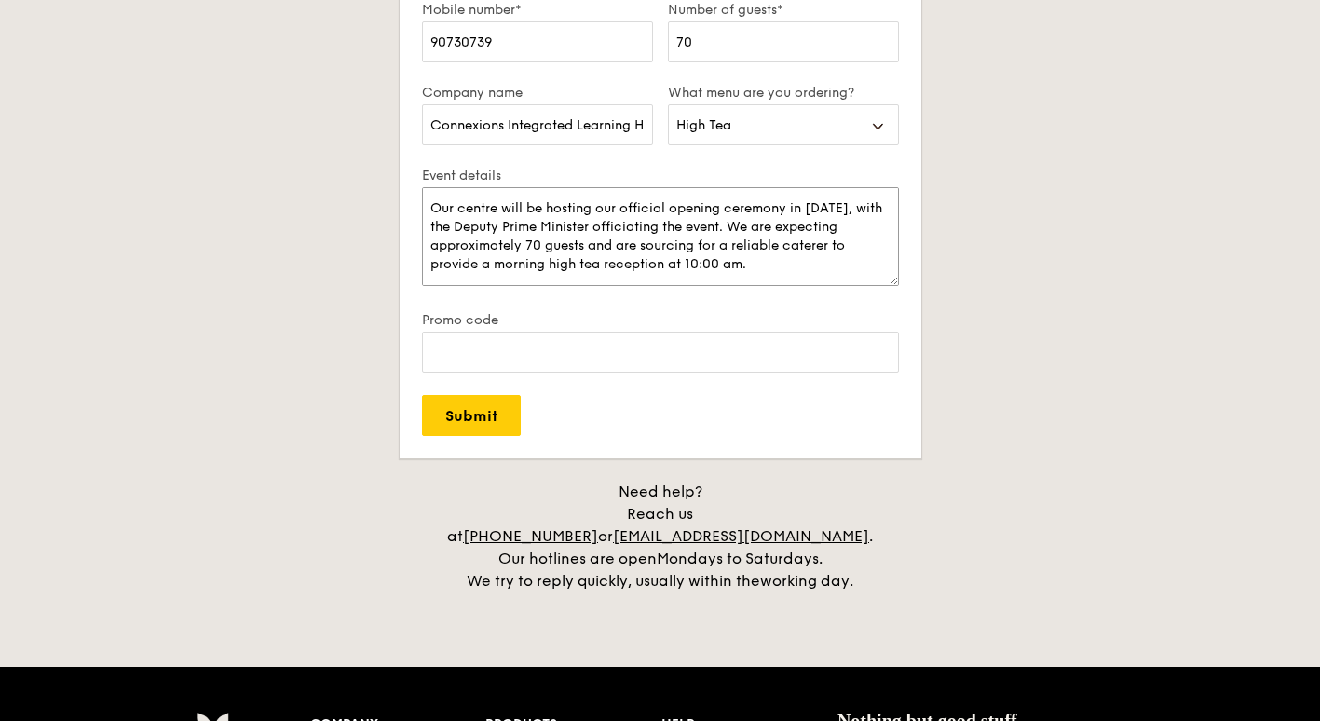
scroll to position [490, 0]
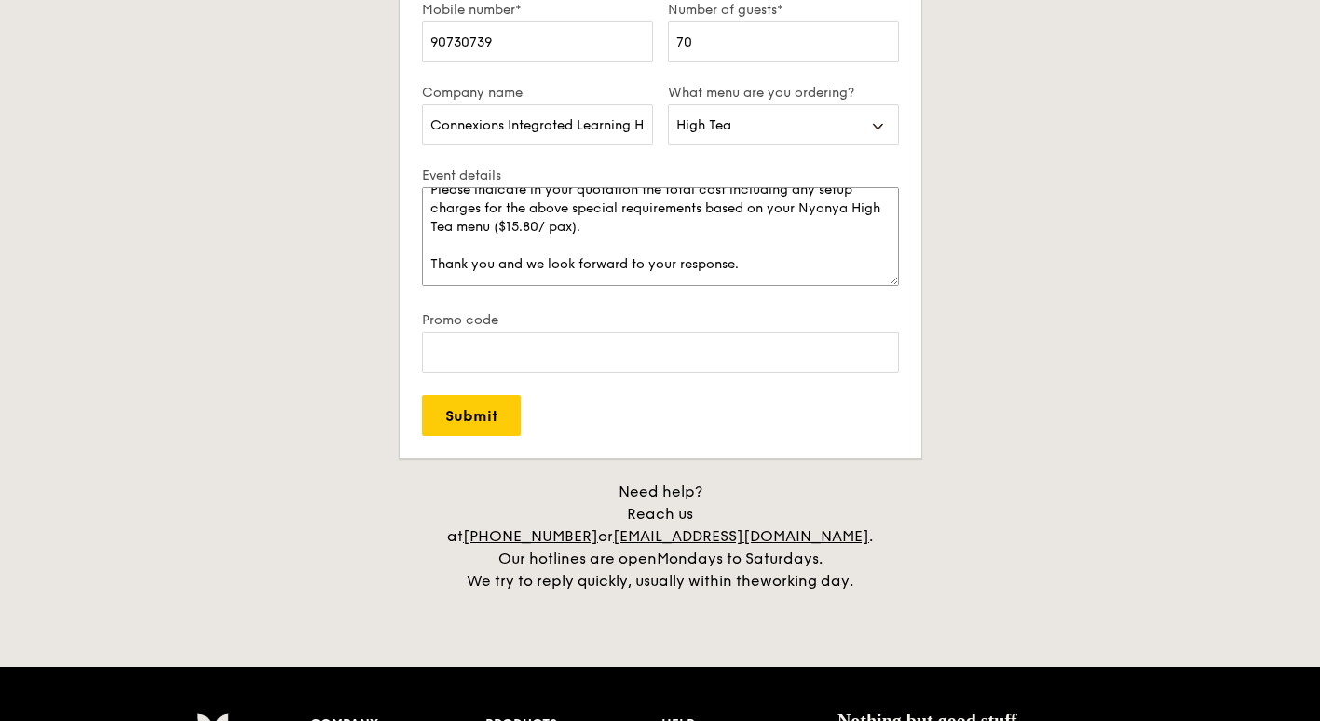
click at [760, 278] on textarea "Our centre will be hosting our official opening ceremony in October 2025, with …" at bounding box center [660, 236] width 477 height 99
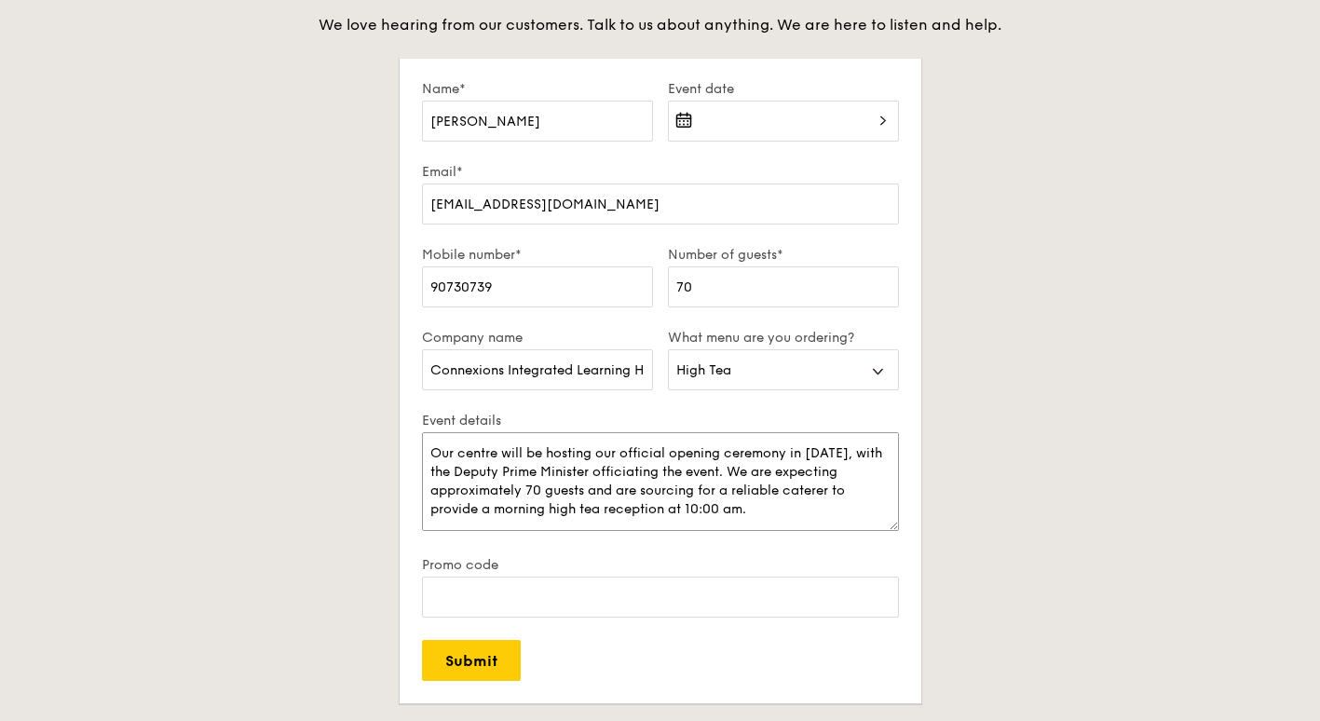
scroll to position [93, 0]
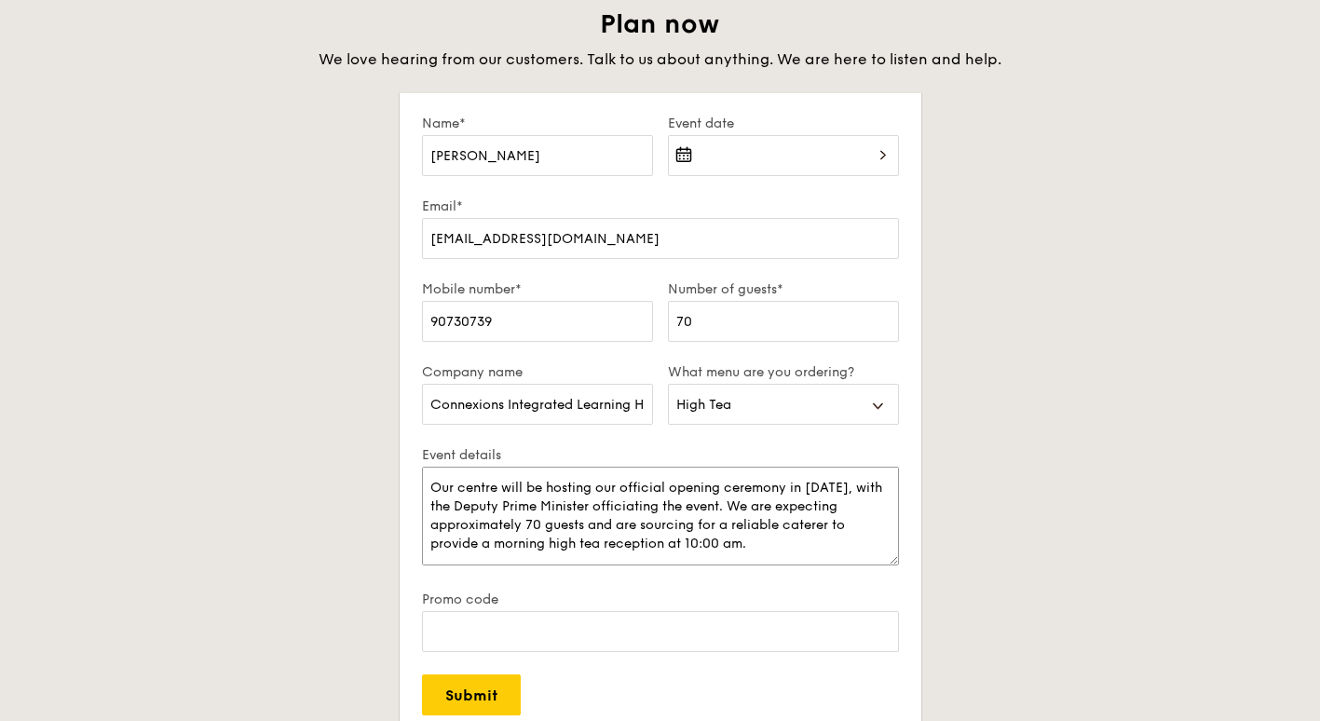
type textarea "Our centre will be hosting our official opening ceremony in October 2025, with …"
click at [730, 150] on div at bounding box center [783, 166] width 231 height 63
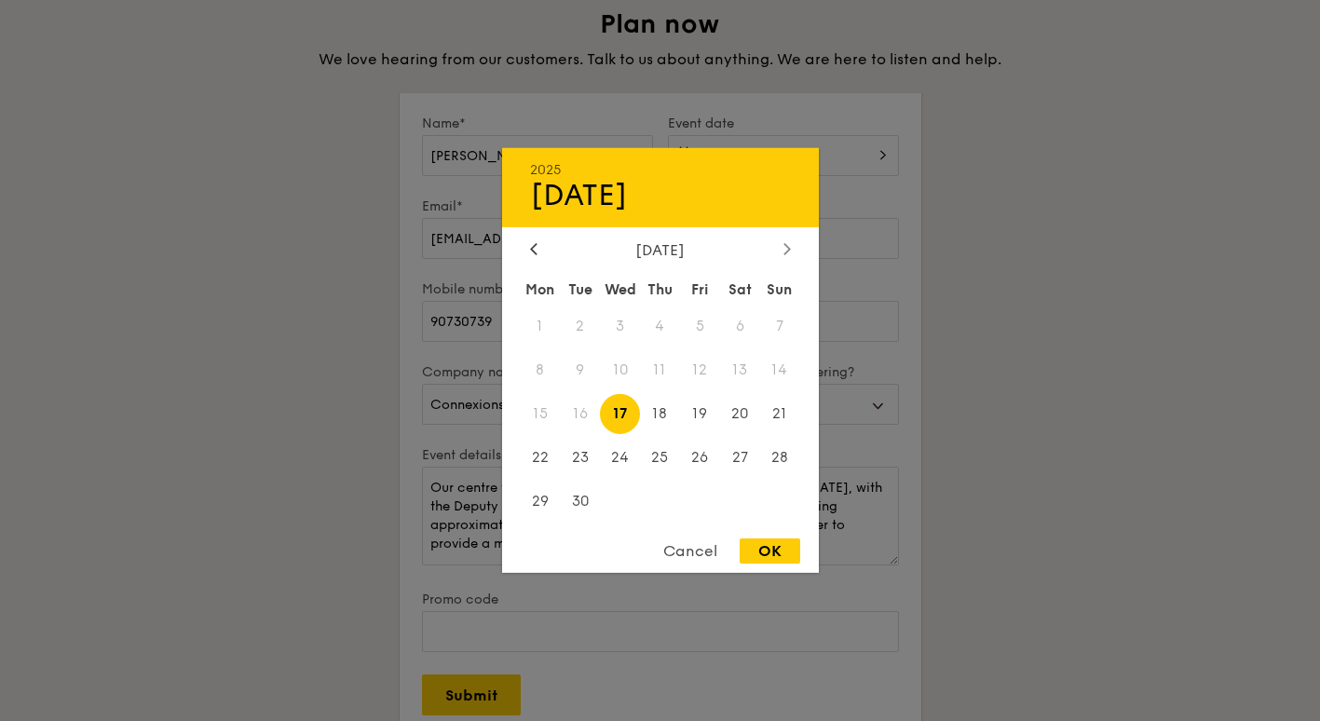
click at [784, 250] on icon at bounding box center [787, 248] width 7 height 12
click at [623, 372] on span "8" at bounding box center [620, 370] width 40 height 40
click at [768, 546] on div "OK" at bounding box center [770, 551] width 61 height 25
type input "Oct 08, 2025"
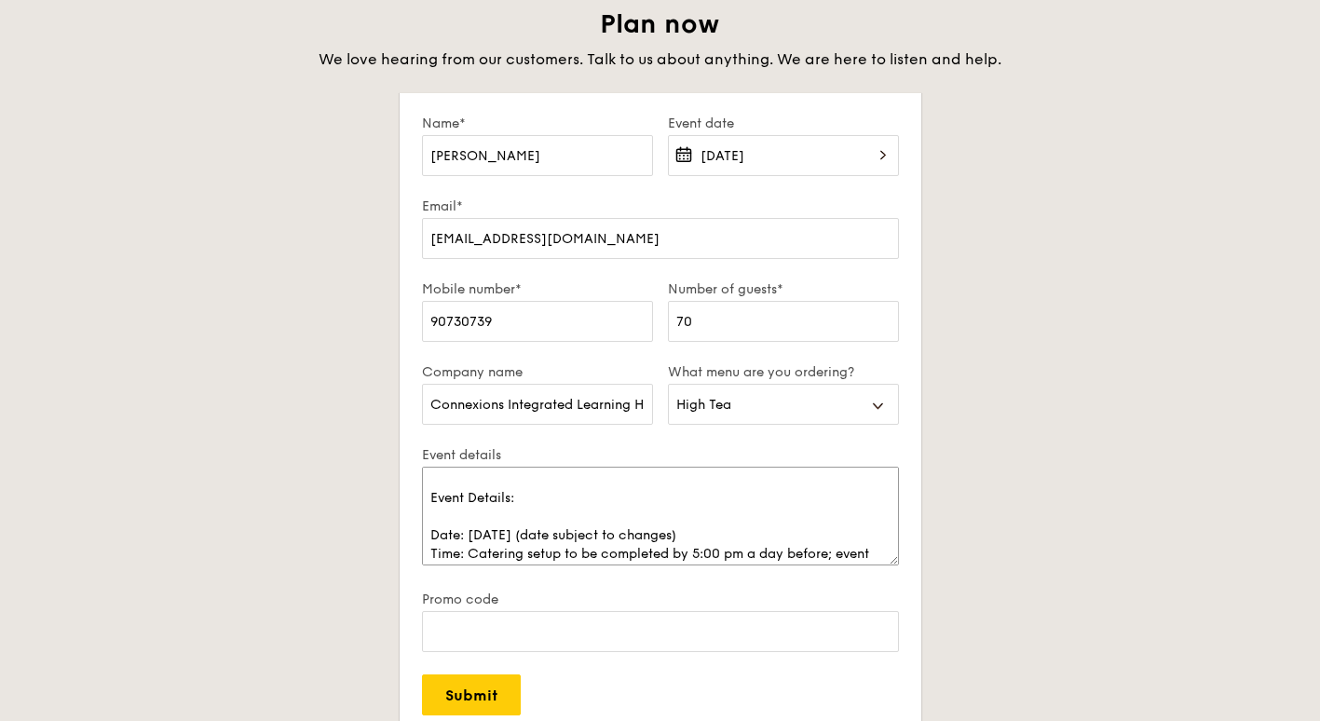
scroll to position [168, 0]
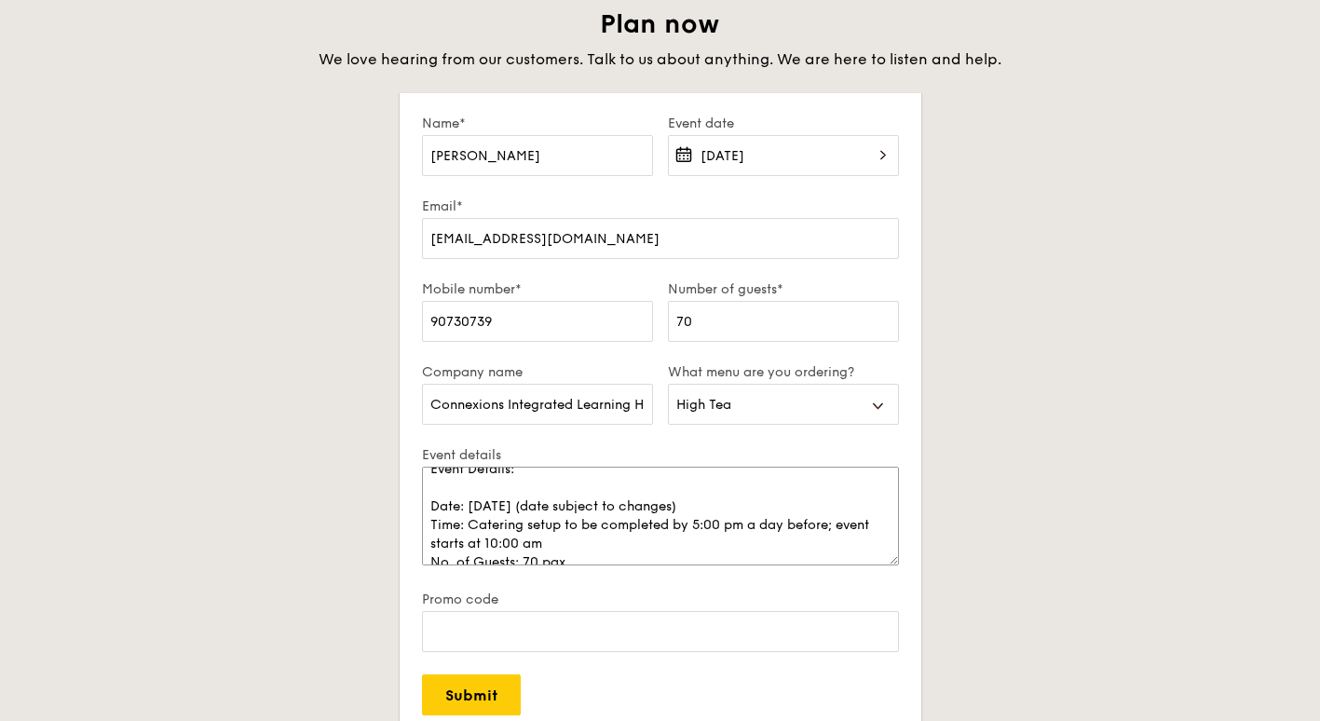
click at [567, 525] on textarea "Our centre will be hosting our official opening ceremony in October 2025, with …" at bounding box center [660, 516] width 477 height 99
drag, startPoint x: 826, startPoint y: 528, endPoint x: 873, endPoint y: 534, distance: 46.9
click at [826, 528] on textarea "Our centre will be hosting our official opening ceremony in October 2025, with …" at bounding box center [660, 516] width 477 height 99
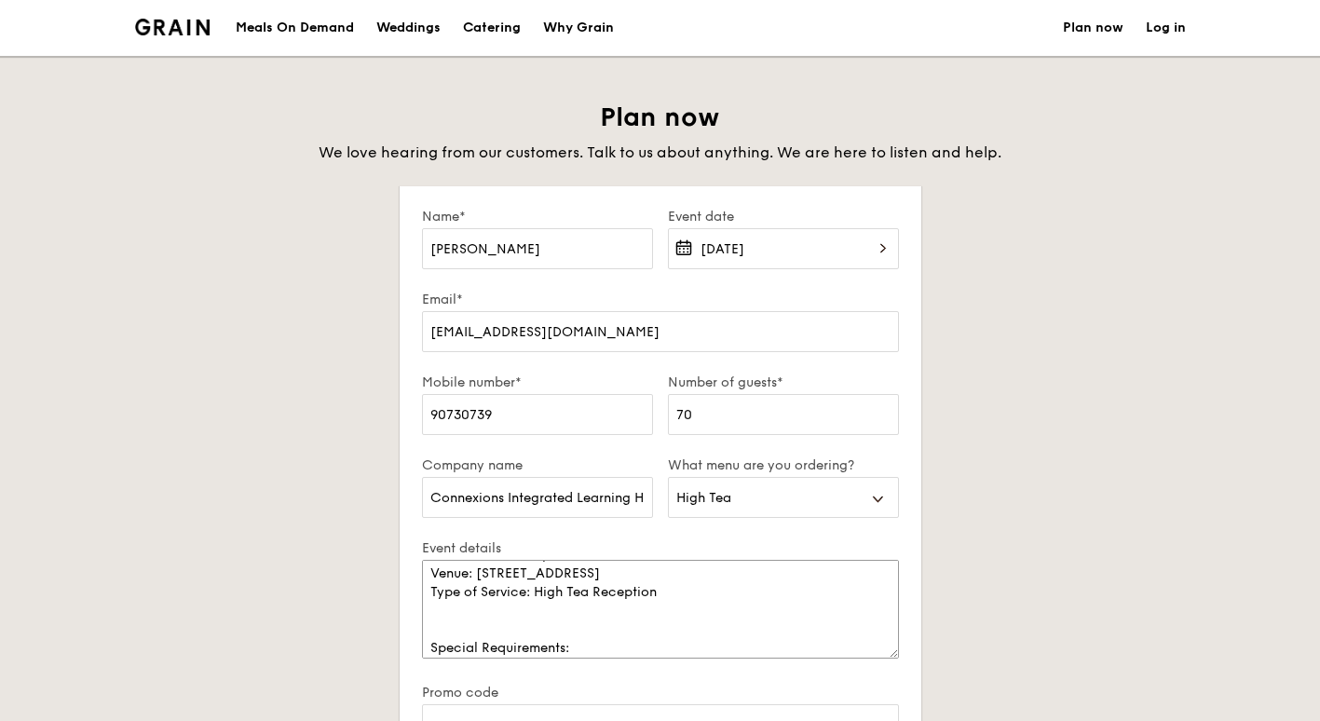
scroll to position [280, 0]
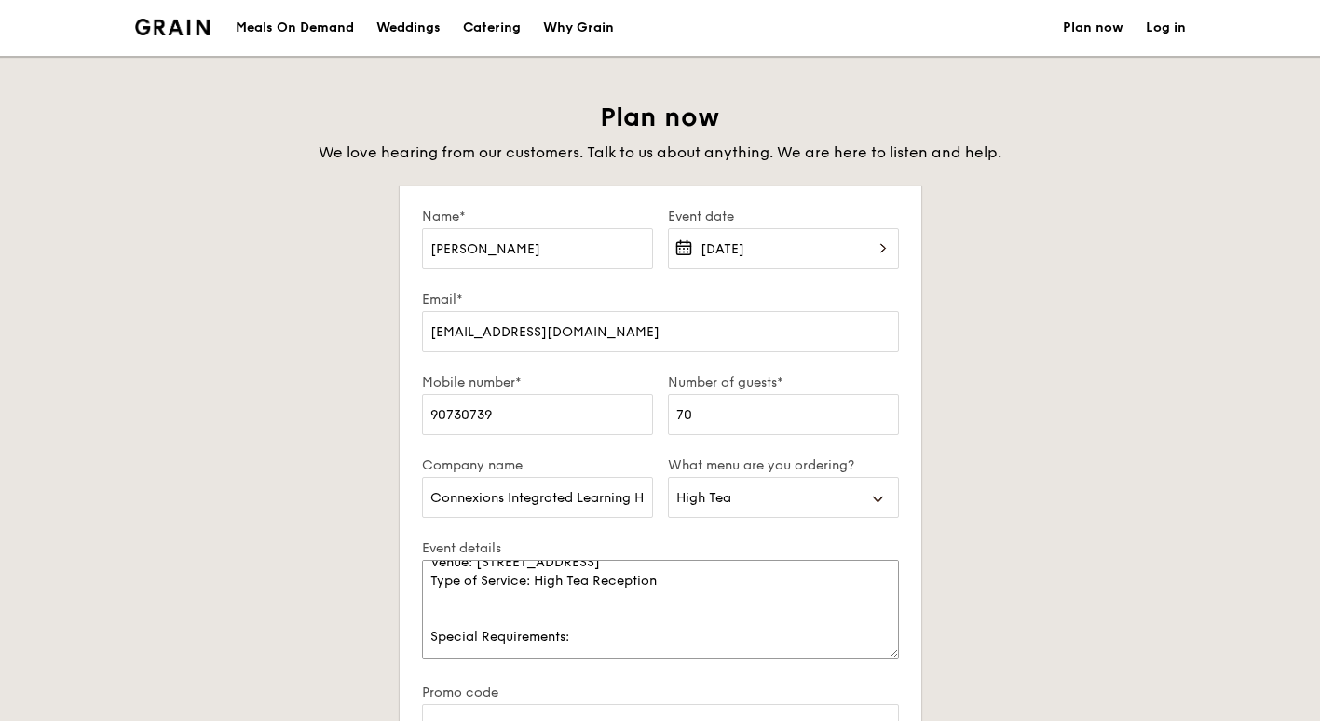
click at [443, 636] on textarea "Our centre will be hosting our official opening ceremony in October 2025, with …" at bounding box center [660, 609] width 477 height 99
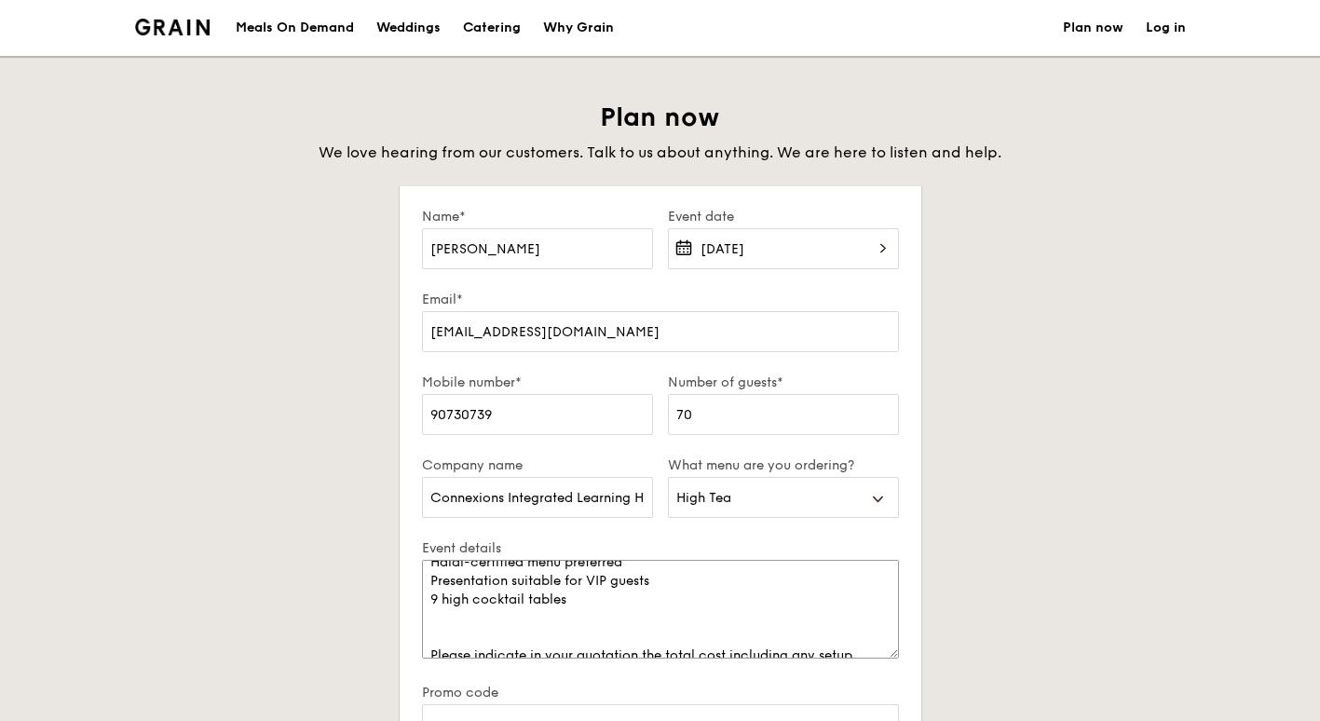
scroll to position [447, 0]
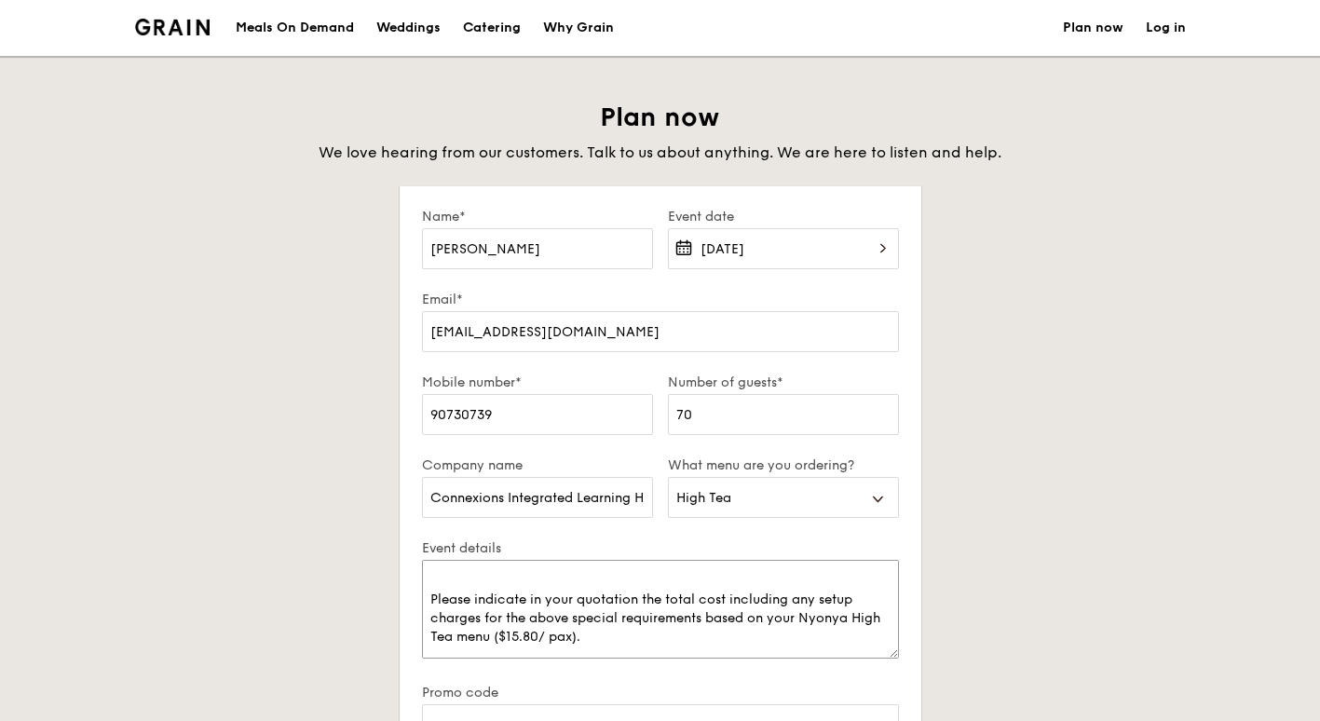
click at [443, 578] on textarea "Our centre will be hosting our official opening ceremony in October 2025, with …" at bounding box center [660, 609] width 477 height 99
drag, startPoint x: 850, startPoint y: 617, endPoint x: 860, endPoint y: 617, distance: 10.2
click at [850, 617] on textarea "Our centre will be hosting our official opening ceremony in October 2025, with …" at bounding box center [660, 609] width 477 height 99
click at [464, 632] on textarea "Our centre will be hosting our official opening ceremony in October 2025, with …" at bounding box center [660, 609] width 477 height 99
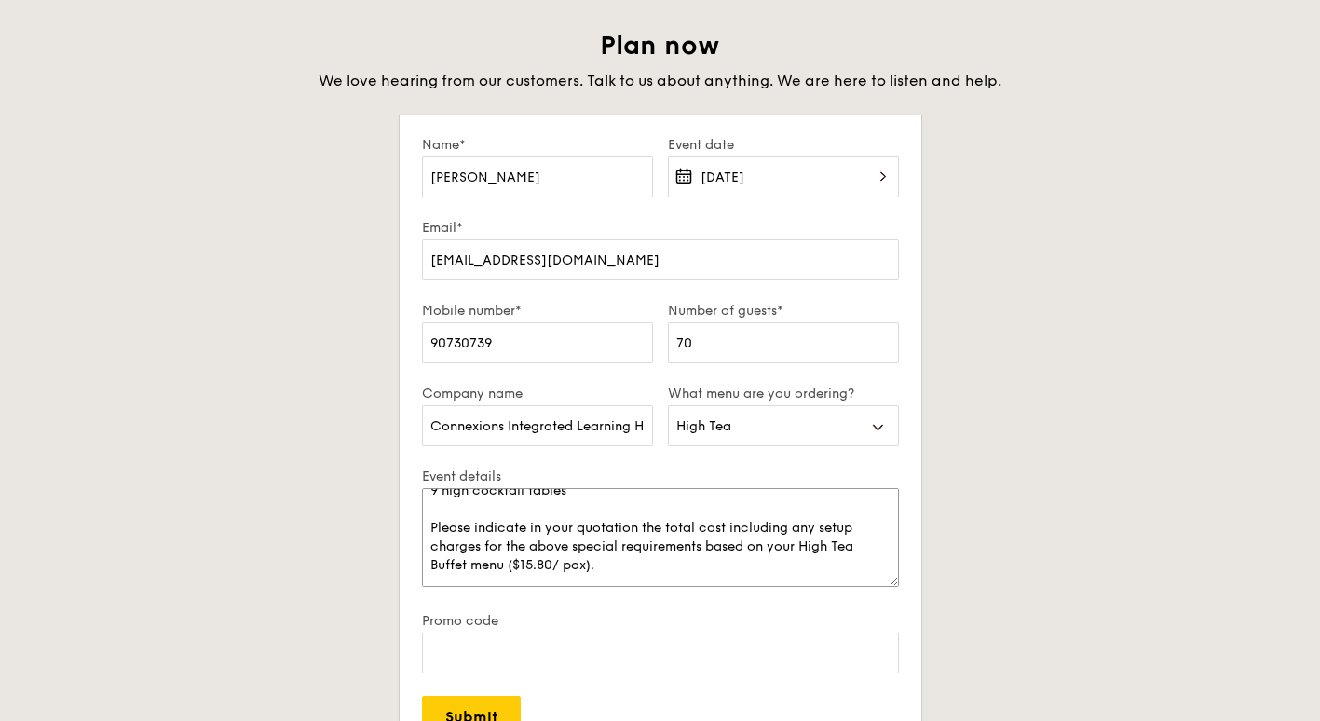
scroll to position [93, 0]
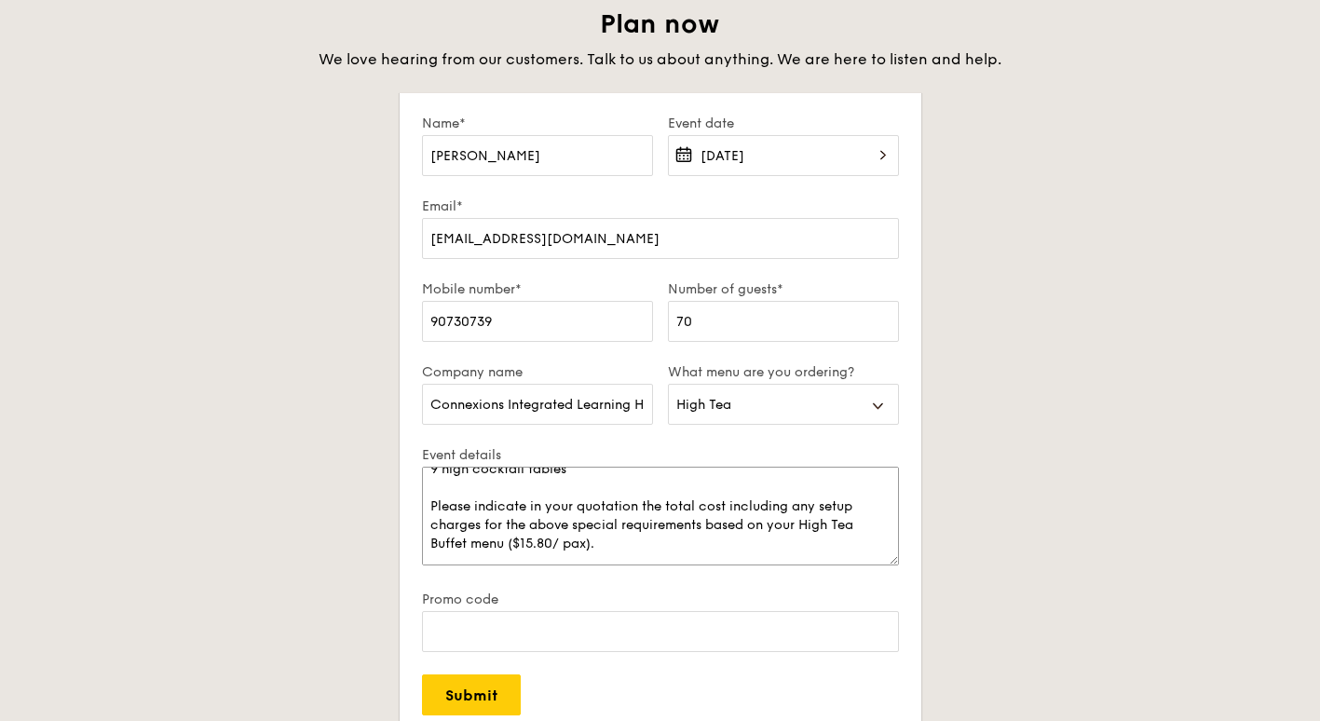
drag, startPoint x: 534, startPoint y: 542, endPoint x: 544, endPoint y: 540, distance: 10.4
click at [534, 542] on textarea "Our centre will be hosting our official opening ceremony in October 2025, with …" at bounding box center [660, 516] width 477 height 99
click at [545, 546] on textarea "Our centre will be hosting our official opening ceremony in October 2025, with …" at bounding box center [660, 516] width 477 height 99
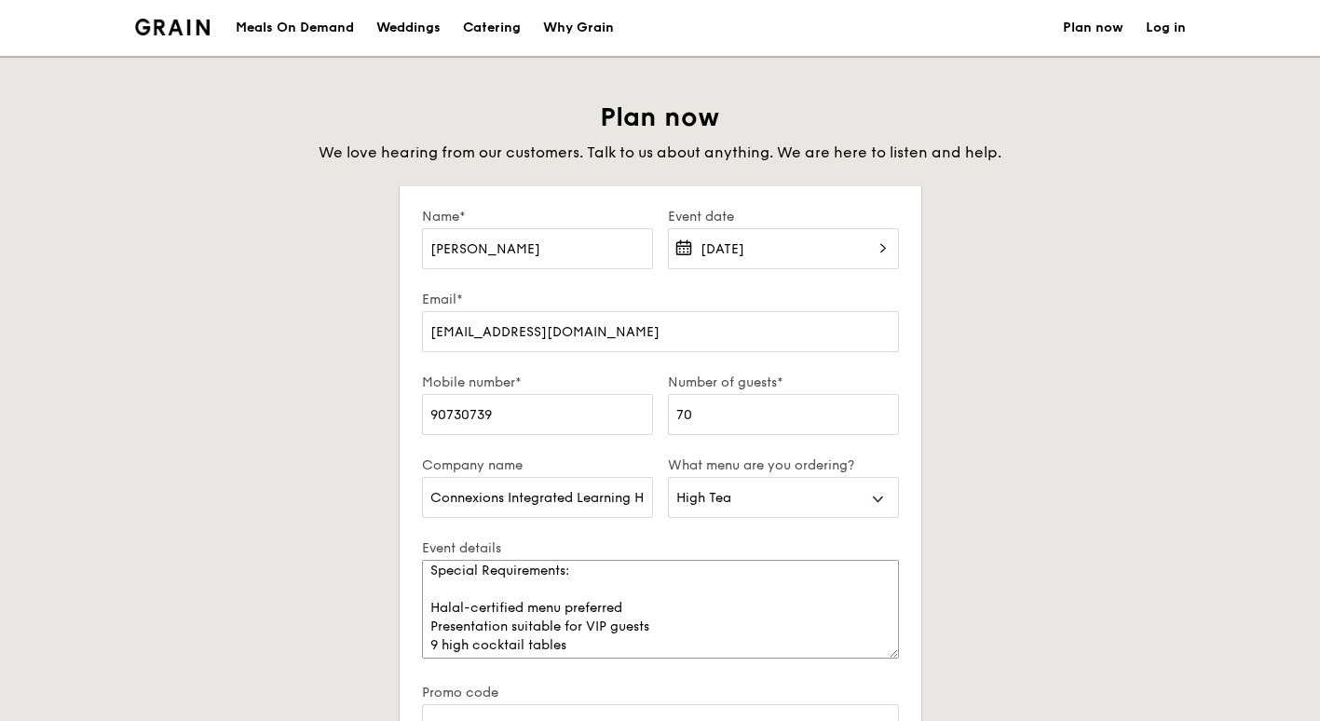
scroll to position [317, 0]
click at [448, 619] on textarea "Our centre will be hosting our official opening ceremony in October 2025, with …" at bounding box center [660, 609] width 477 height 99
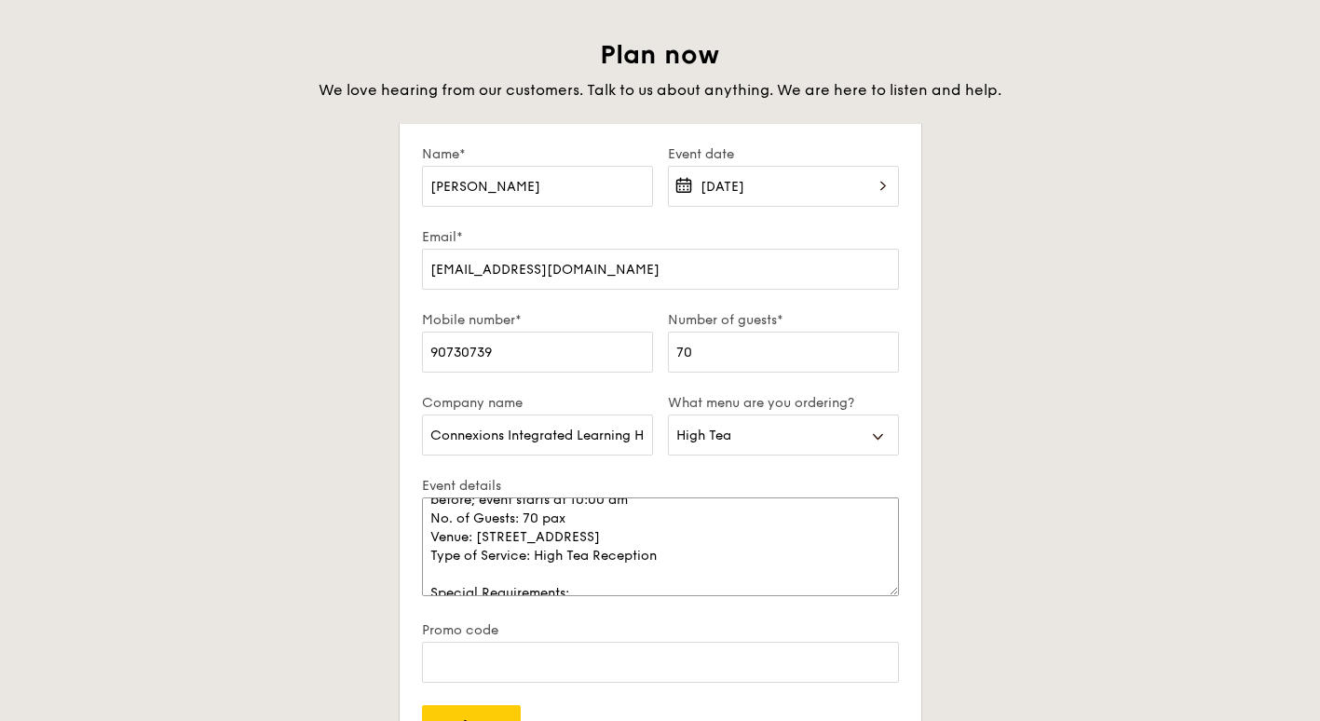
scroll to position [93, 0]
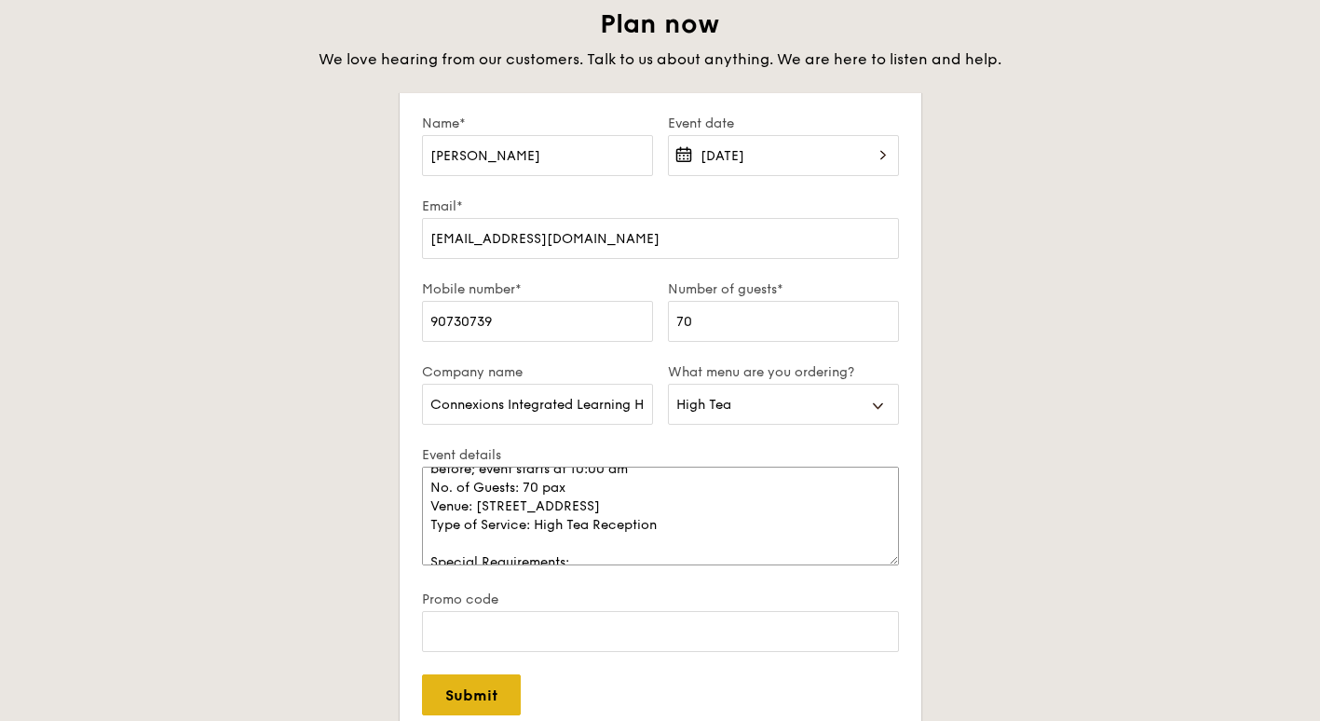
type textarea "Our centre will be hosting our official opening ceremony in October 2025, with …"
click at [463, 688] on input "Submit" at bounding box center [471, 695] width 99 height 41
select select
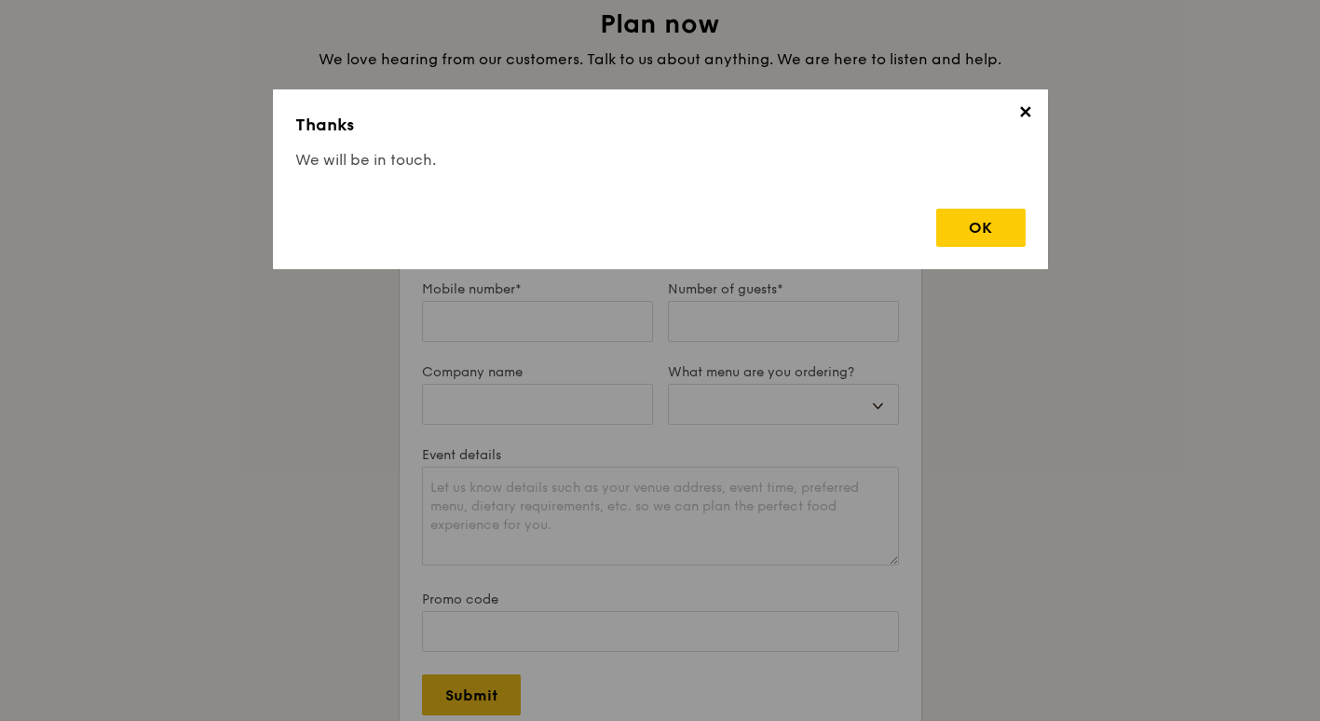
scroll to position [0, 0]
click at [995, 227] on div "OK" at bounding box center [980, 228] width 89 height 38
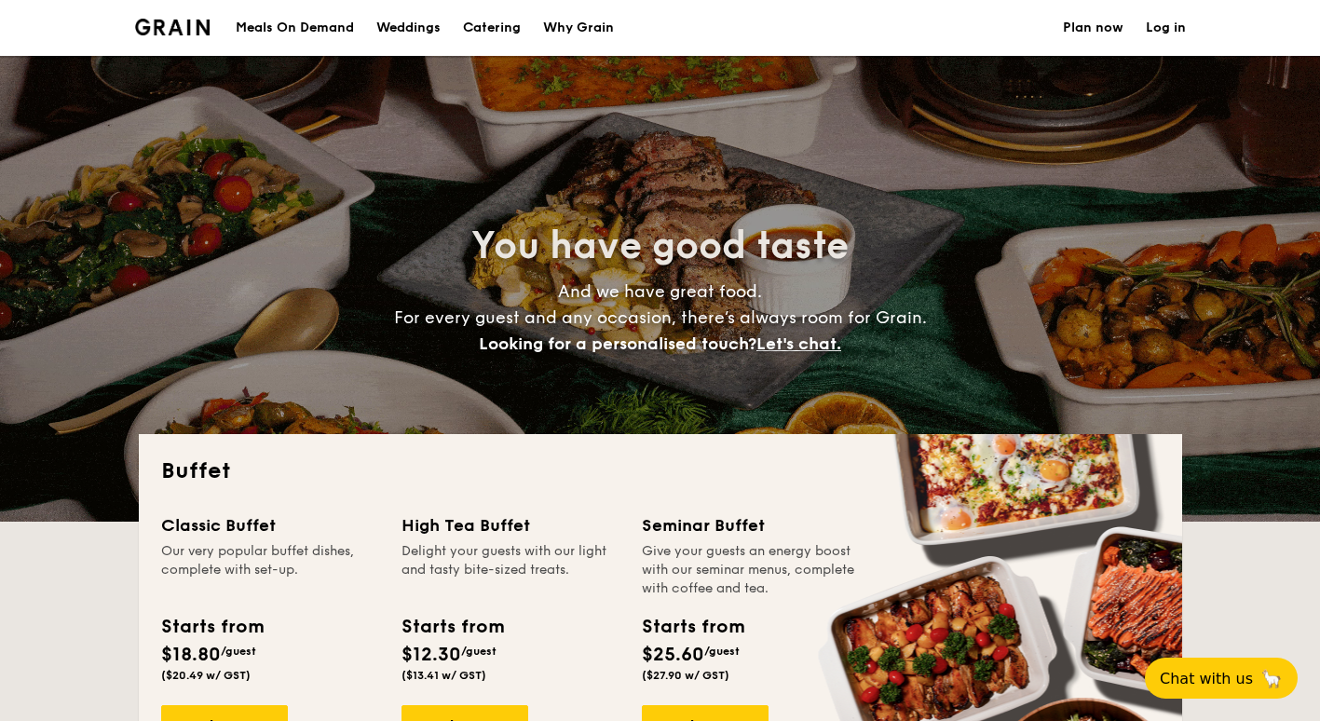
select select
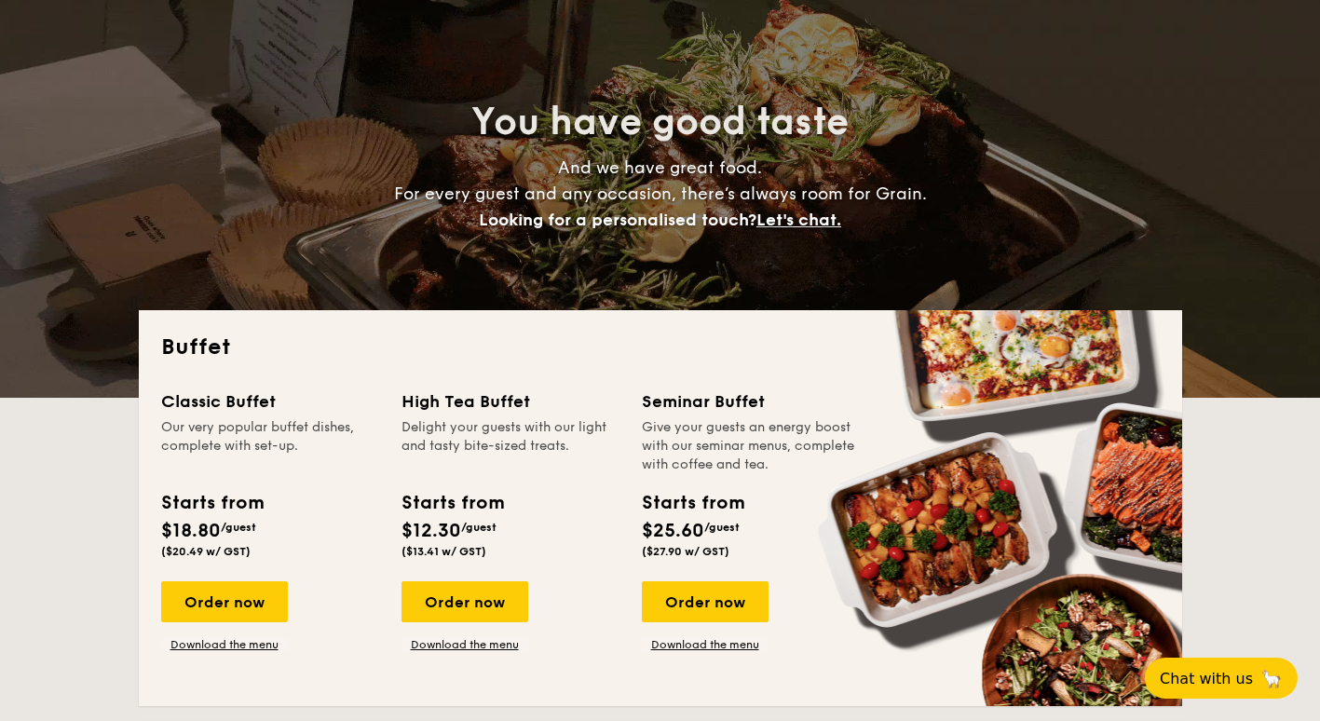
scroll to position [186, 0]
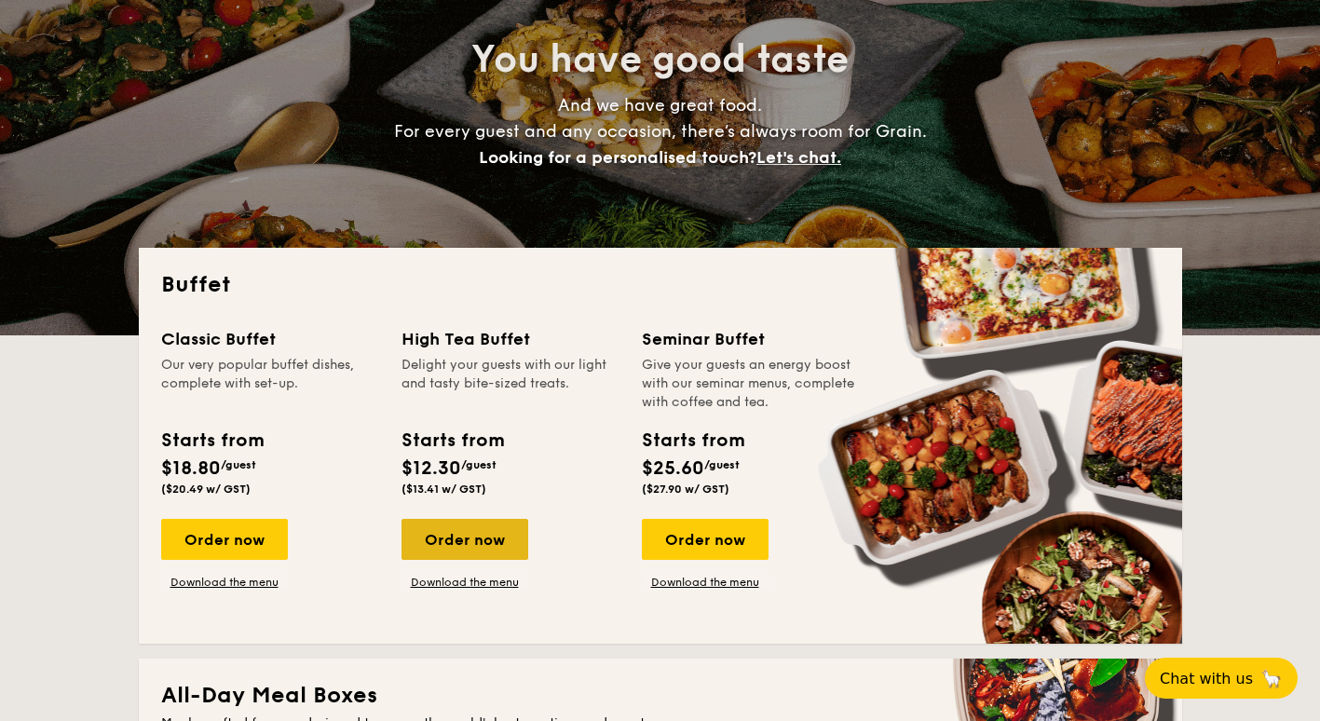
click at [433, 546] on div "Order now" at bounding box center [465, 539] width 127 height 41
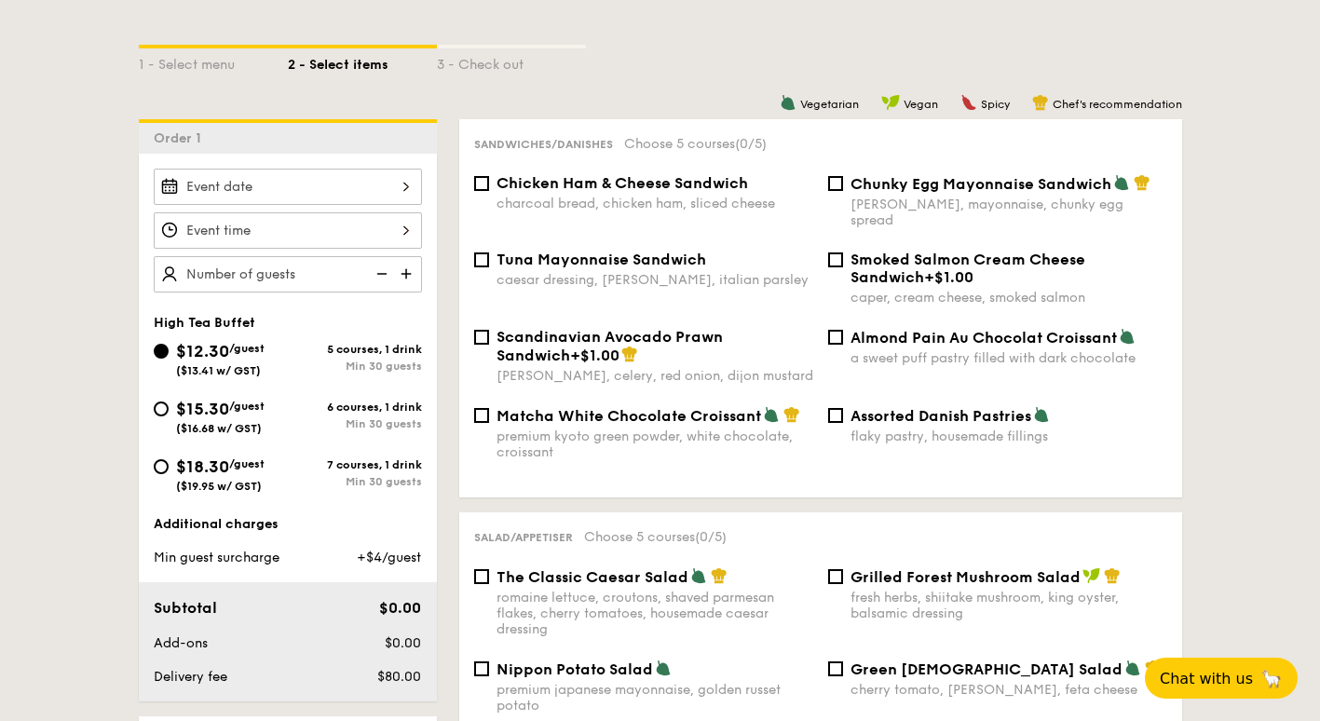
scroll to position [466, 0]
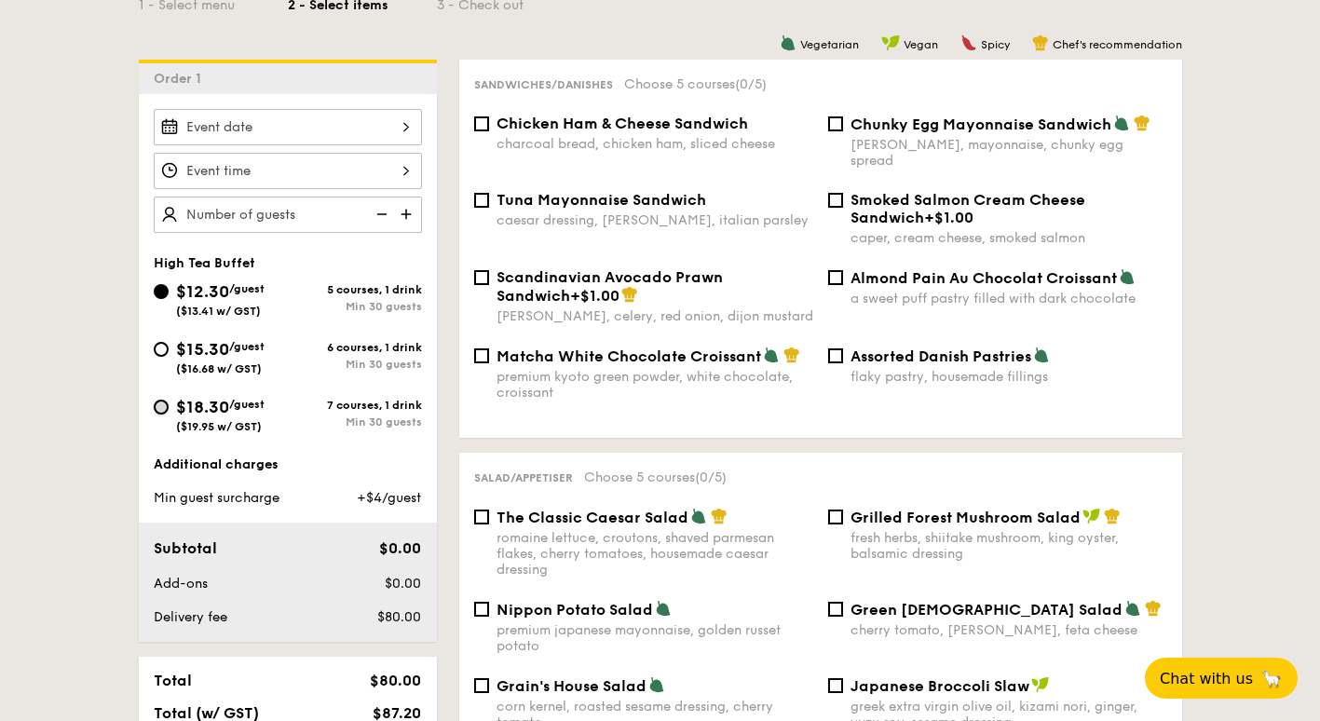
click at [160, 409] on input "$18.30 /guest ($19.95 w/ GST) 7 courses, 1 drink Min 30 guests" at bounding box center [161, 407] width 15 height 15
radio input "true"
